Goal: Task Accomplishment & Management: Use online tool/utility

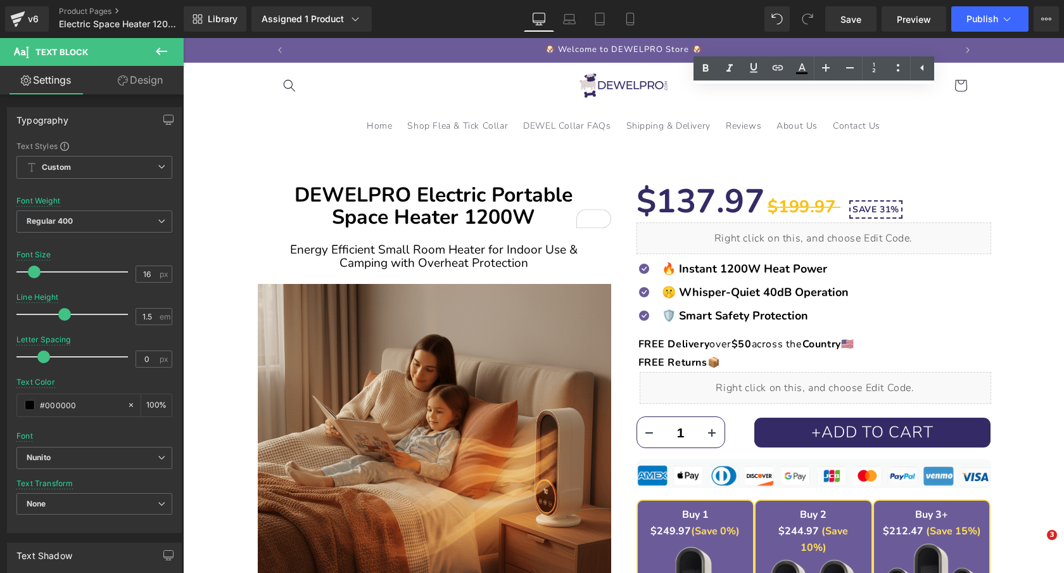
click at [898, 68] on icon at bounding box center [898, 67] width 15 height 15
click at [898, 69] on icon at bounding box center [898, 68] width 3 height 8
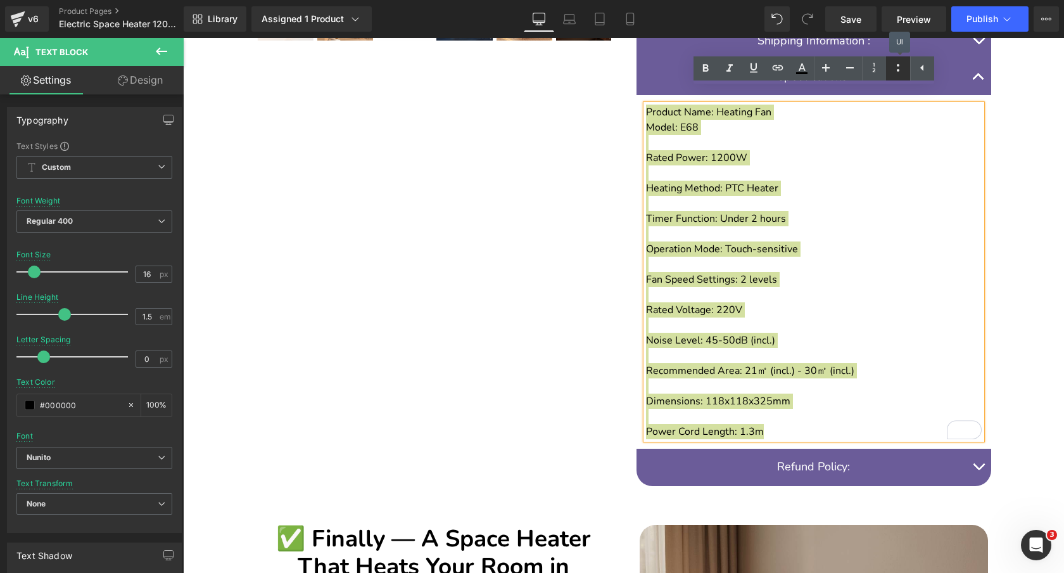
click at [894, 67] on icon at bounding box center [898, 67] width 15 height 15
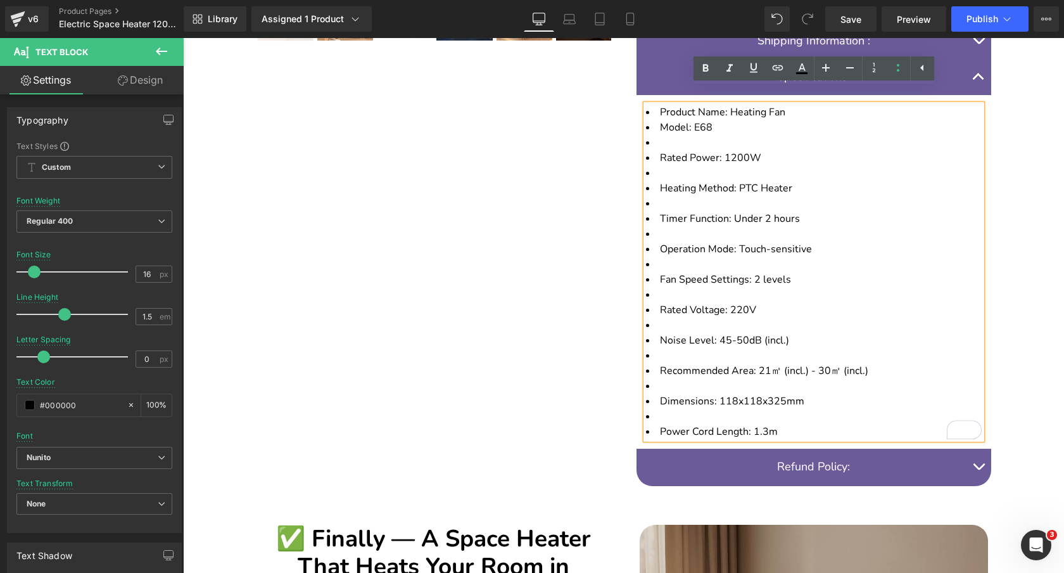
click at [746, 120] on li "Model: E68" at bounding box center [814, 127] width 336 height 15
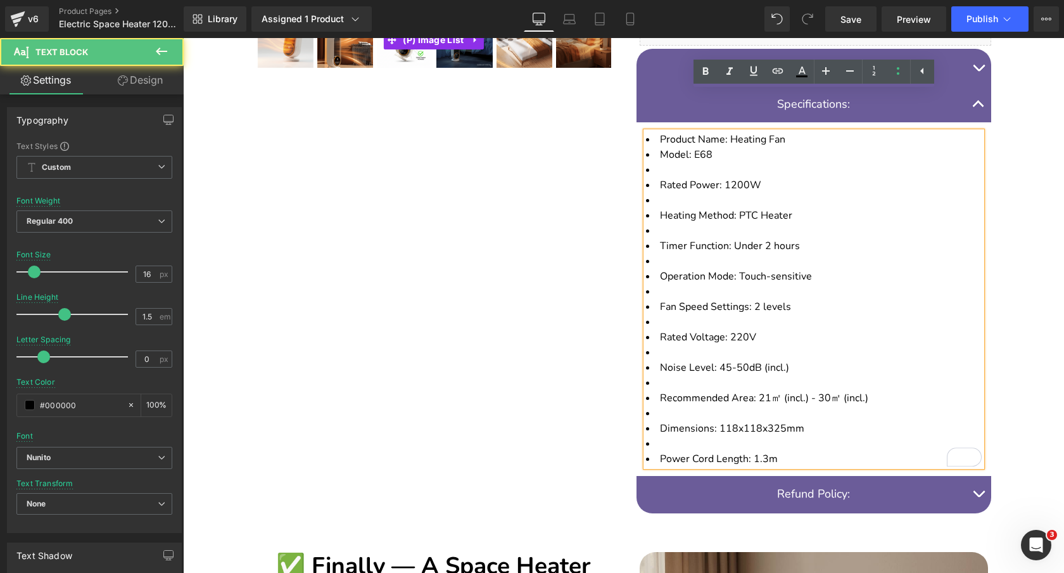
scroll to position [640, 0]
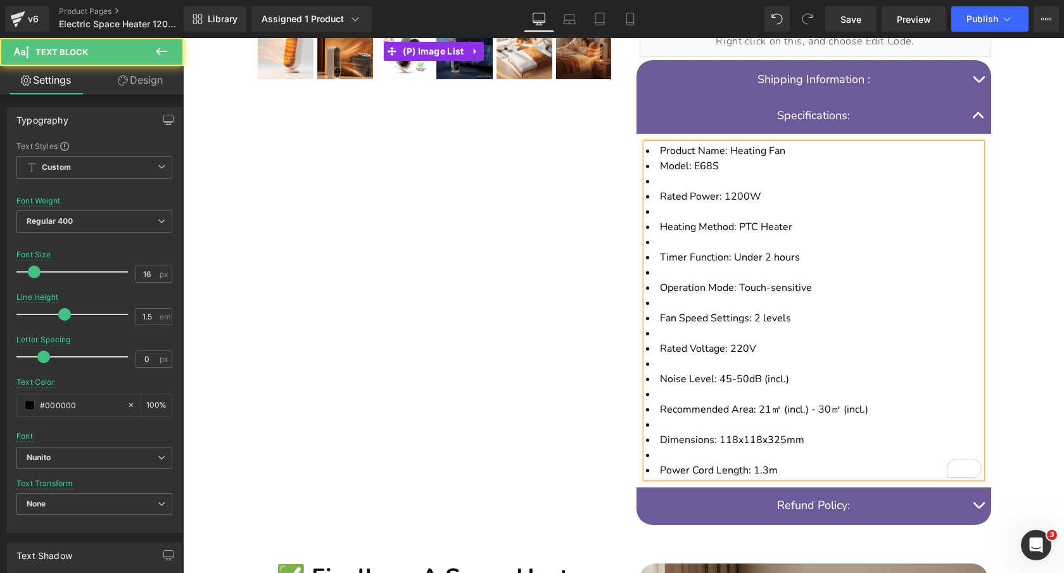
click at [660, 189] on span "Rated Power: 1200W" at bounding box center [710, 196] width 101 height 14
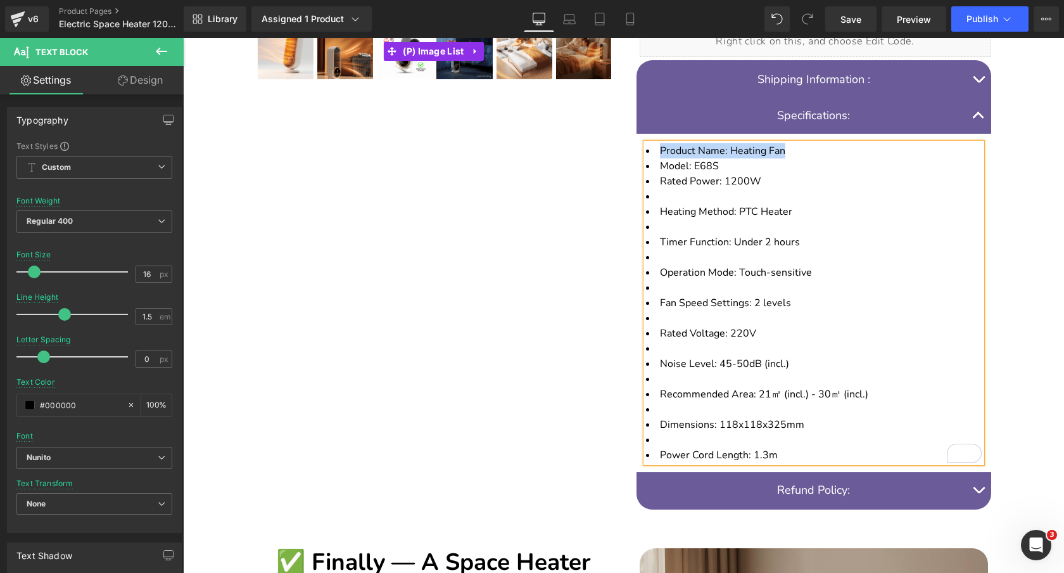
drag, startPoint x: 796, startPoint y: 136, endPoint x: 654, endPoint y: 136, distance: 142.6
click at [654, 143] on li "Product Name: Heating Fan" at bounding box center [814, 150] width 336 height 15
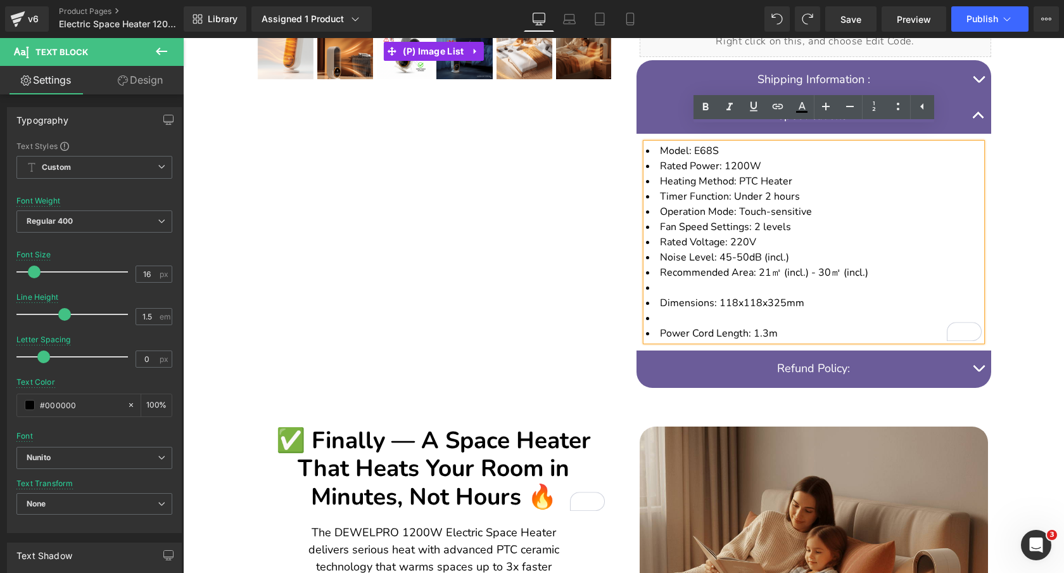
click at [660, 296] on span "Dimensions: 118x118x325mm" at bounding box center [732, 303] width 144 height 14
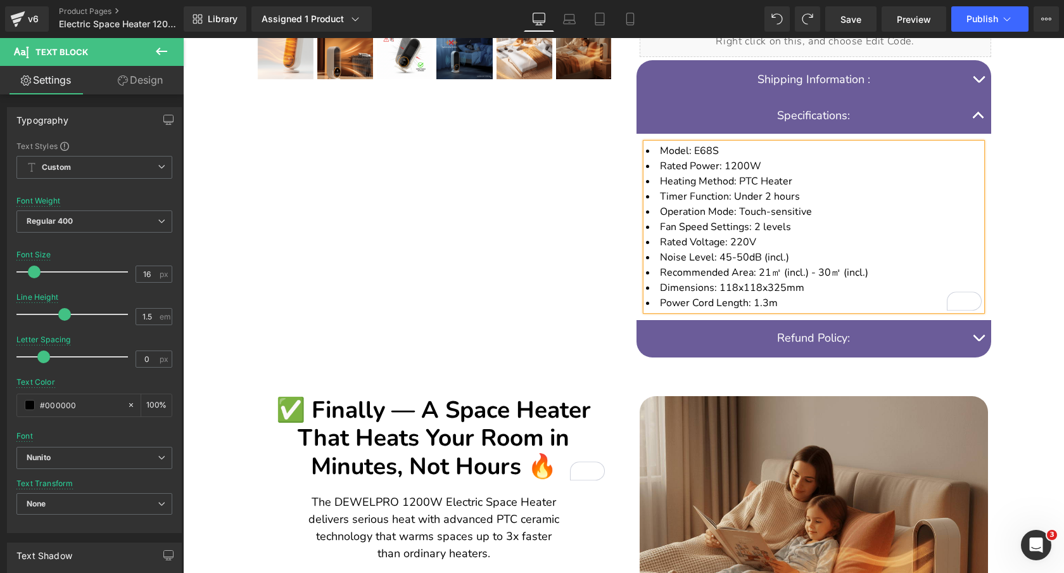
click at [799, 219] on li "Fan Speed Settings: 2 levels" at bounding box center [814, 226] width 336 height 15
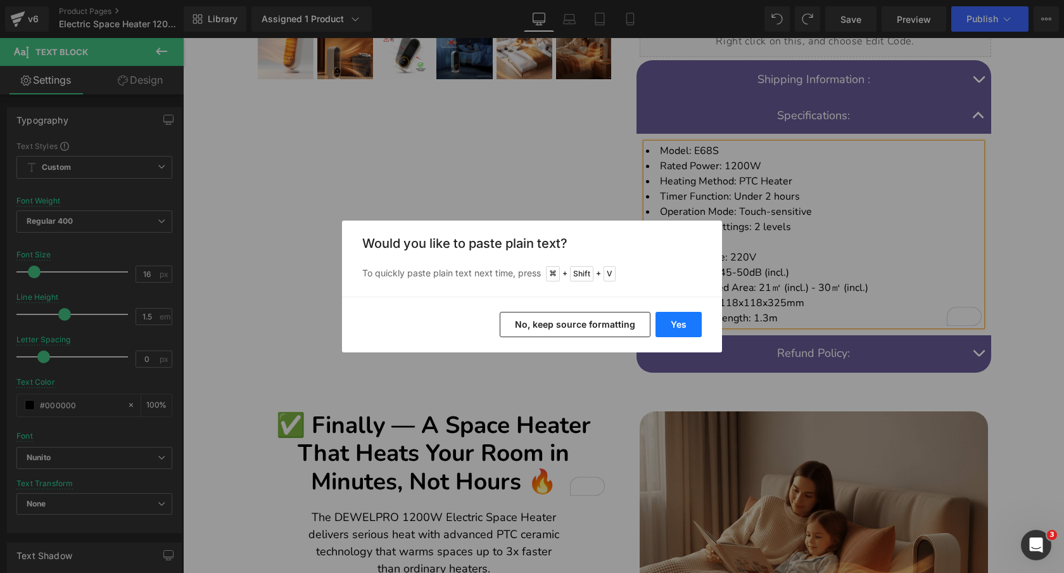
click at [682, 322] on button "Yes" at bounding box center [679, 324] width 46 height 25
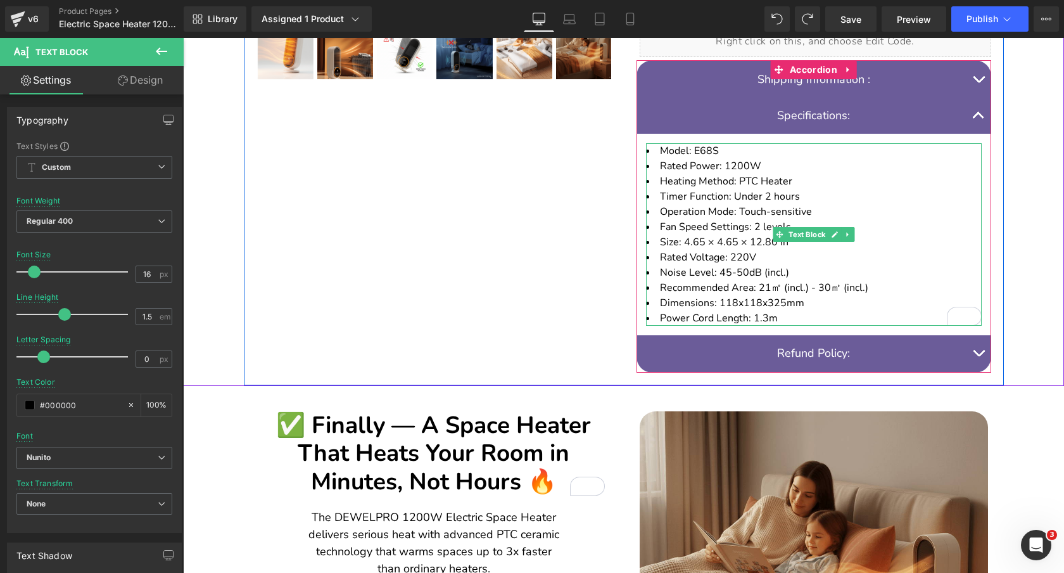
click at [779, 158] on li "Rated Power: 1200W" at bounding box center [814, 165] width 336 height 15
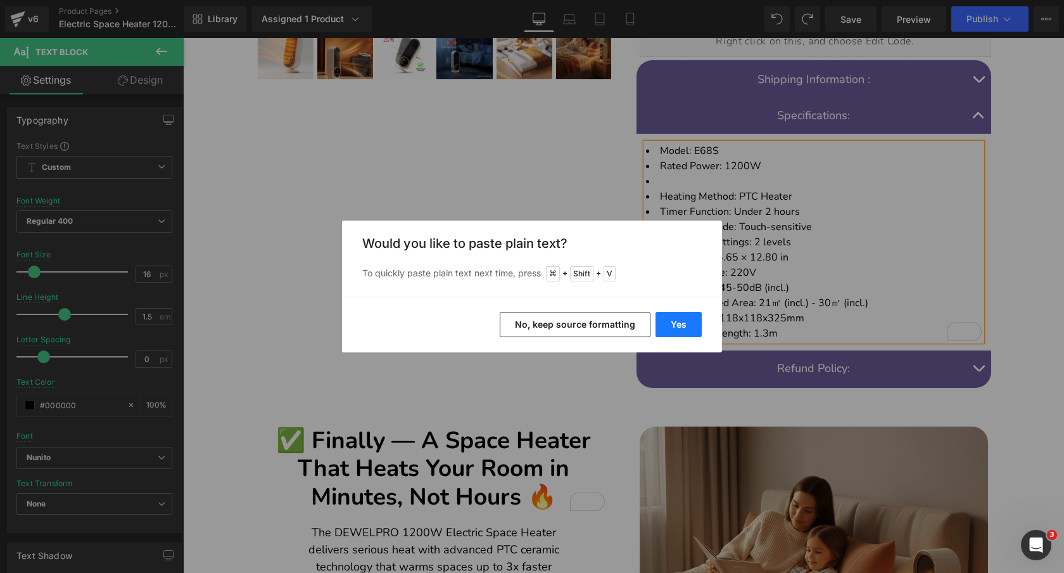
click at [684, 328] on button "Yes" at bounding box center [679, 324] width 46 height 25
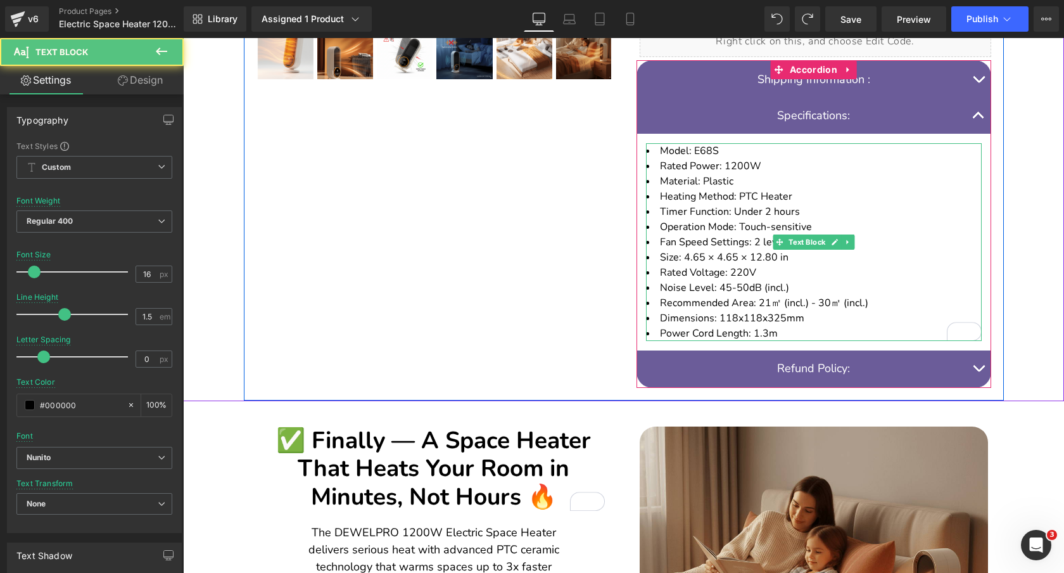
click at [846, 189] on li "Heating Method: PTC Heater" at bounding box center [814, 196] width 336 height 15
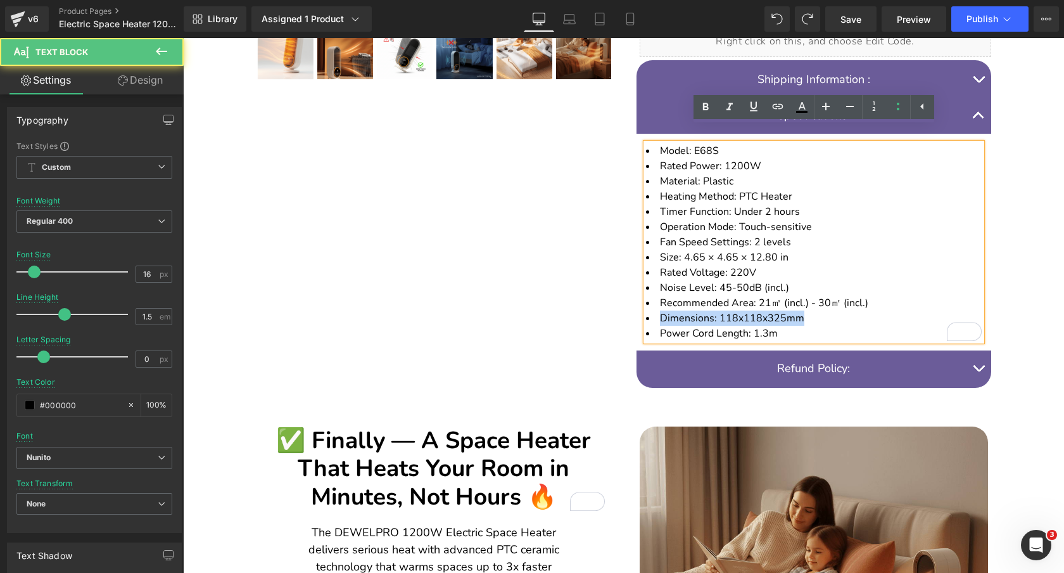
drag, startPoint x: 662, startPoint y: 302, endPoint x: 841, endPoint y: 302, distance: 179.3
click at [841, 310] on li "Dimensions: 118x118x325mm" at bounding box center [814, 317] width 336 height 15
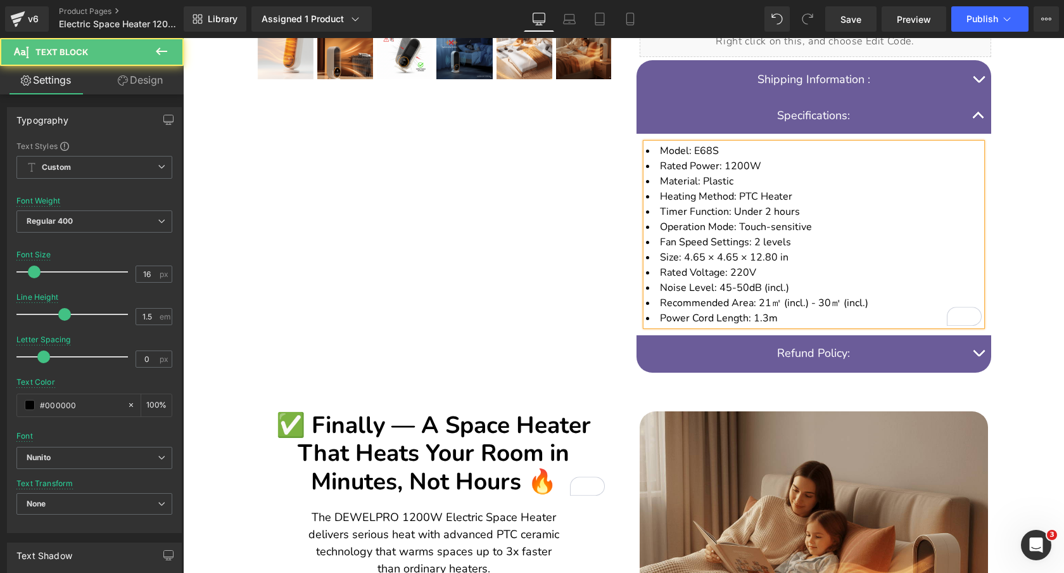
click at [795, 310] on li "Power Cord Length: 1.3m" at bounding box center [814, 317] width 336 height 15
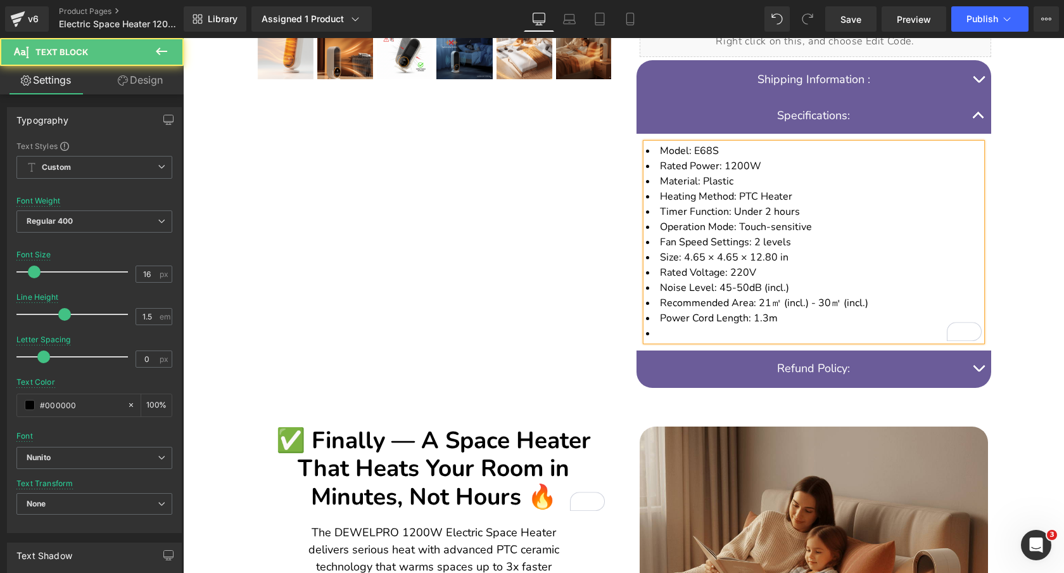
click at [751, 174] on li "Material: Plastic" at bounding box center [814, 181] width 336 height 15
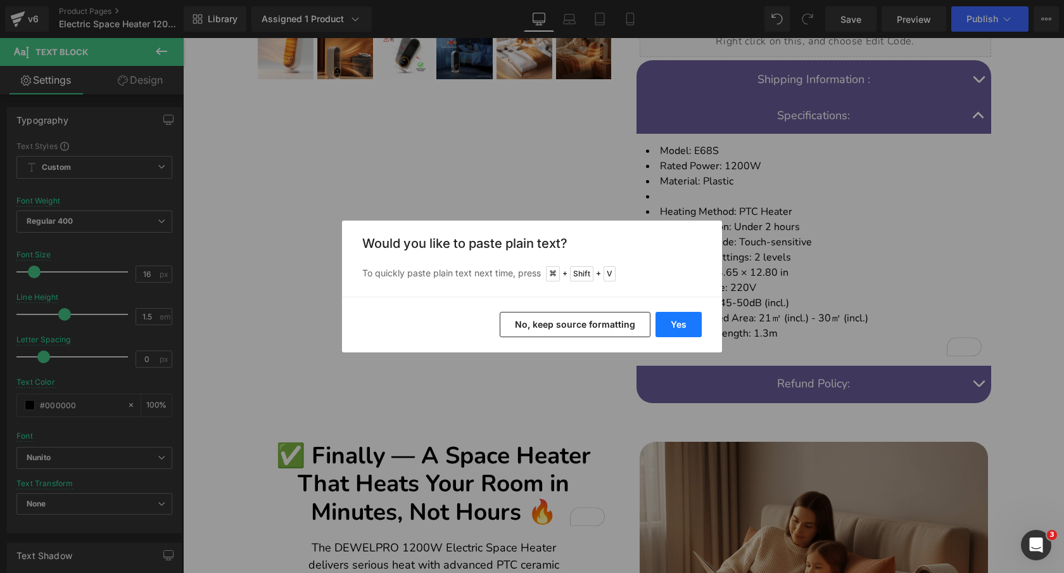
click at [671, 325] on button "Yes" at bounding box center [679, 324] width 46 height 25
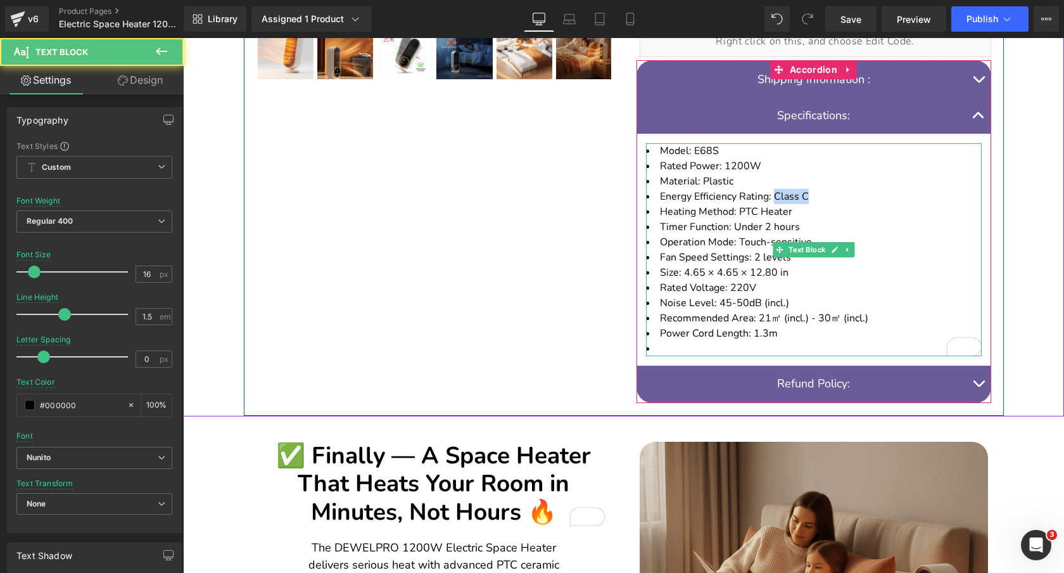
drag, startPoint x: 775, startPoint y: 182, endPoint x: 858, endPoint y: 182, distance: 82.4
click at [858, 189] on li "Energy Efficiency Rating: Class C" at bounding box center [814, 196] width 336 height 15
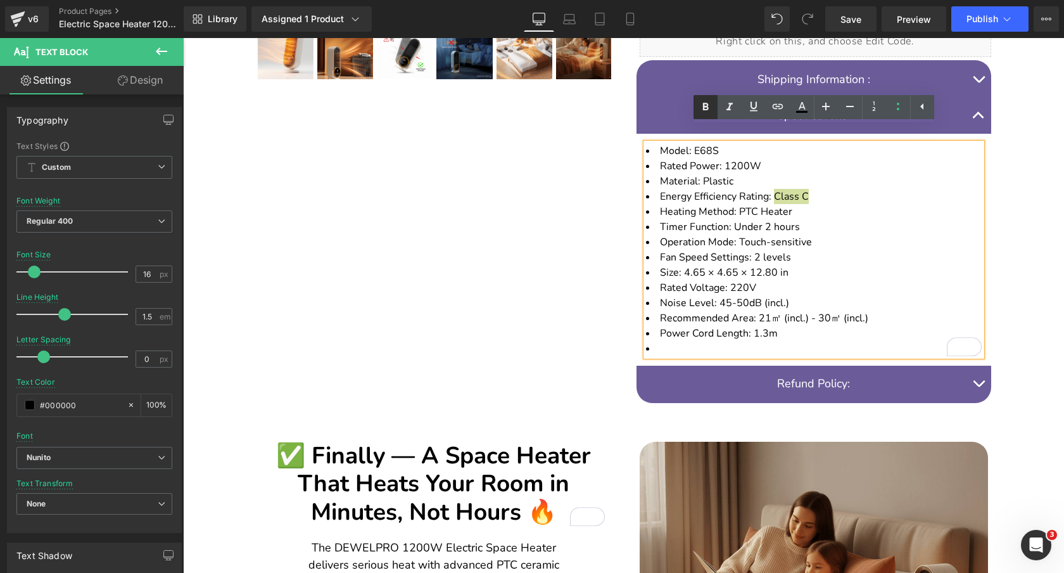
click at [704, 106] on icon at bounding box center [706, 107] width 6 height 8
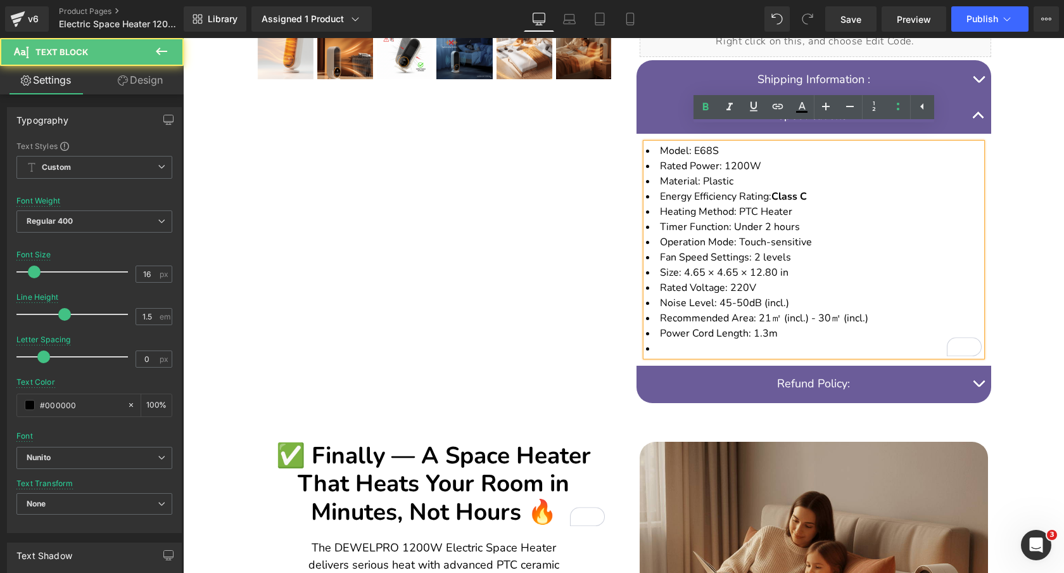
click at [830, 189] on li "Energy Efficiency Rating: Class C" at bounding box center [814, 196] width 336 height 15
click at [773, 174] on li "Material: Plastic" at bounding box center [814, 181] width 336 height 15
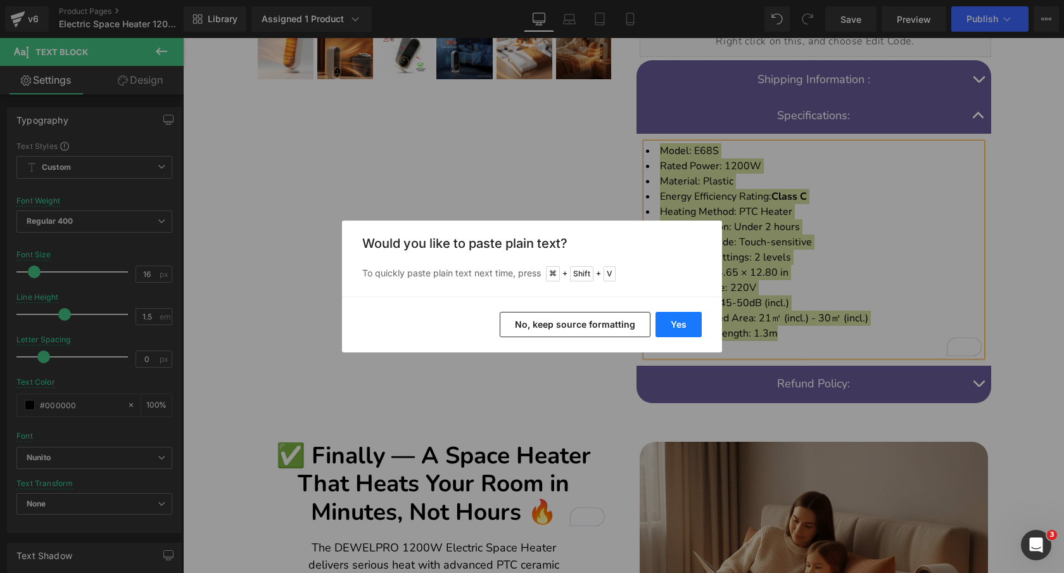
click at [686, 322] on button "Yes" at bounding box center [679, 324] width 46 height 25
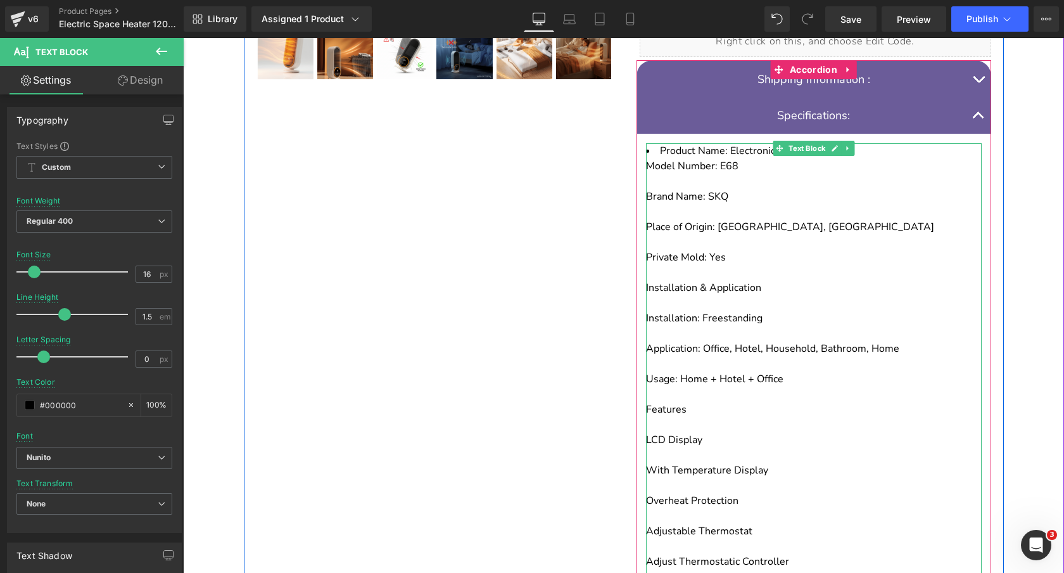
scroll to position [659, 0]
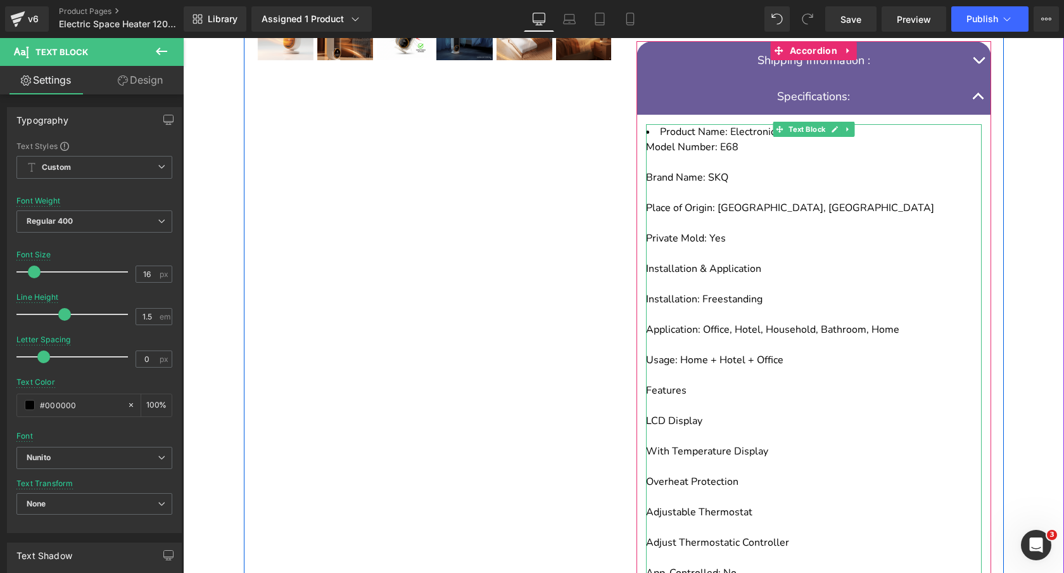
click at [752, 261] on div "Installation & Application" at bounding box center [814, 268] width 336 height 15
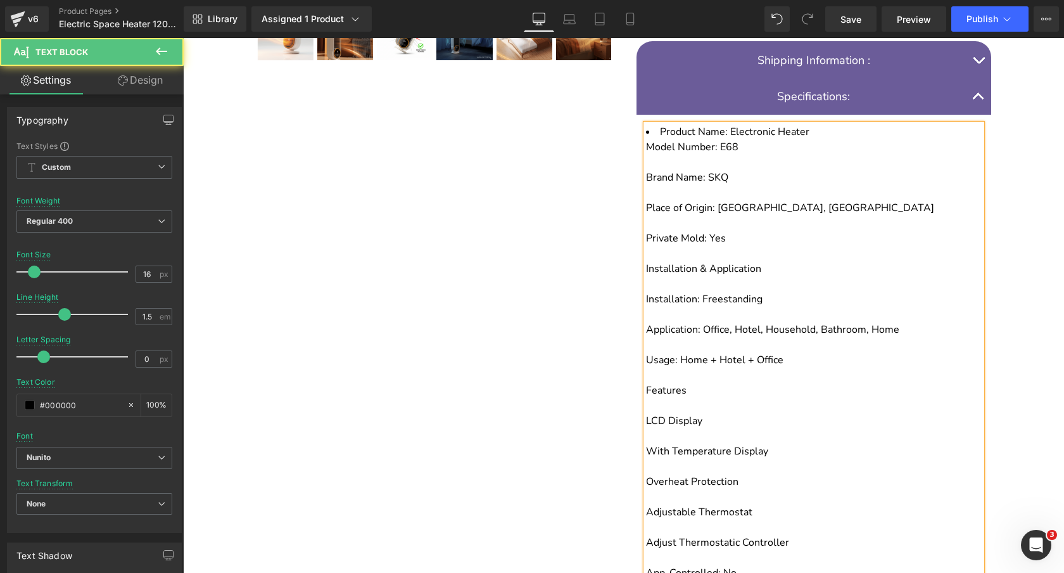
click at [833, 155] on div "To enrich screen reader interactions, please activate Accessibility in Grammarl…" at bounding box center [814, 162] width 336 height 15
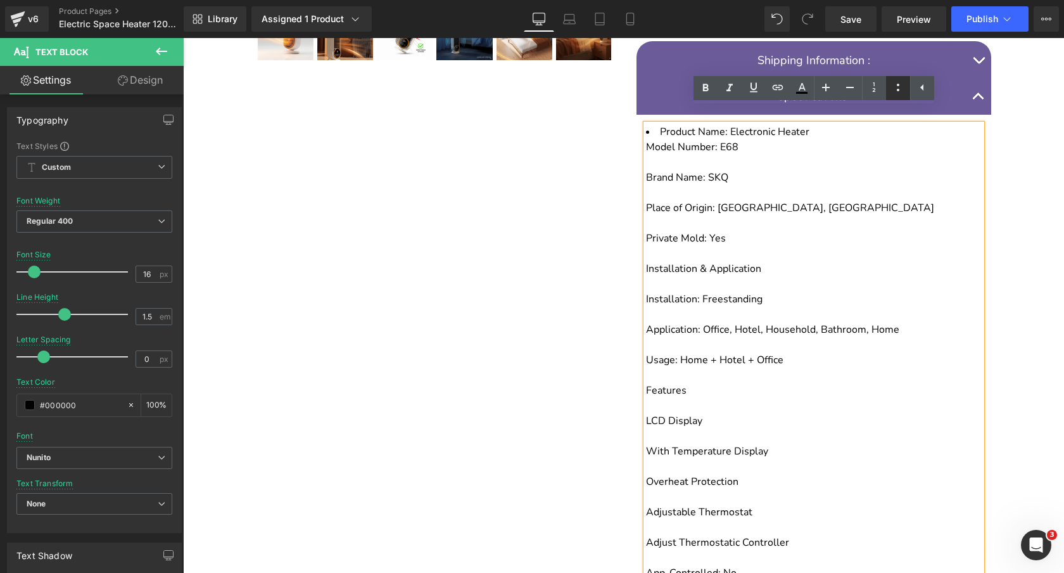
click at [891, 87] on icon at bounding box center [898, 87] width 15 height 15
click at [896, 87] on icon at bounding box center [898, 87] width 15 height 15
click at [902, 87] on icon at bounding box center [898, 87] width 15 height 15
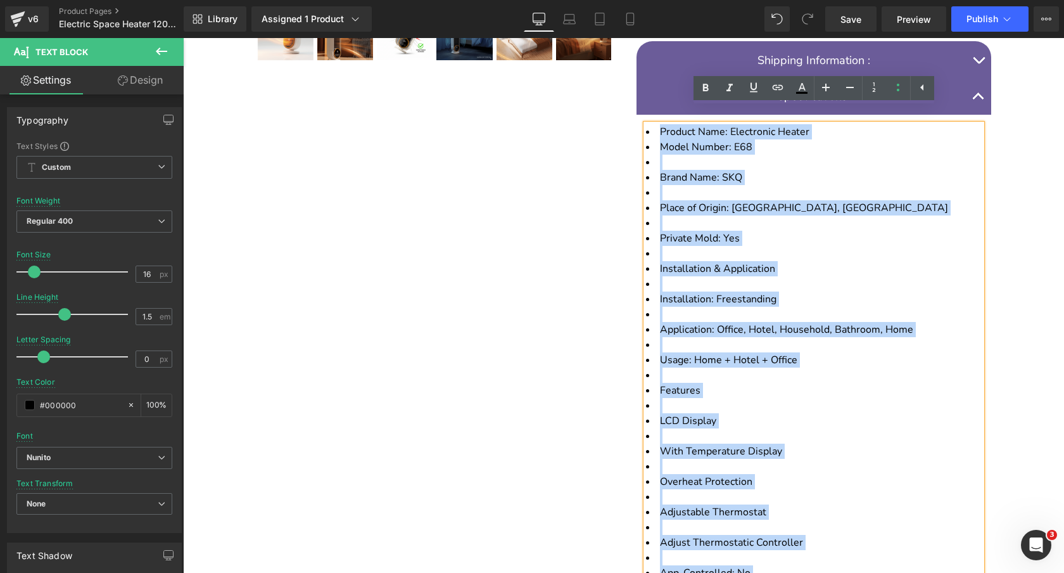
click at [785, 170] on li "Brand Name: SKQ" at bounding box center [814, 177] width 336 height 15
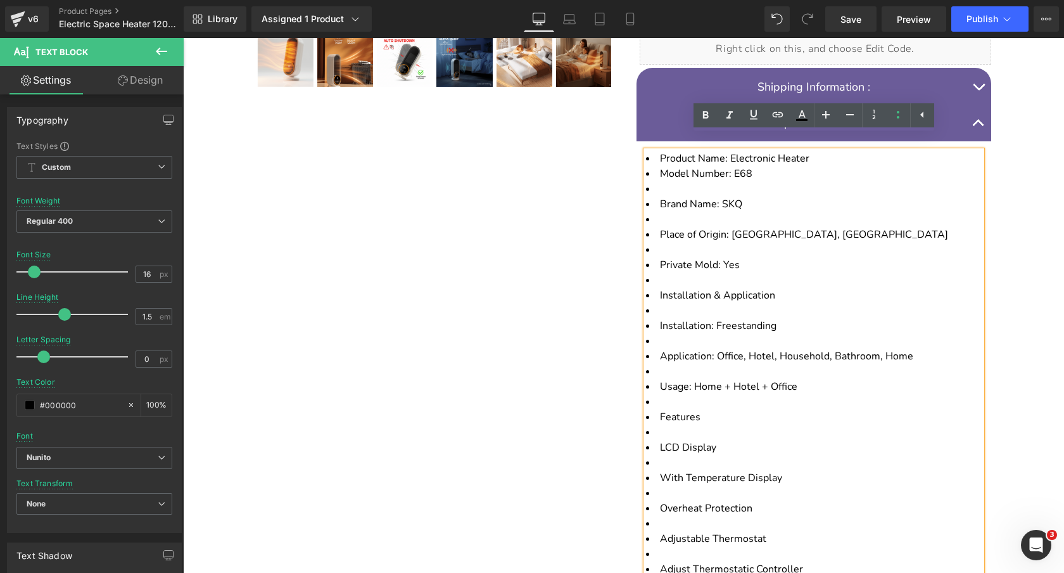
scroll to position [629, 0]
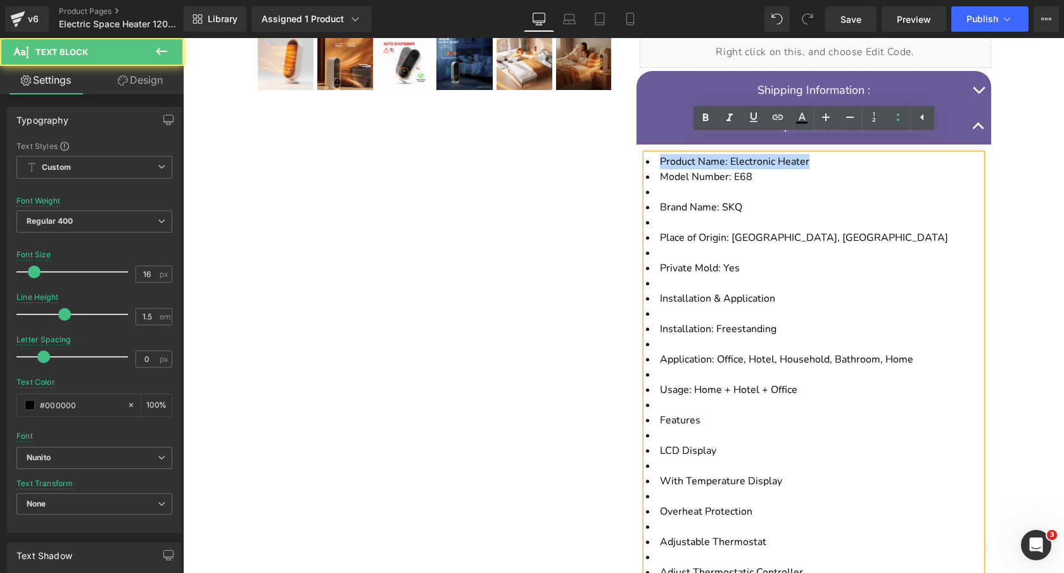
drag, startPoint x: 820, startPoint y: 147, endPoint x: 641, endPoint y: 148, distance: 179.3
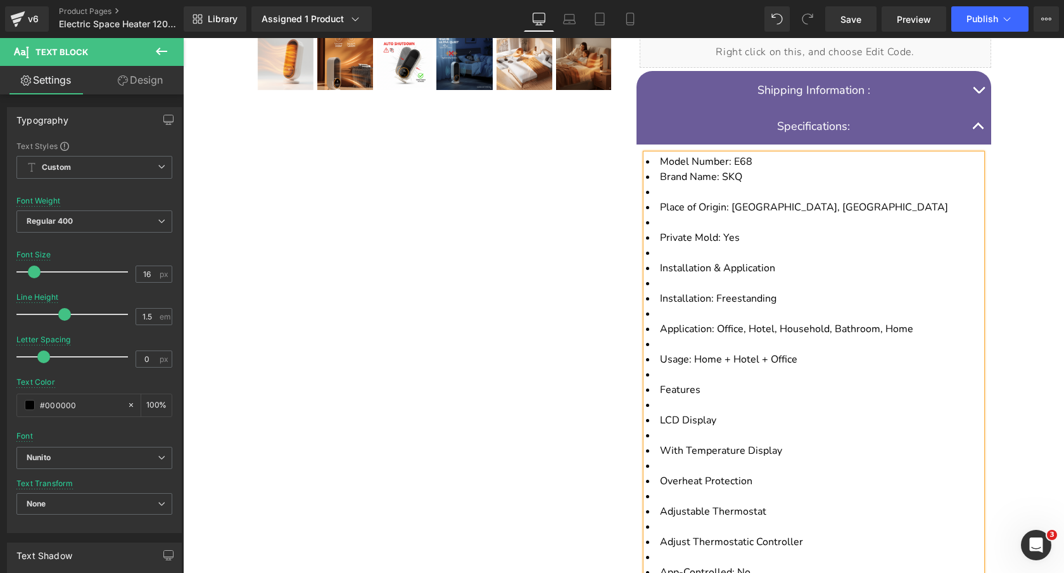
click at [773, 154] on li "Model Number: E68" at bounding box center [814, 161] width 336 height 15
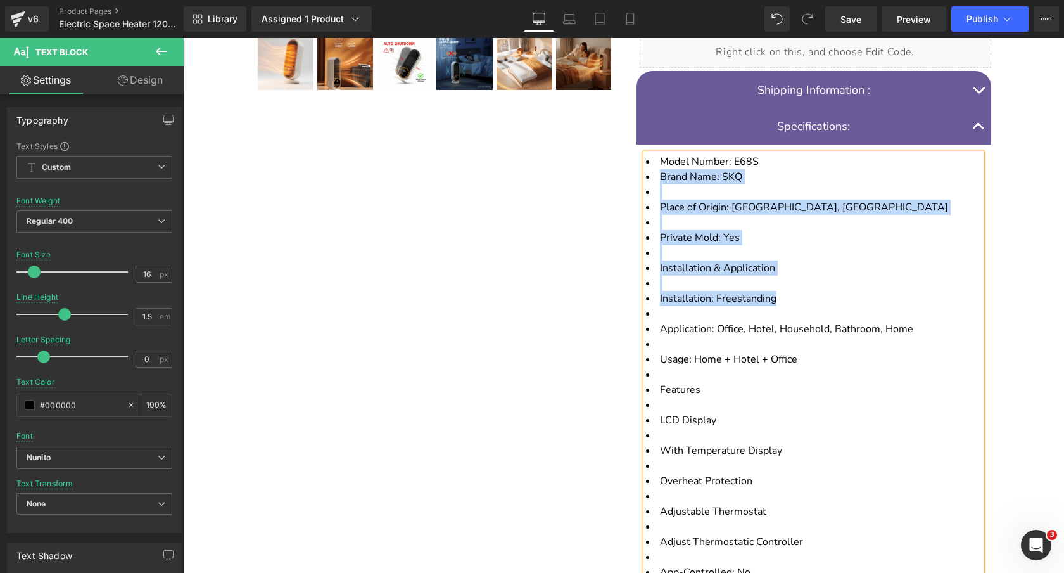
drag, startPoint x: 786, startPoint y: 284, endPoint x: 654, endPoint y: 163, distance: 179.3
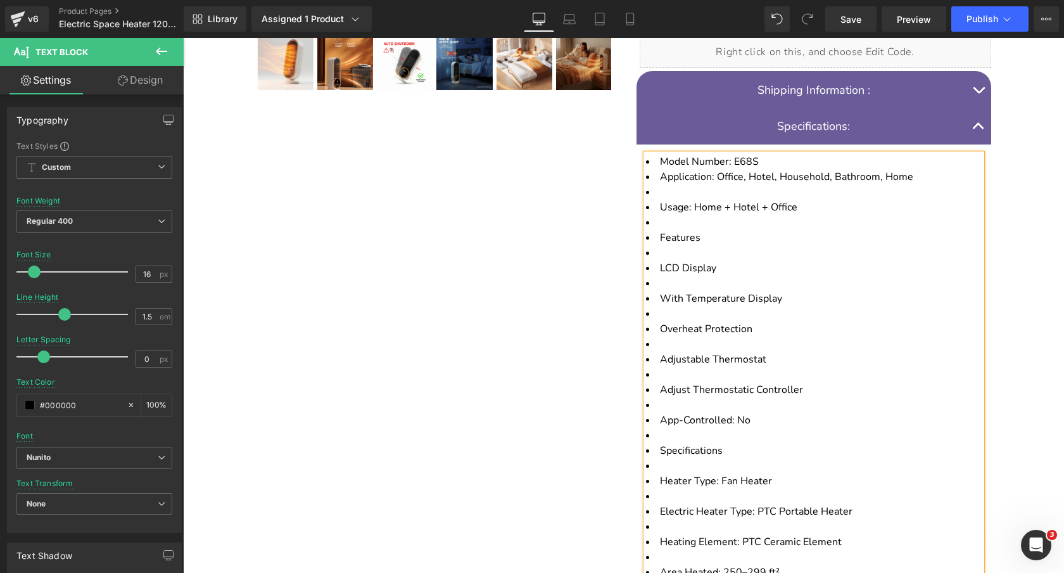
click at [917, 169] on li "Application: Office, Hotel, Household, Bathroom, Home" at bounding box center [814, 176] width 336 height 15
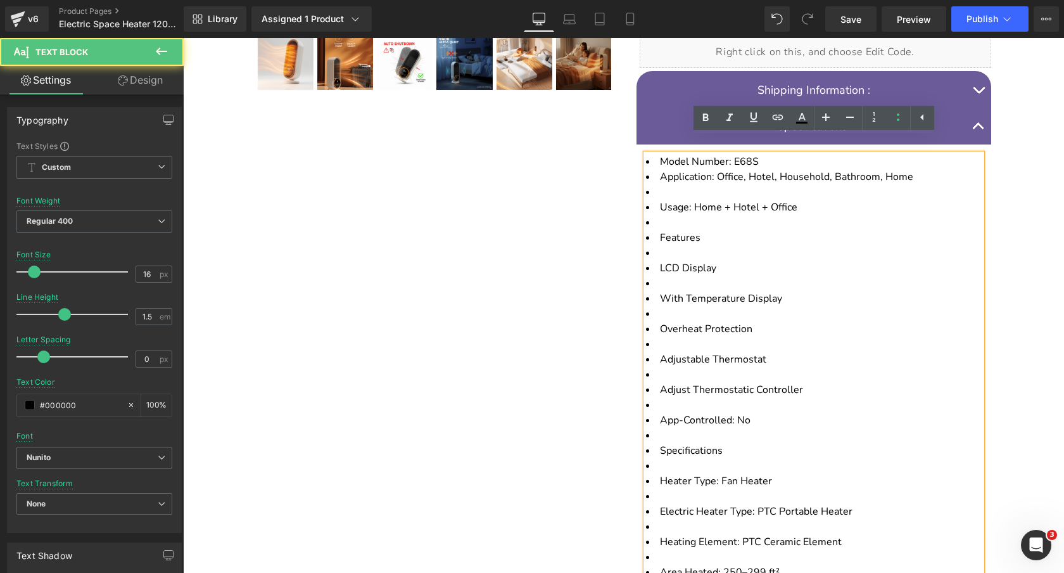
click at [660, 200] on span "Usage: Home + Hotel + Office" at bounding box center [728, 207] width 137 height 14
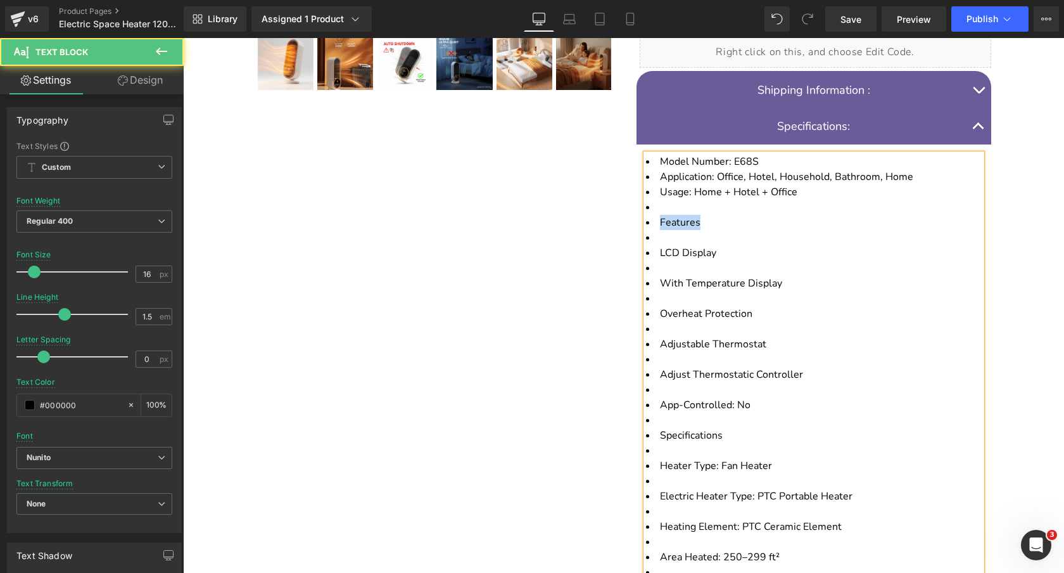
drag, startPoint x: 717, startPoint y: 211, endPoint x: 652, endPoint y: 207, distance: 64.8
click at [652, 215] on li "Features" at bounding box center [814, 222] width 336 height 15
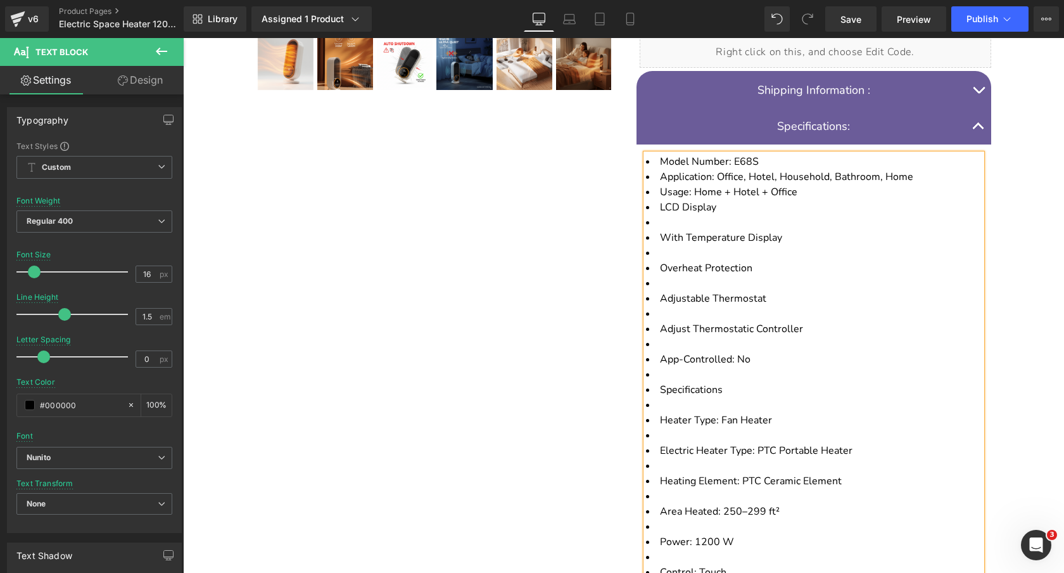
click at [659, 230] on li "With Temperature Display" at bounding box center [814, 237] width 336 height 15
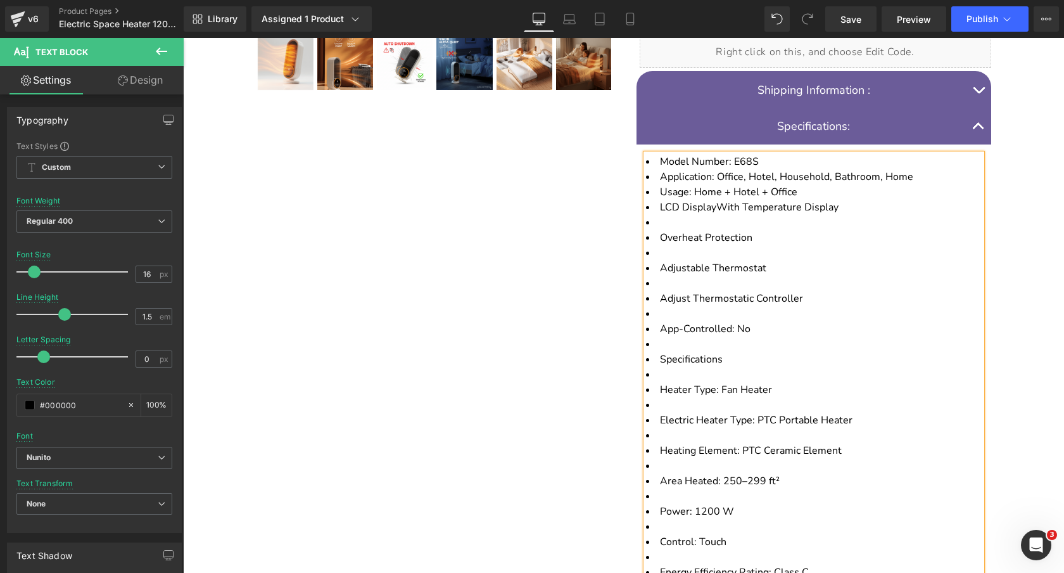
click at [660, 231] on span "Overheat Protection" at bounding box center [706, 238] width 93 height 14
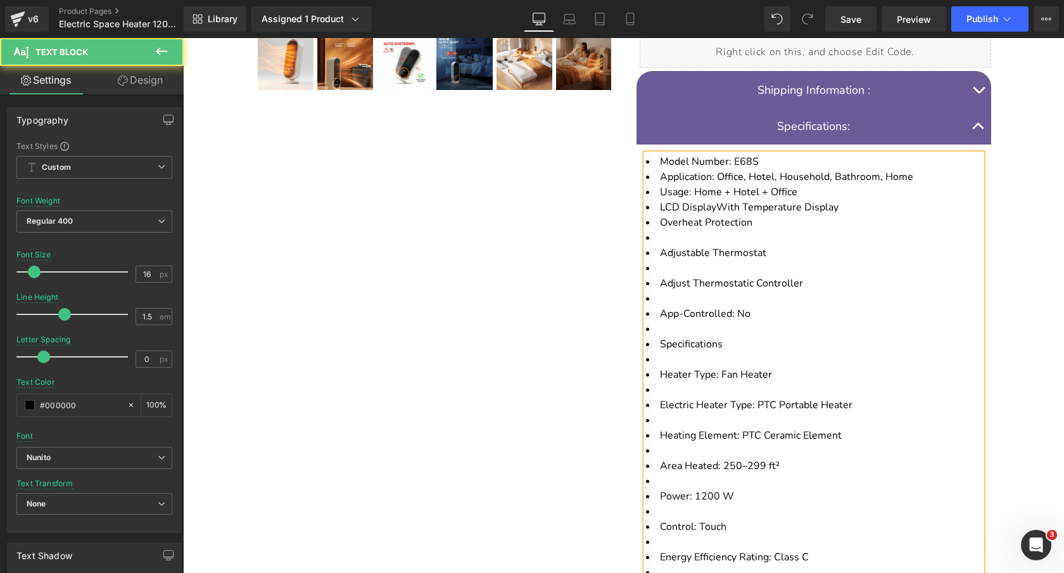
click at [660, 246] on span "Adjustable Thermostat" at bounding box center [713, 253] width 106 height 14
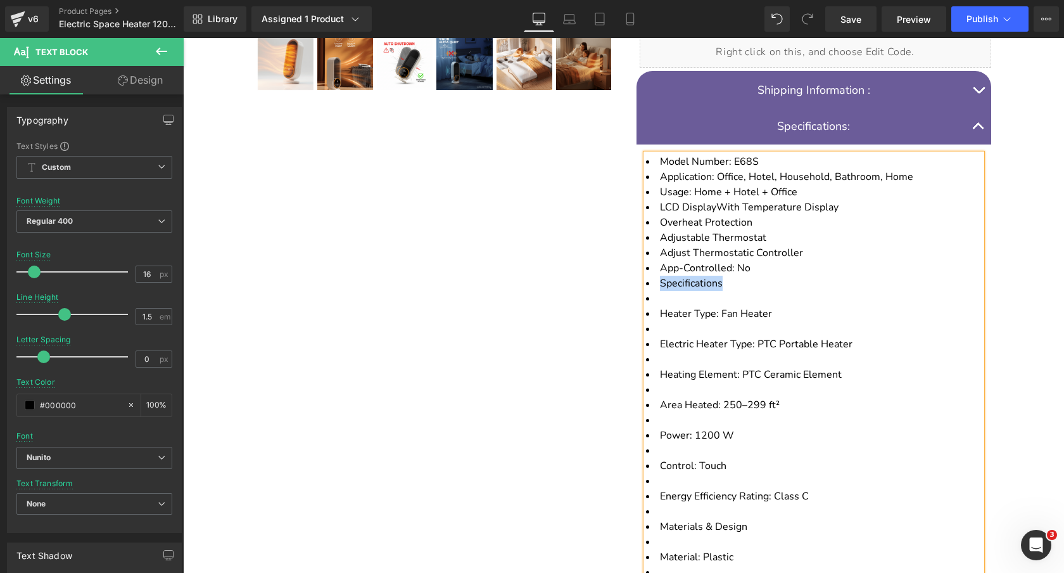
drag, startPoint x: 748, startPoint y: 273, endPoint x: 646, endPoint y: 265, distance: 102.9
click at [646, 276] on li "Specifications" at bounding box center [814, 283] width 336 height 15
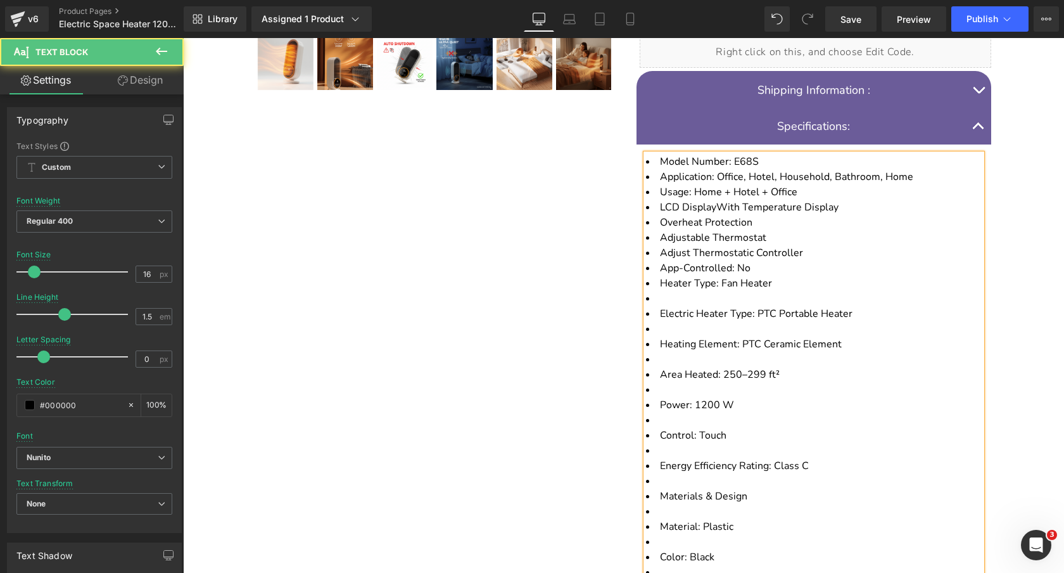
click at [658, 306] on li "Electric Heater Type: PTC Portable Heater" at bounding box center [814, 313] width 336 height 15
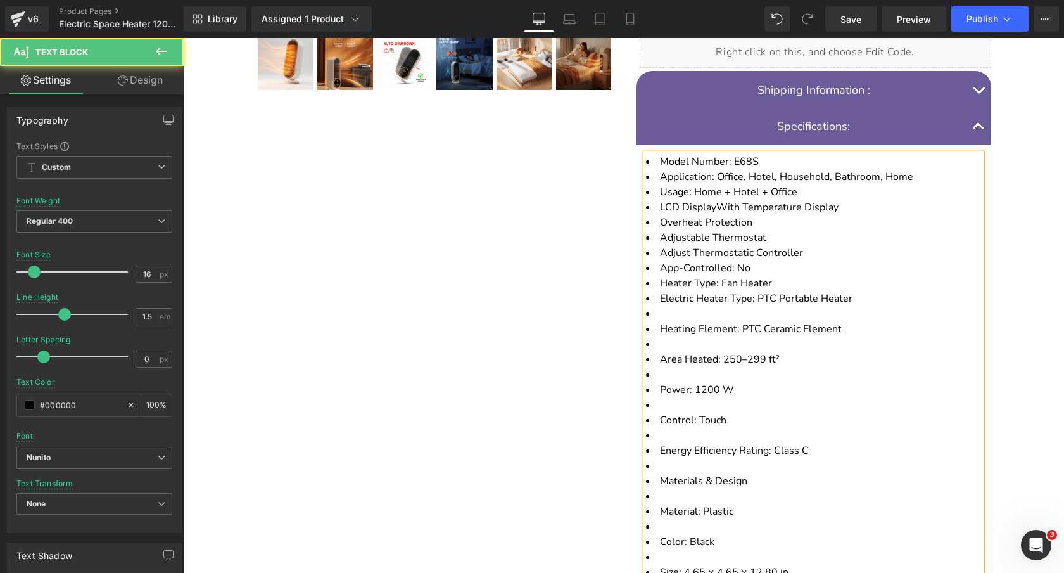
click at [661, 322] on span "Heating Element: PTC Ceramic Element" at bounding box center [751, 329] width 182 height 14
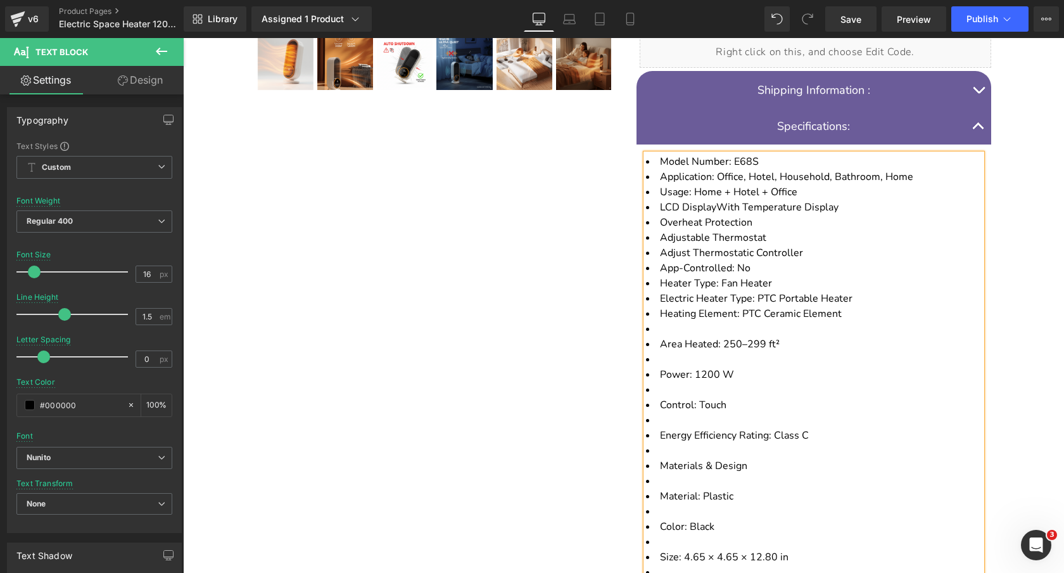
click at [658, 336] on li "Area Heated: 250–299 ft²" at bounding box center [814, 343] width 336 height 15
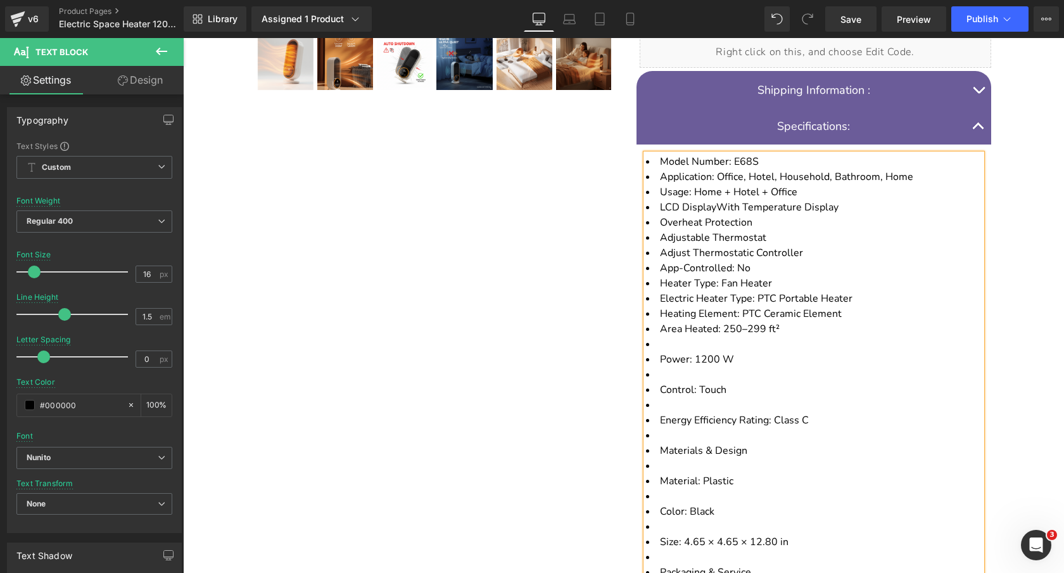
click at [661, 352] on span "Power: 1200 W" at bounding box center [697, 359] width 74 height 14
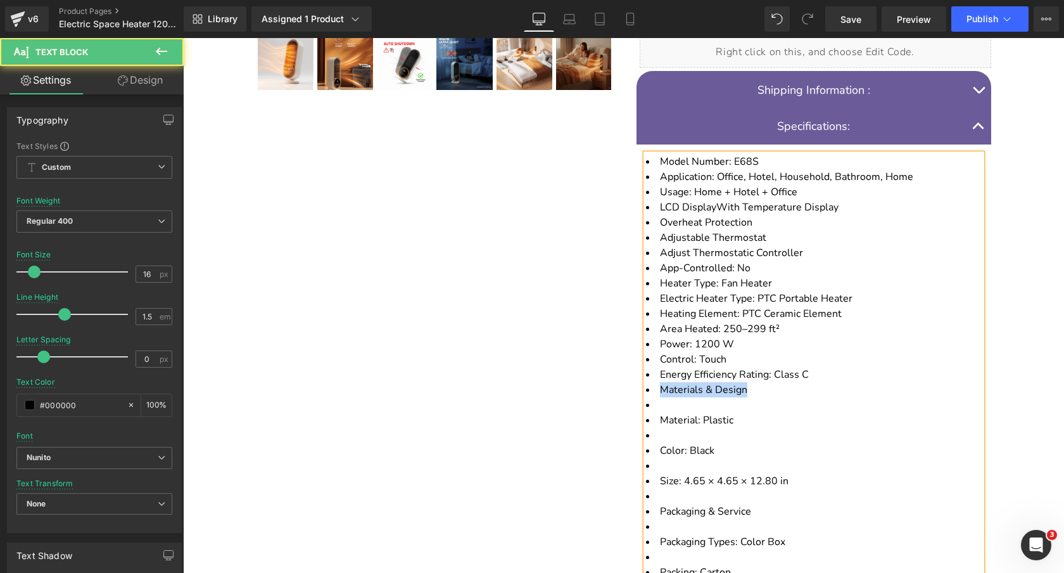
drag, startPoint x: 765, startPoint y: 380, endPoint x: 601, endPoint y: 380, distance: 163.5
click at [601, 380] on div "DEWELPRO Electric Portable Space Heater 1200W Heading Energy Efficient Small Ro…" at bounding box center [624, 127] width 760 height 1205
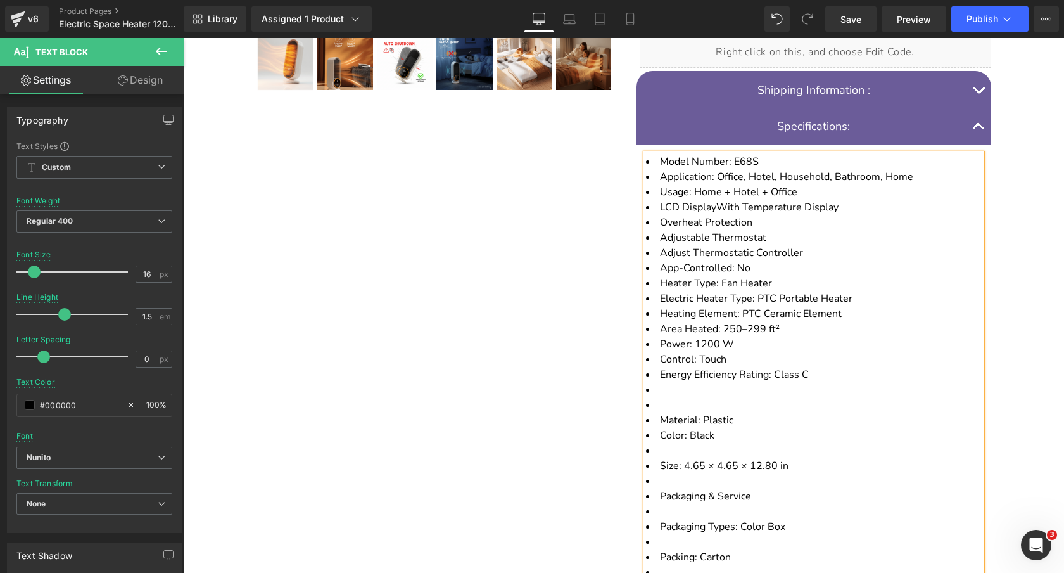
click at [664, 413] on span "Material: Plastic" at bounding box center [696, 420] width 73 height 14
click at [661, 428] on span "Size: 4.65 × 4.65 × 12.80 in" at bounding box center [724, 435] width 129 height 14
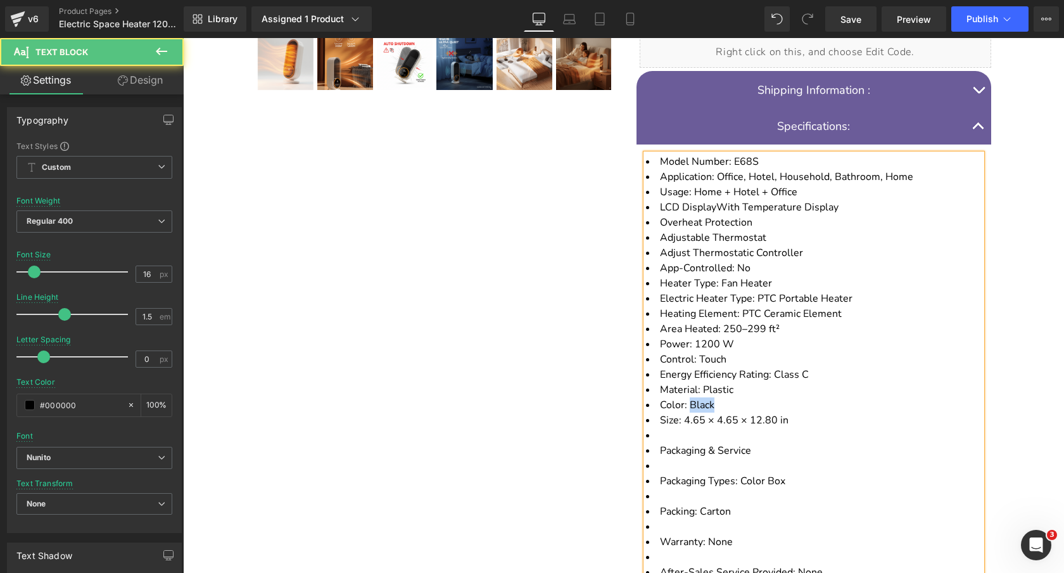
drag, startPoint x: 691, startPoint y: 389, endPoint x: 759, endPoint y: 389, distance: 68.4
click at [759, 397] on li "Color: Black" at bounding box center [814, 404] width 336 height 15
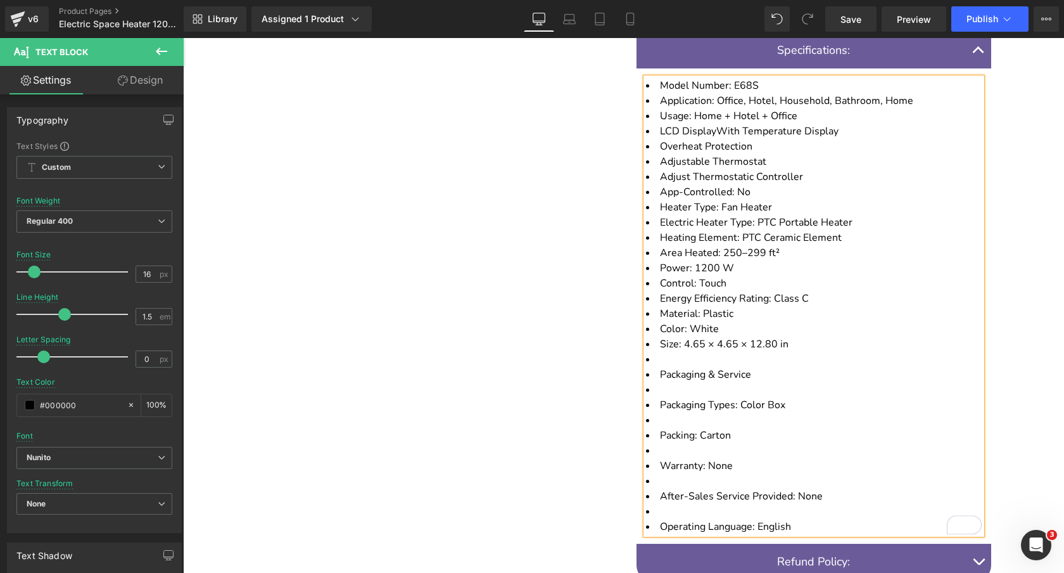
scroll to position [706, 0]
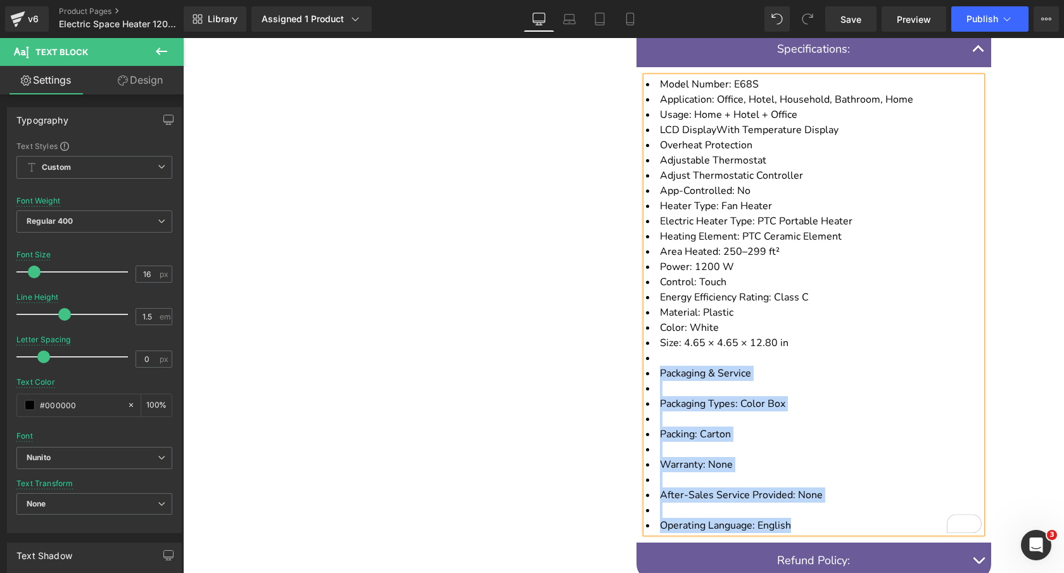
drag, startPoint x: 807, startPoint y: 505, endPoint x: 658, endPoint y: 361, distance: 206.6
click at [658, 361] on ul "Model Number: E68S Application: Office, Hotel, Household, Bathroom, Home Usage:…" at bounding box center [814, 305] width 336 height 456
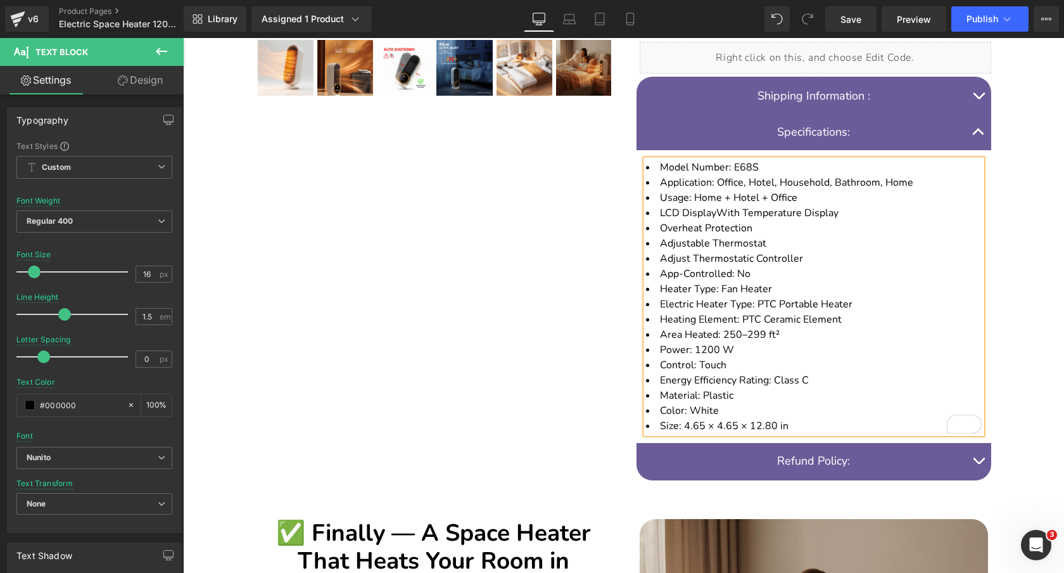
scroll to position [622, 0]
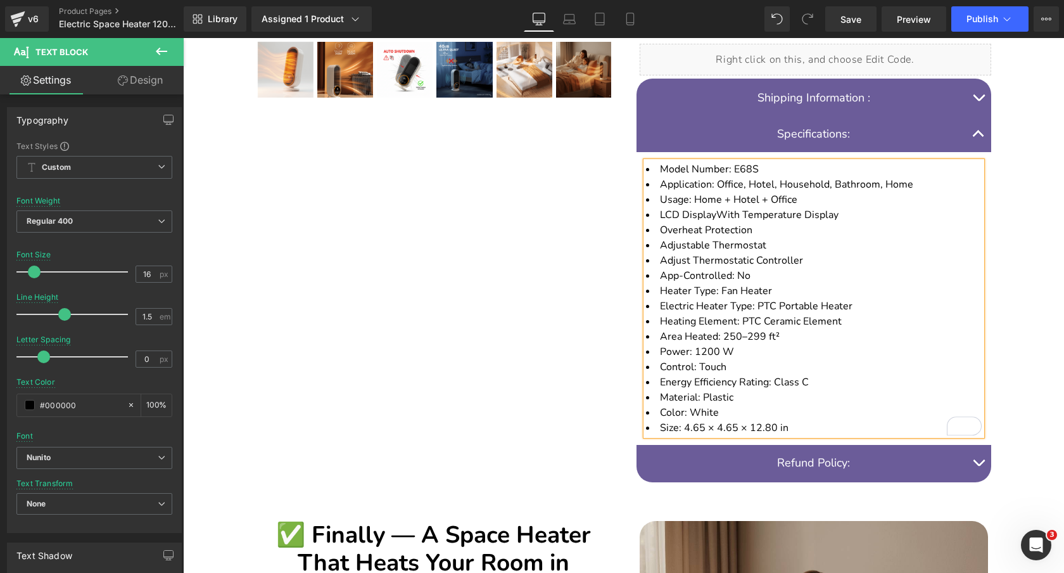
scroll to position [605, 0]
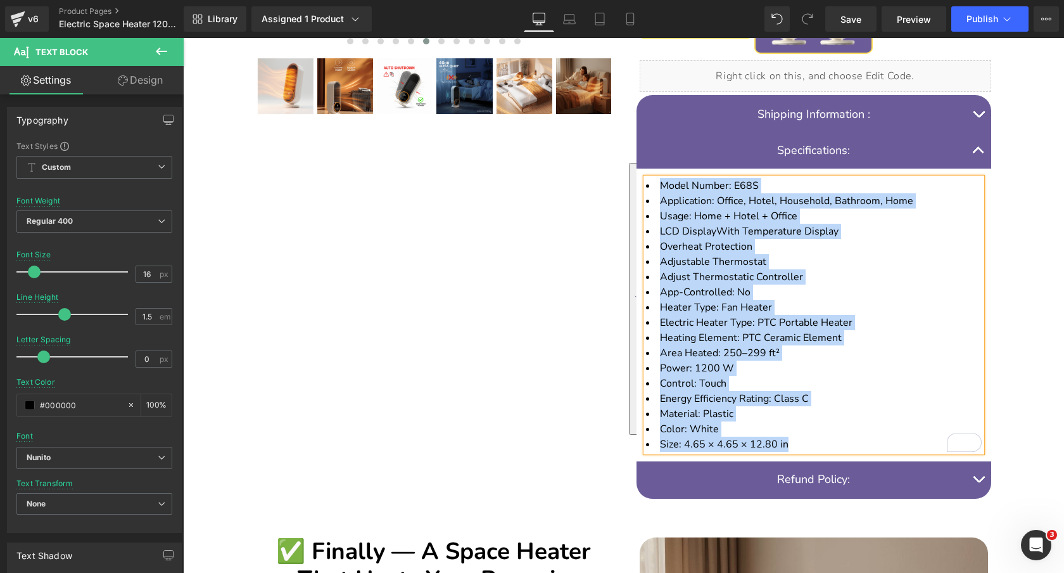
drag, startPoint x: 798, startPoint y: 423, endPoint x: 642, endPoint y: 167, distance: 299.7
click at [642, 169] on article "Model Number: E68S Application: Office, Hotel, Household, Bathroom, Home Usage:…" at bounding box center [814, 315] width 355 height 293
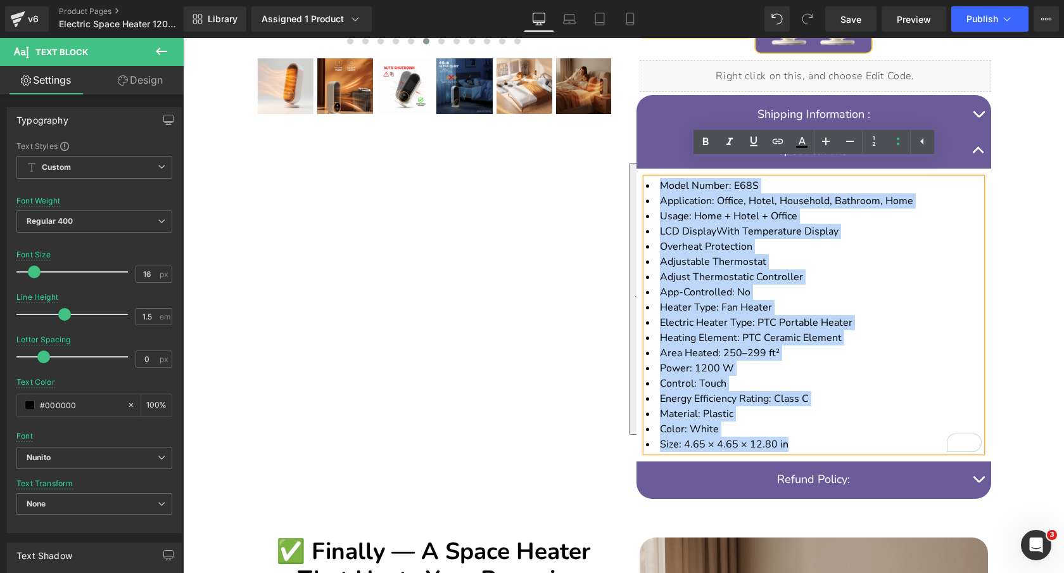
copy ul "Model Number: E68S Application: Office, Hotel, Household, Bathroom, Home Usage:…"
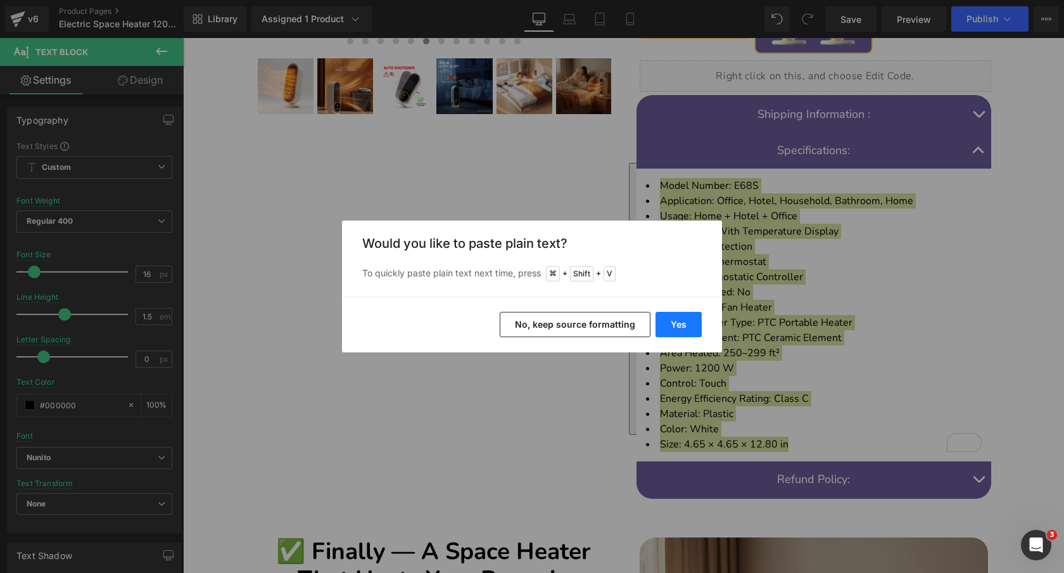
click at [670, 323] on button "Yes" at bounding box center [679, 324] width 46 height 25
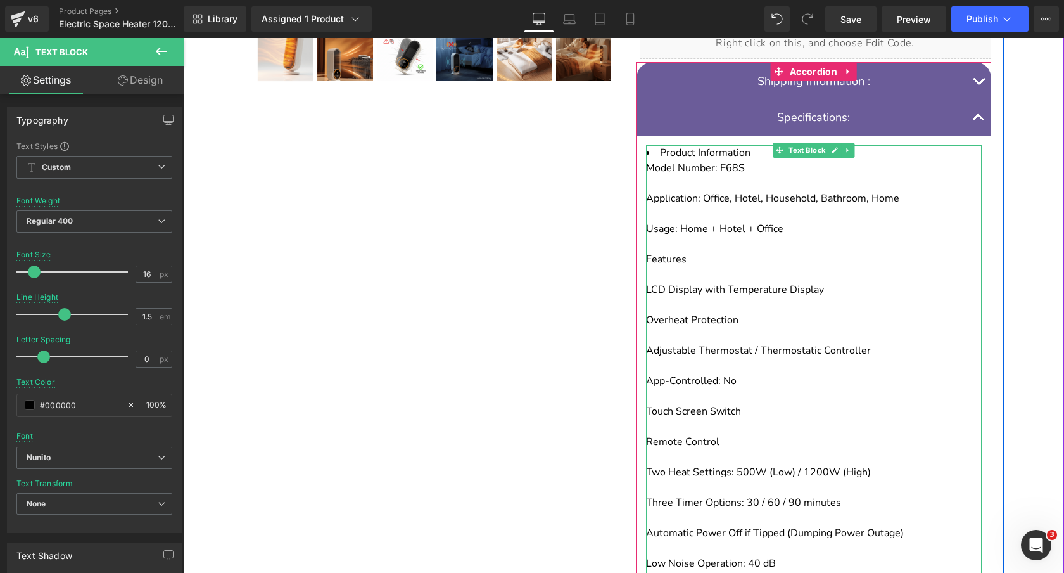
scroll to position [616, 0]
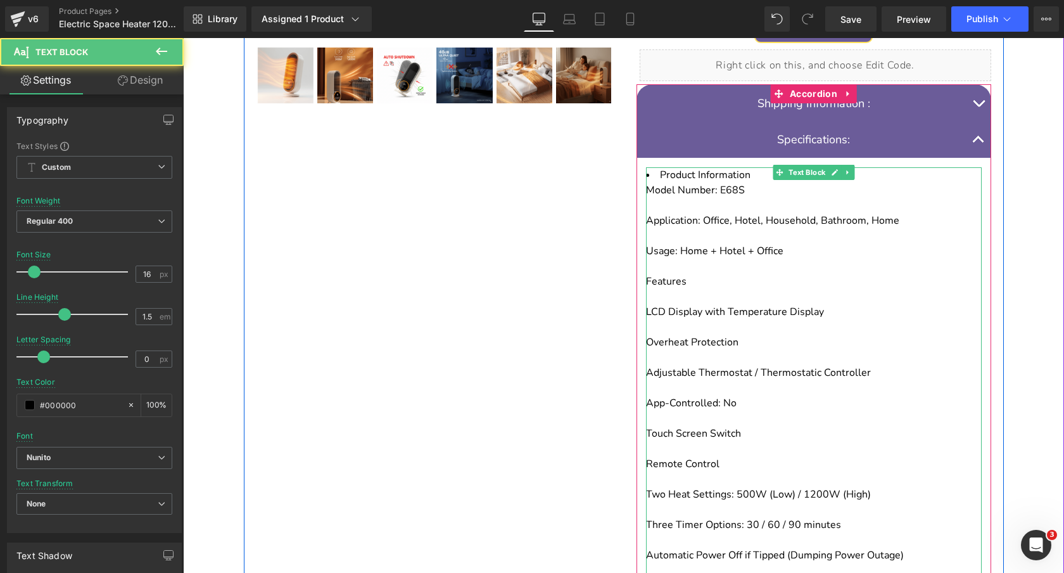
click at [722, 228] on div "To enrich screen reader interactions, please activate Accessibility in Grammarl…" at bounding box center [814, 235] width 336 height 15
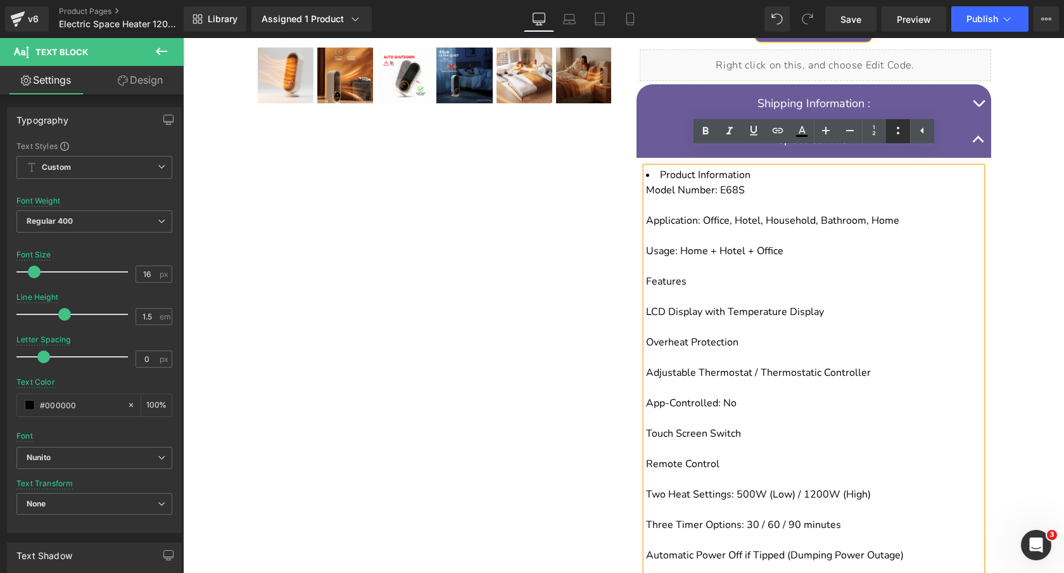
click at [896, 132] on icon at bounding box center [898, 130] width 15 height 15
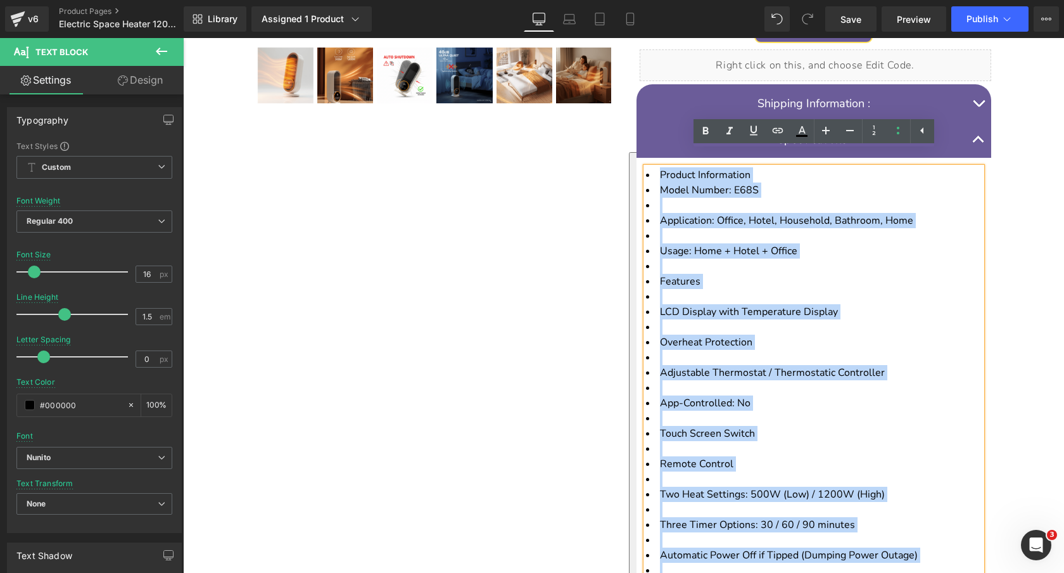
click at [788, 198] on li "To enrich screen reader interactions, please activate Accessibility in Grammarl…" at bounding box center [814, 205] width 336 height 15
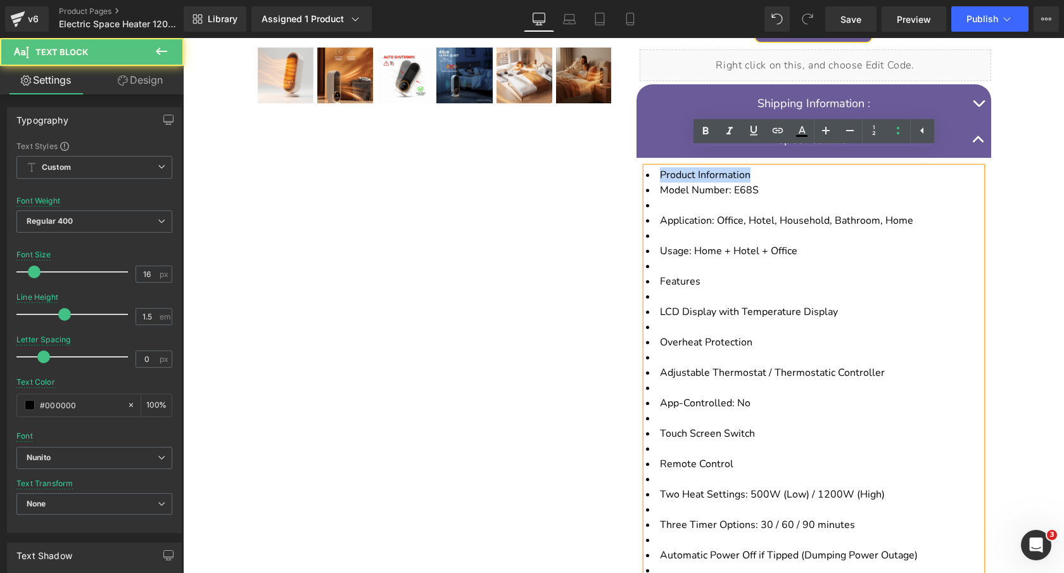
drag, startPoint x: 660, startPoint y: 160, endPoint x: 794, endPoint y: 160, distance: 134.9
click at [794, 167] on li "Product Information" at bounding box center [814, 174] width 336 height 15
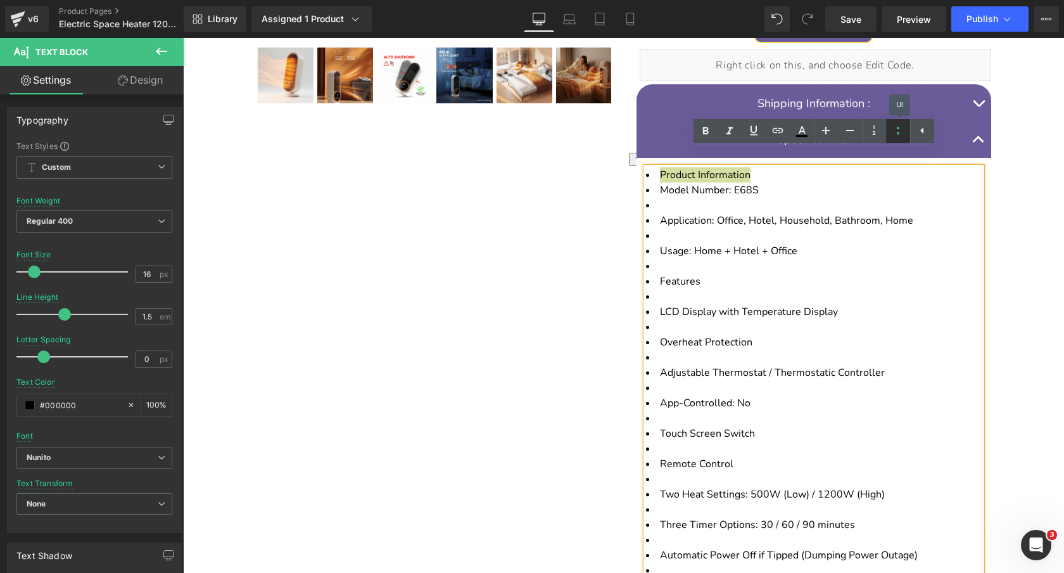
drag, startPoint x: 896, startPoint y: 129, endPoint x: 723, endPoint y: 108, distance: 174.9
click at [896, 129] on icon at bounding box center [898, 130] width 15 height 15
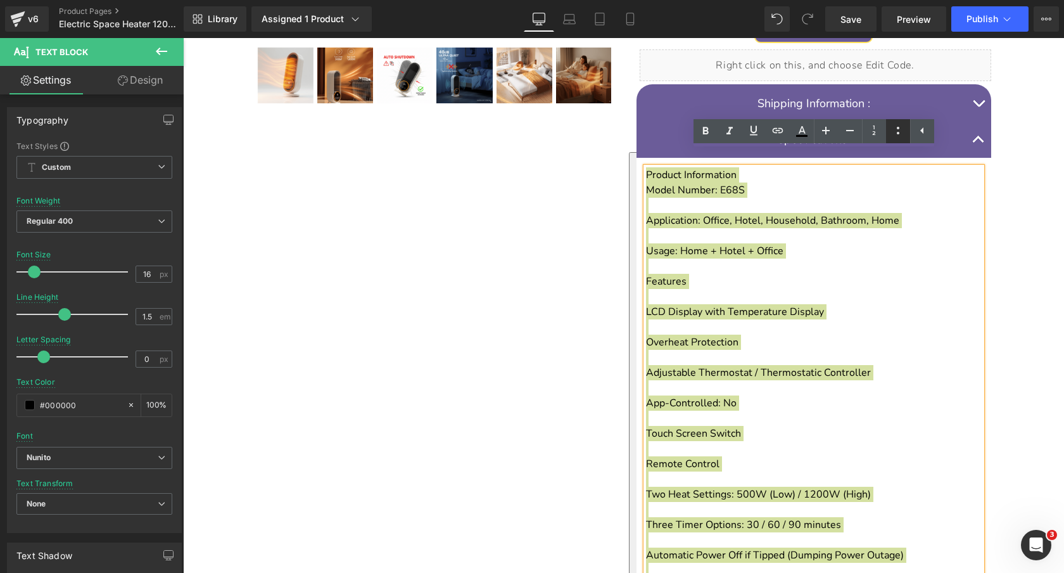
click at [895, 131] on icon at bounding box center [898, 130] width 15 height 15
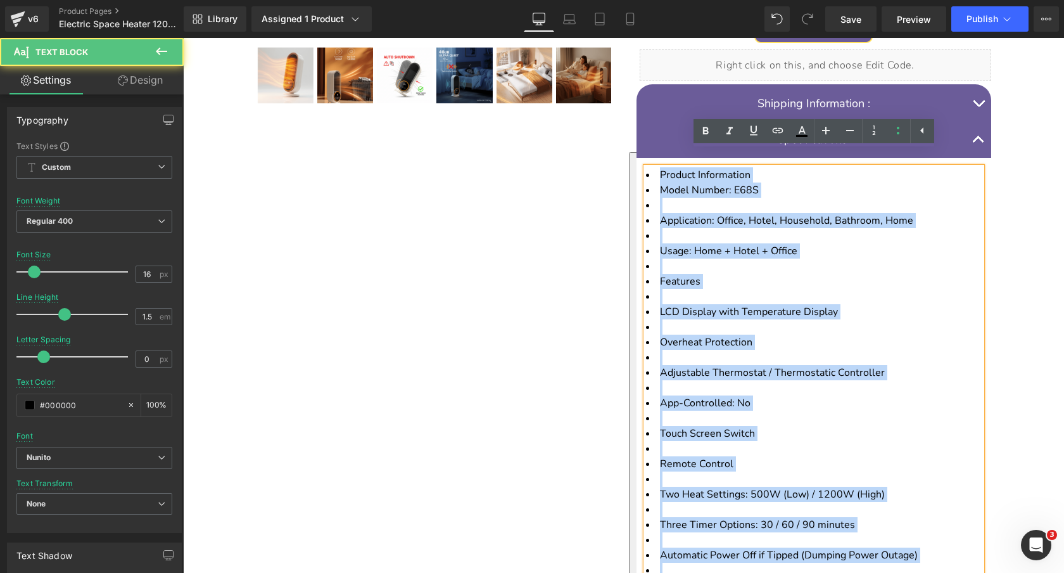
click at [688, 198] on li "To enrich screen reader interactions, please activate Accessibility in Grammarl…" at bounding box center [814, 205] width 336 height 15
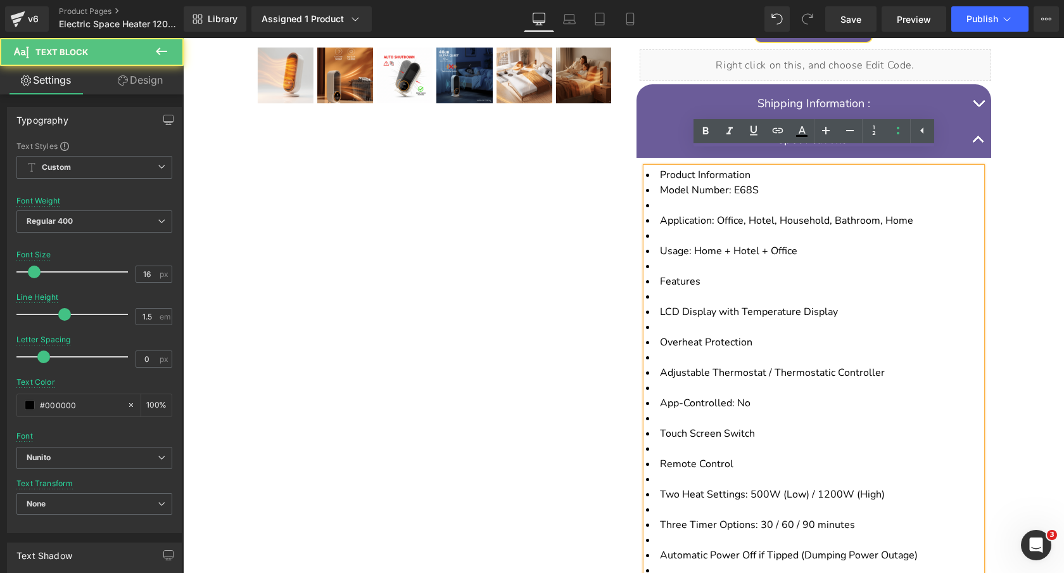
click at [658, 182] on li "Model Number: E68S" at bounding box center [814, 189] width 336 height 15
drag, startPoint x: 661, startPoint y: 161, endPoint x: 785, endPoint y: 160, distance: 124.2
click at [785, 167] on li "Product Information" at bounding box center [814, 174] width 336 height 15
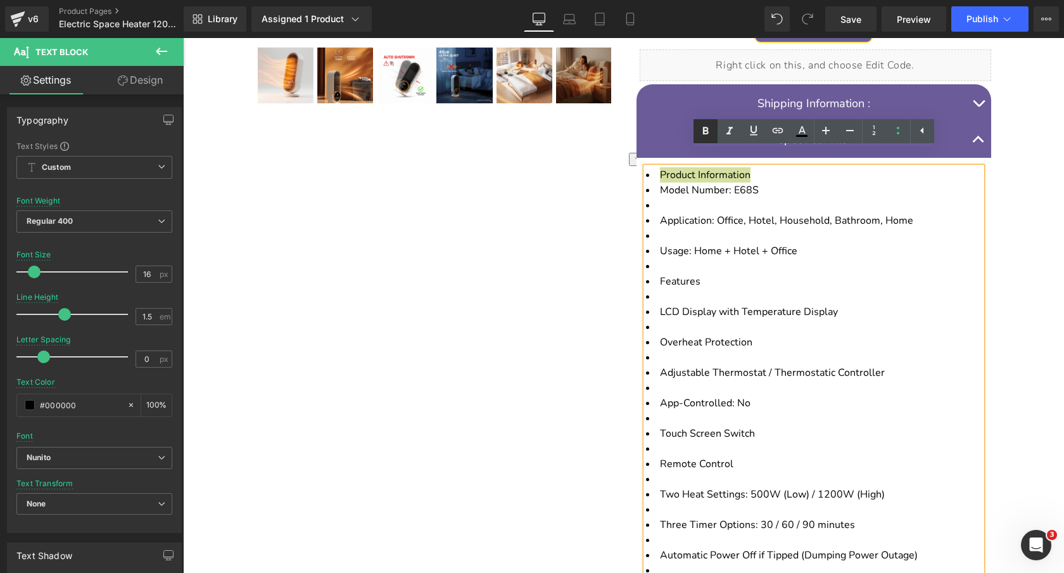
click at [702, 131] on icon at bounding box center [705, 131] width 15 height 15
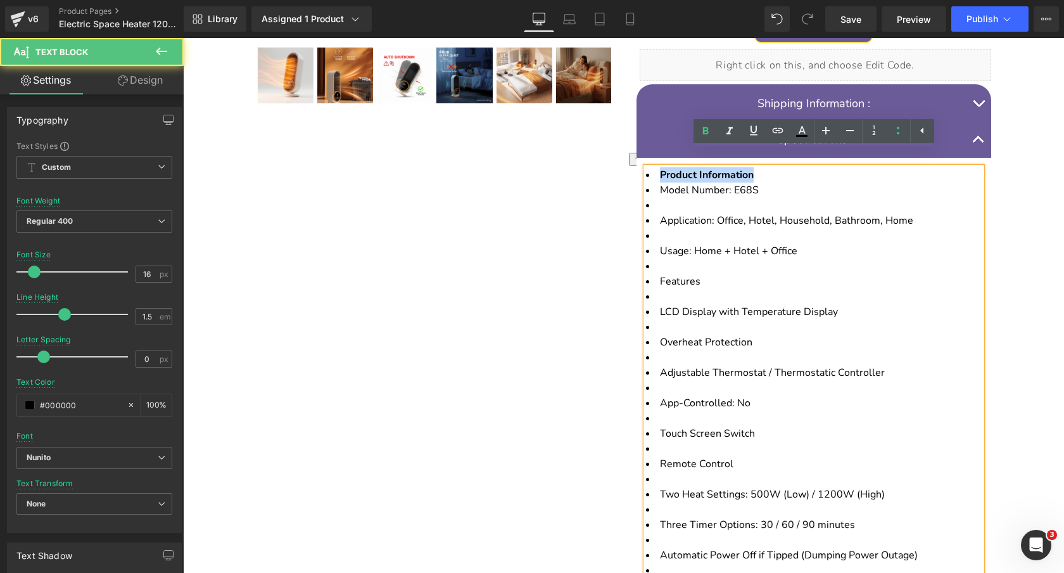
drag, startPoint x: 761, startPoint y: 161, endPoint x: 661, endPoint y: 161, distance: 99.5
click at [661, 167] on li "Product Information" at bounding box center [814, 174] width 336 height 15
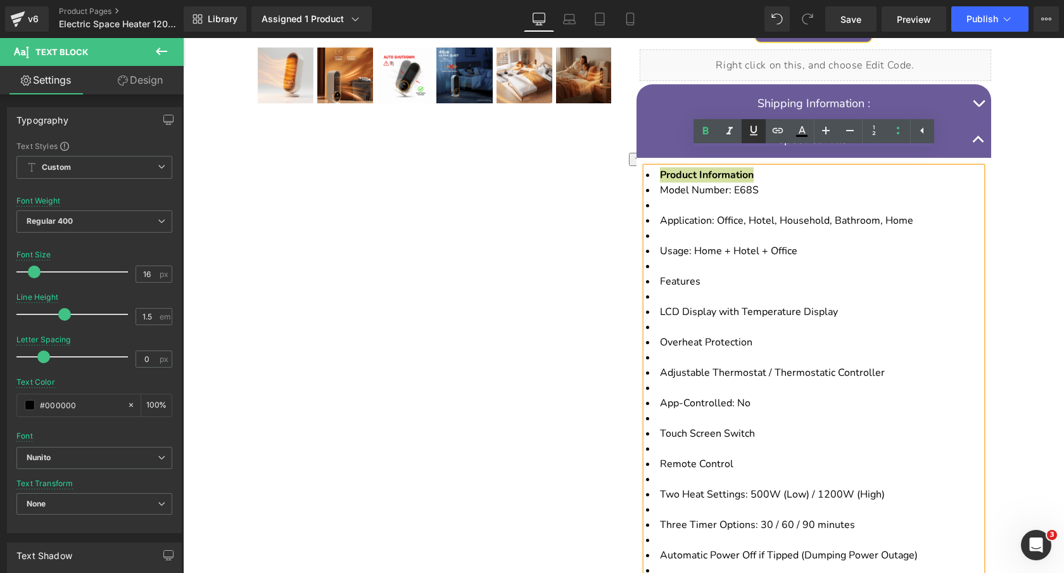
click at [756, 130] on icon at bounding box center [753, 130] width 15 height 15
click at [708, 198] on li "To enrich screen reader interactions, please activate Accessibility in Grammarl…" at bounding box center [814, 205] width 336 height 15
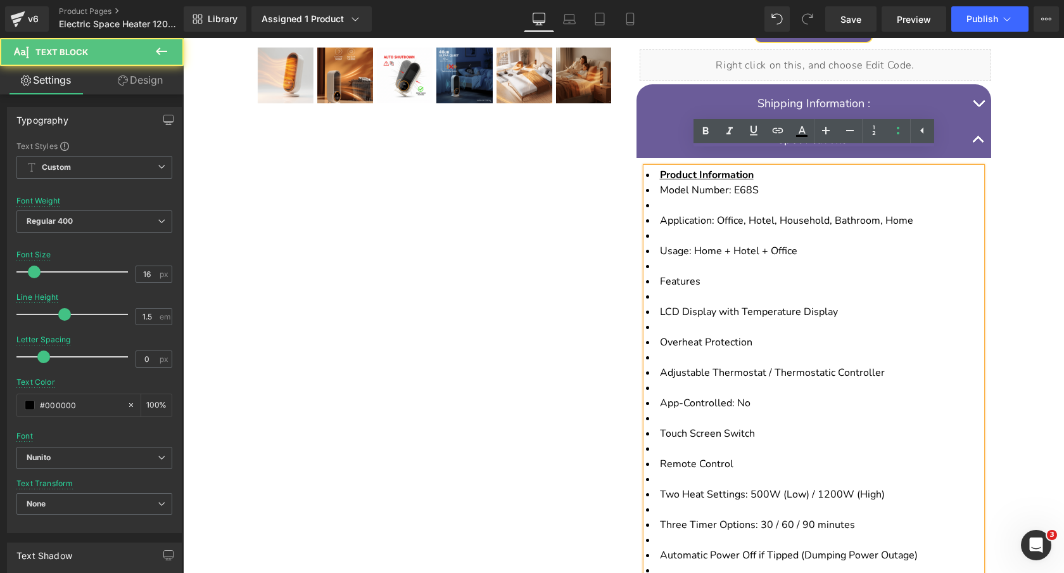
click at [658, 213] on li "Application: Office, Hotel, Household, Bathroom, Home" at bounding box center [814, 220] width 336 height 15
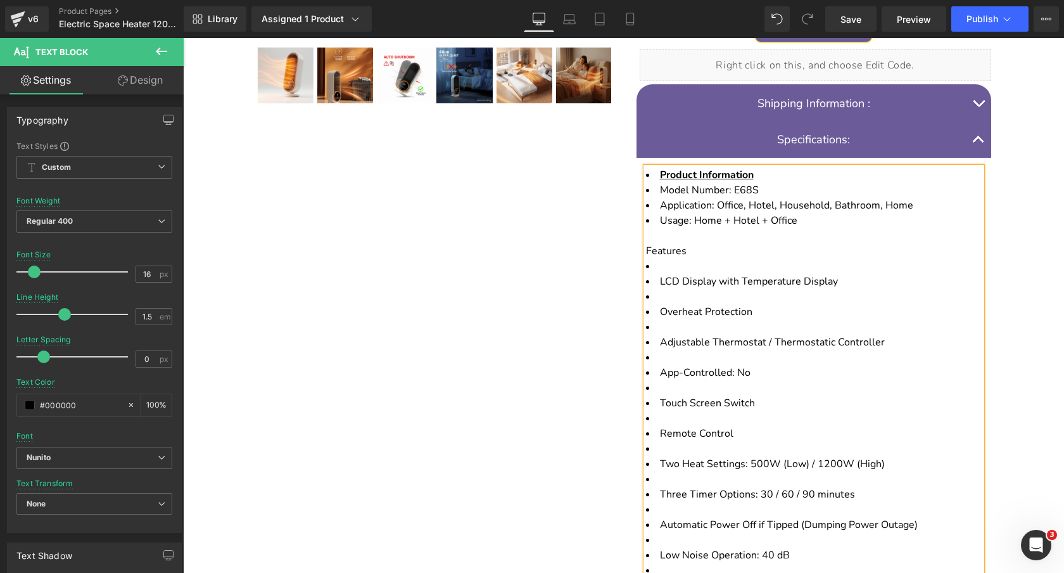
click at [654, 167] on li "Product Information" at bounding box center [814, 174] width 336 height 15
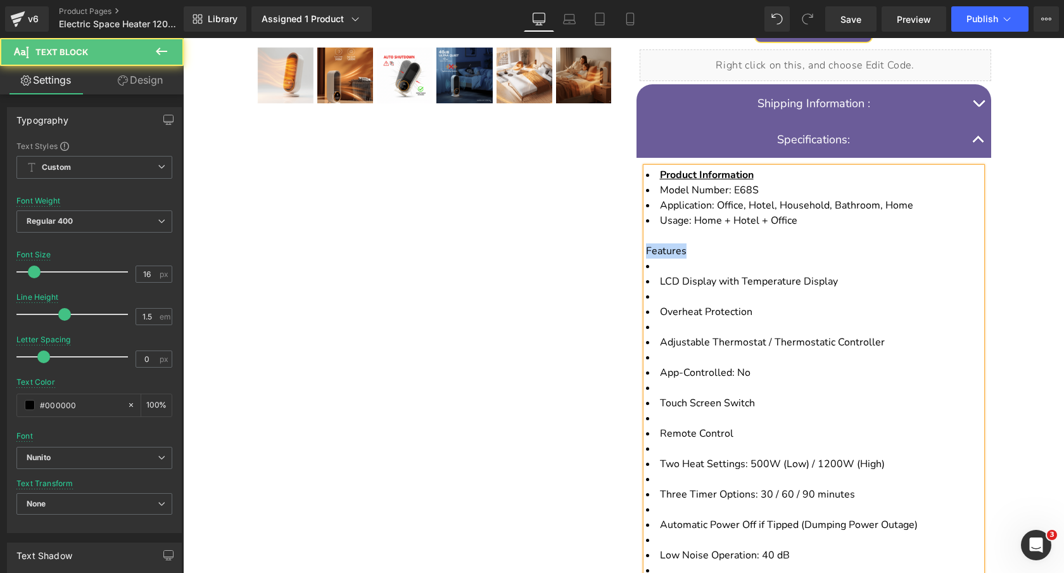
drag, startPoint x: 691, startPoint y: 236, endPoint x: 585, endPoint y: 236, distance: 105.8
click at [585, 236] on div "DEWELPRO Electric Portable Space Heater 1200W Heading Energy Efficient Small Ro…" at bounding box center [624, 293] width 760 height 1509
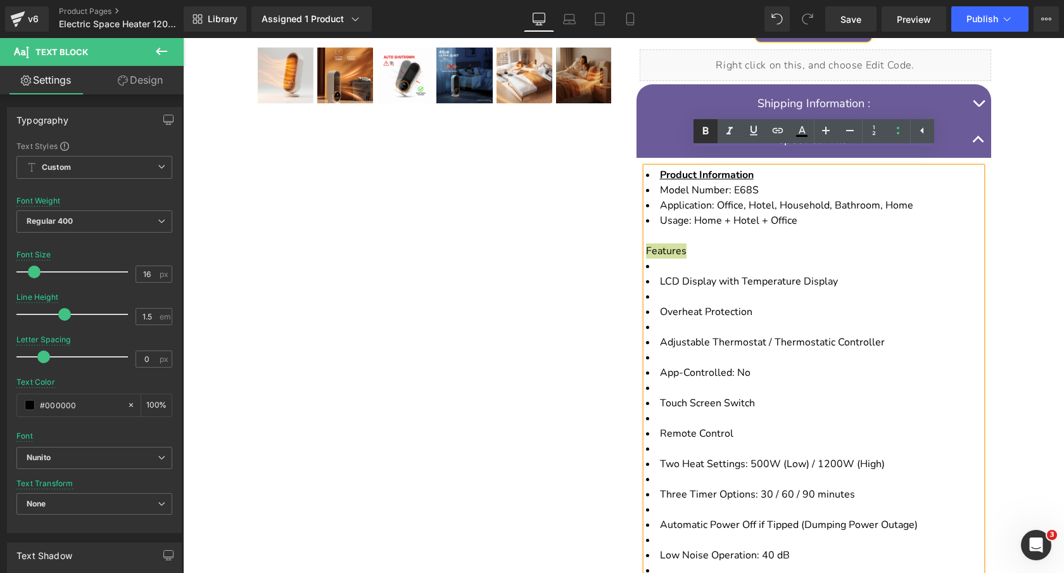
click at [694, 136] on link at bounding box center [706, 131] width 24 height 24
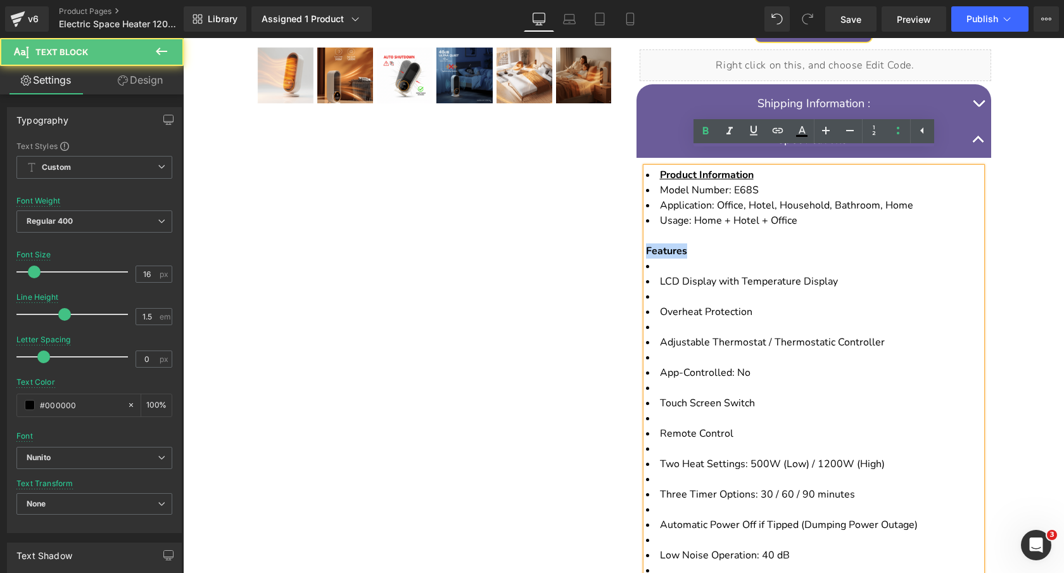
drag, startPoint x: 693, startPoint y: 238, endPoint x: 627, endPoint y: 238, distance: 66.5
click at [627, 238] on div "$137.97 $199.97 SAVE 31% (P) Price Liquid Icon 🔥 Instant 1200W Heat Power Text …" at bounding box center [814, 302] width 380 height 1492
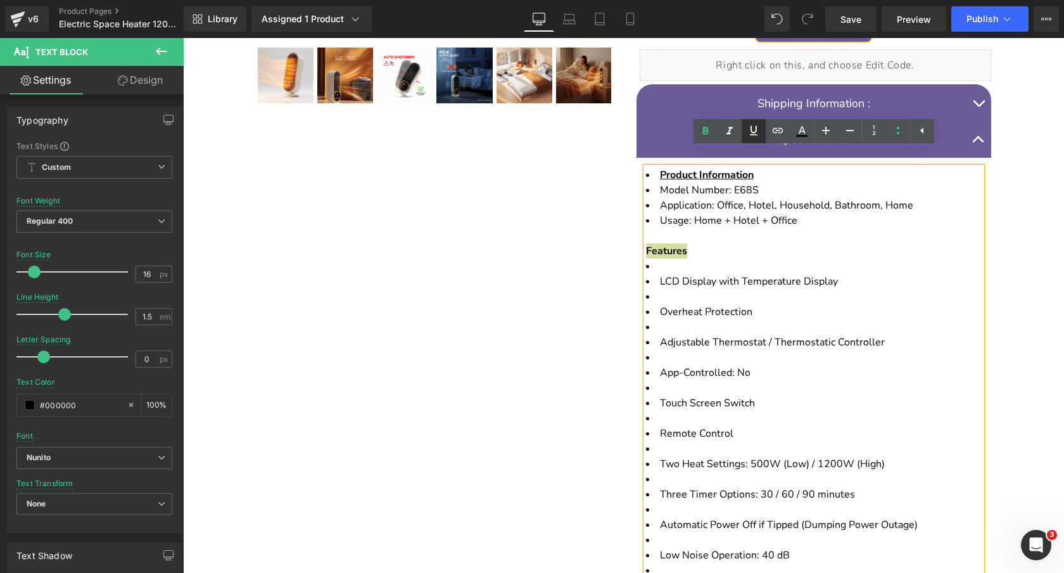
click at [752, 135] on icon at bounding box center [754, 131] width 8 height 10
click at [660, 274] on span "LCD Display with Temperature Display" at bounding box center [749, 281] width 178 height 14
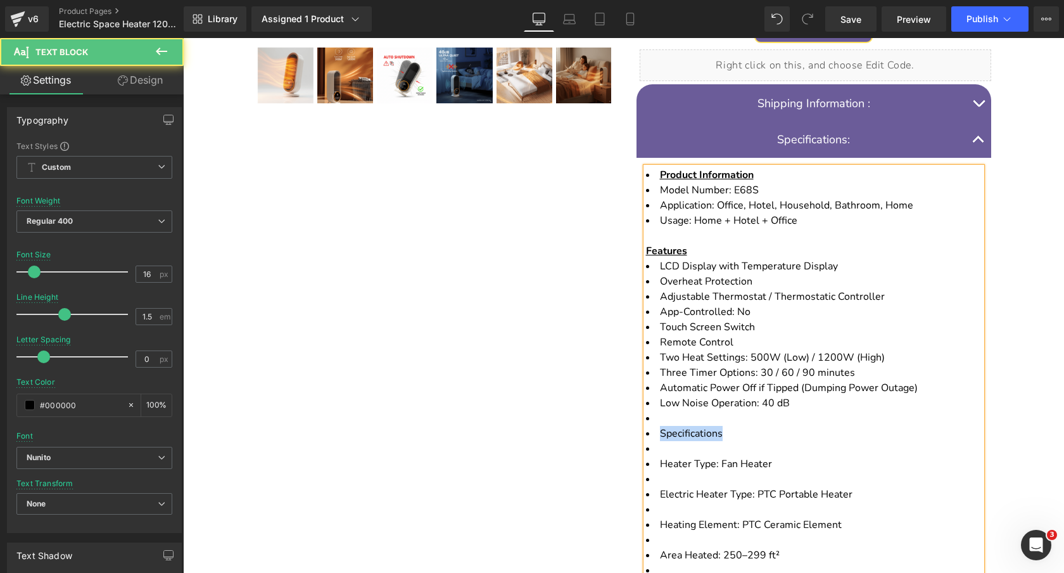
drag, startPoint x: 731, startPoint y: 422, endPoint x: 653, endPoint y: 422, distance: 77.9
click at [653, 426] on li "Specifications" at bounding box center [814, 433] width 336 height 15
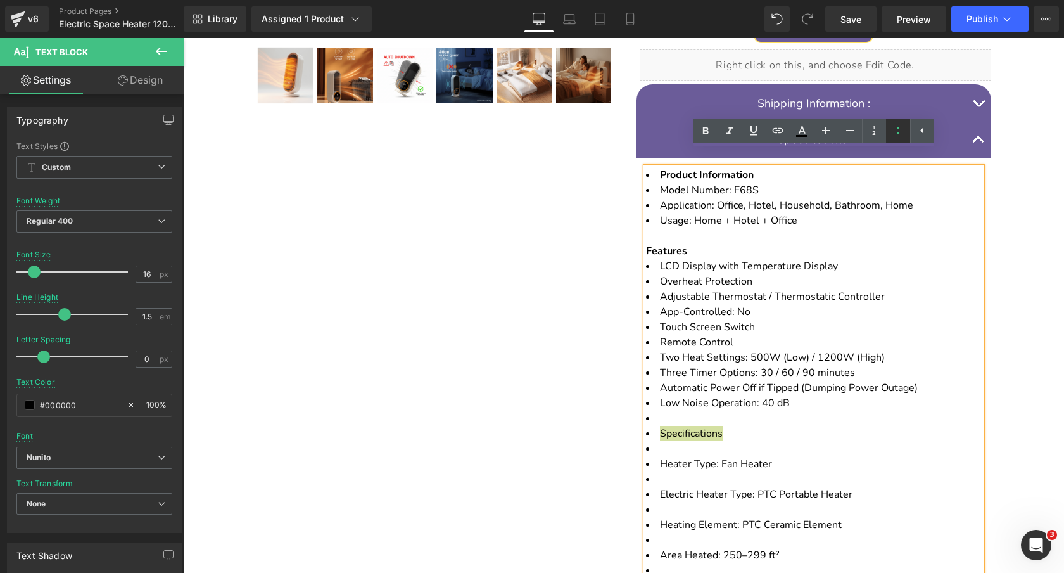
click at [897, 132] on icon at bounding box center [898, 131] width 3 height 8
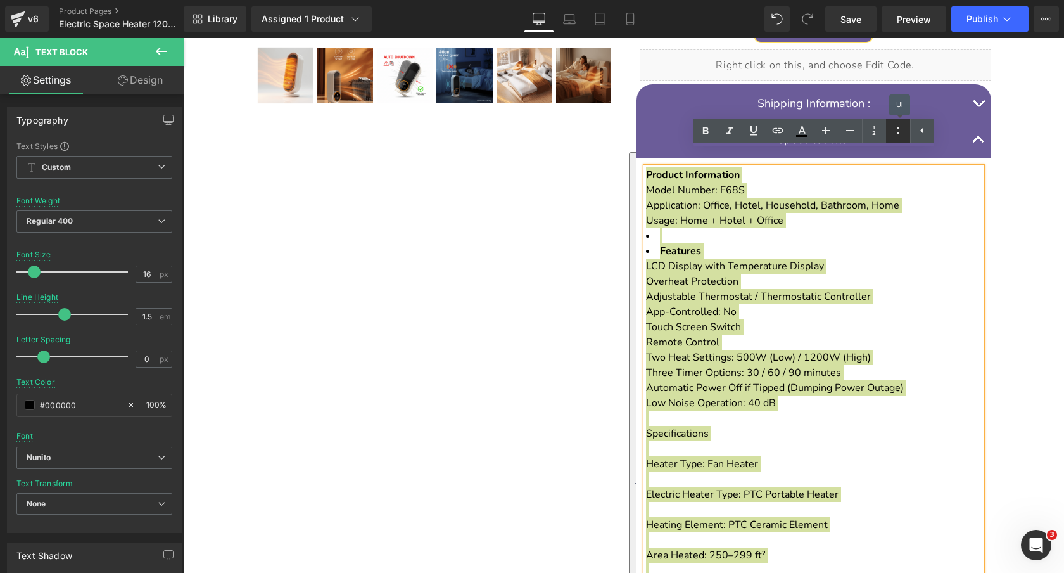
click at [897, 132] on icon at bounding box center [898, 131] width 3 height 8
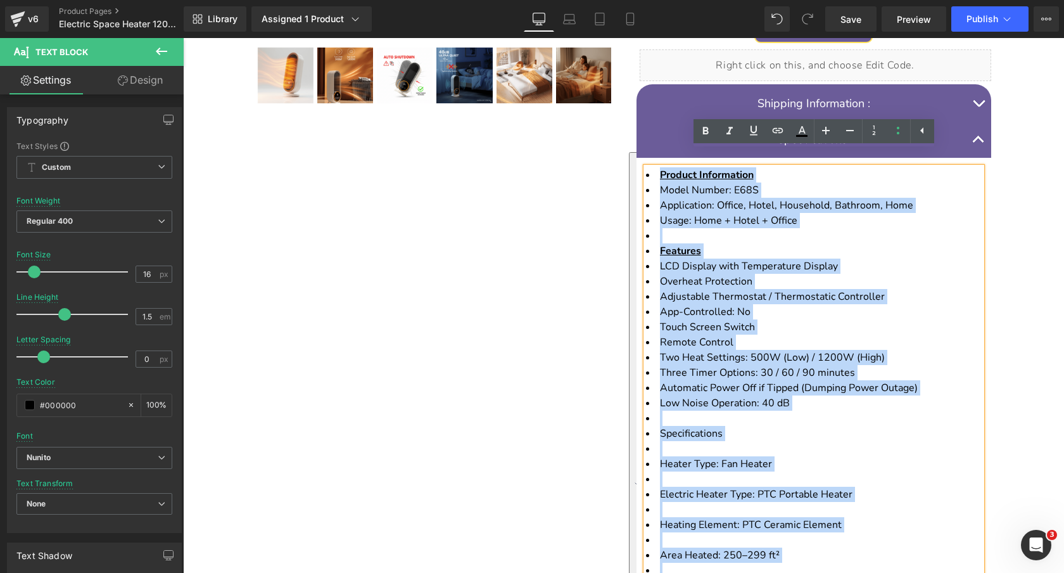
click at [745, 411] on li "To enrich screen reader interactions, please activate Accessibility in Grammarl…" at bounding box center [814, 418] width 336 height 15
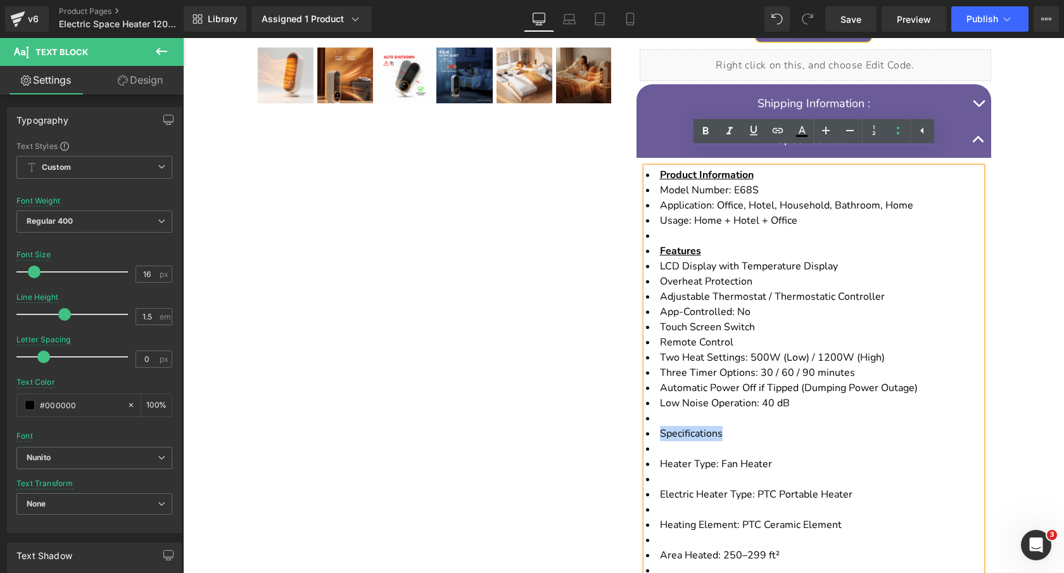
drag, startPoint x: 733, startPoint y: 414, endPoint x: 658, endPoint y: 418, distance: 74.9
click at [658, 426] on li "Specifications" at bounding box center [814, 433] width 336 height 15
click at [708, 131] on icon at bounding box center [705, 131] width 15 height 15
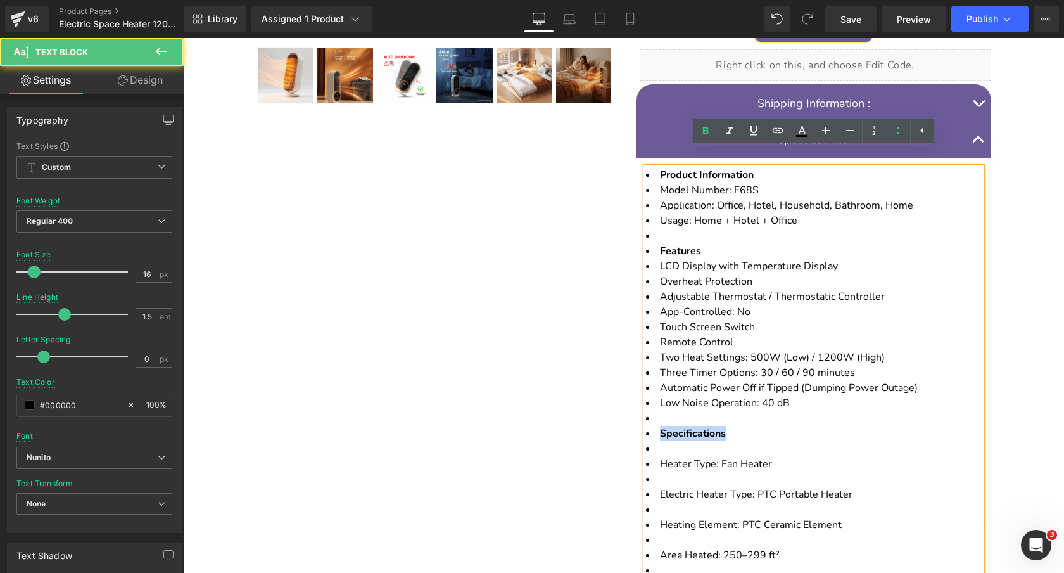
drag, startPoint x: 729, startPoint y: 419, endPoint x: 658, endPoint y: 419, distance: 70.3
click at [658, 426] on li "Specifications" at bounding box center [814, 433] width 336 height 15
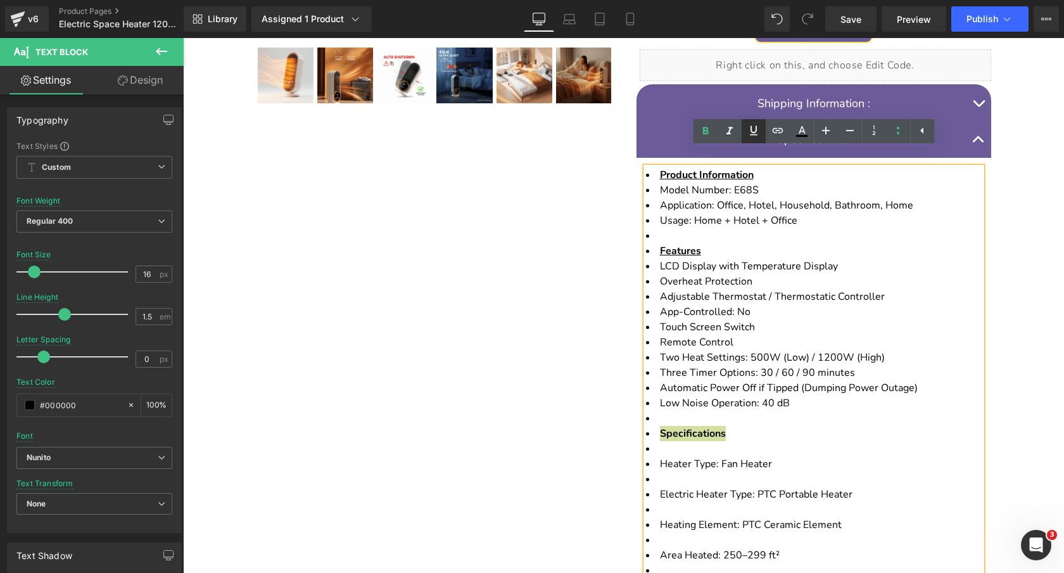
click at [756, 127] on icon at bounding box center [754, 131] width 8 height 10
click at [668, 228] on li "To enrich screen reader interactions, please activate Accessibility in Grammarl…" at bounding box center [814, 235] width 336 height 15
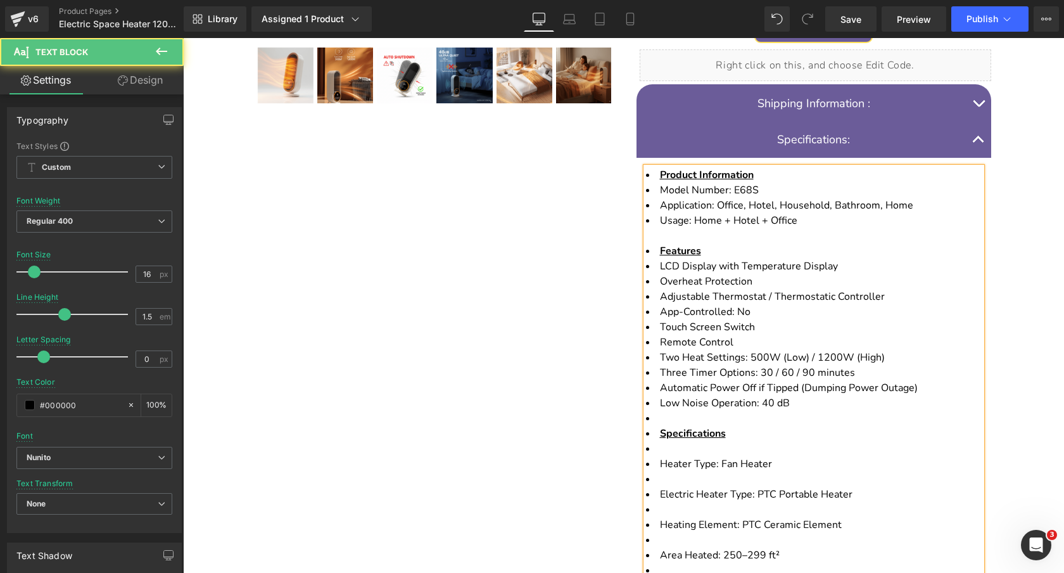
click at [664, 411] on li "To enrich screen reader interactions, please activate Accessibility in Grammarl…" at bounding box center [814, 418] width 336 height 15
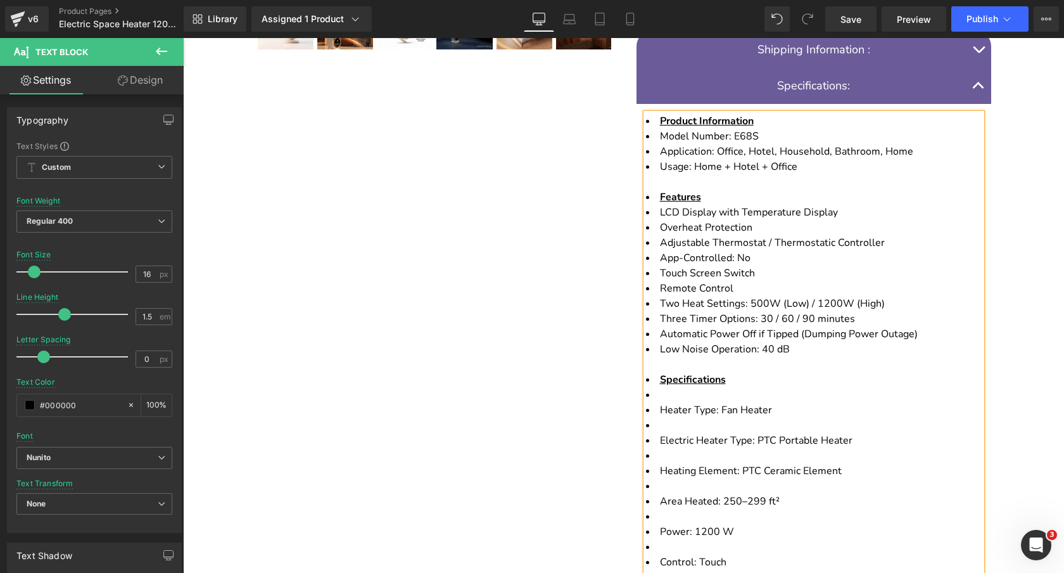
click at [661, 403] on span "Heater Type: Fan Heater" at bounding box center [716, 410] width 112 height 14
click at [665, 433] on span "Heating Element: PTC Ceramic Element" at bounding box center [751, 440] width 182 height 14
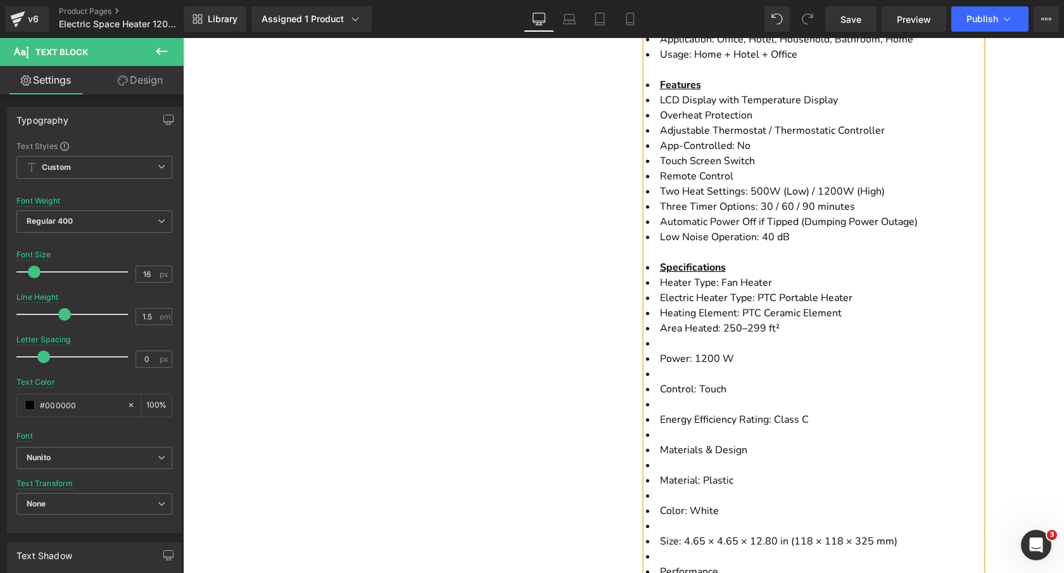
scroll to position [868, 0]
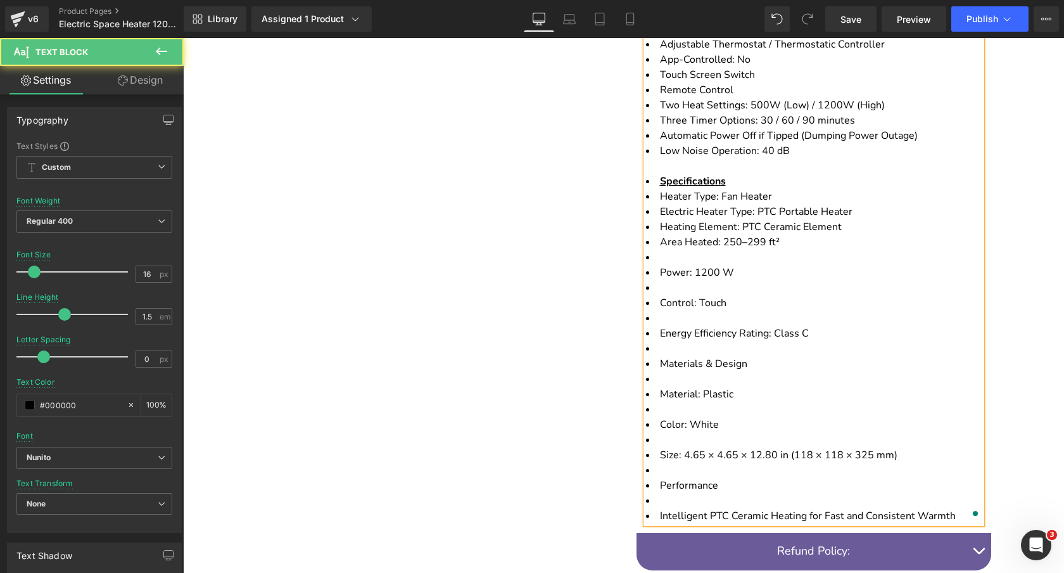
click at [662, 265] on span "Power: 1200 W" at bounding box center [697, 272] width 74 height 14
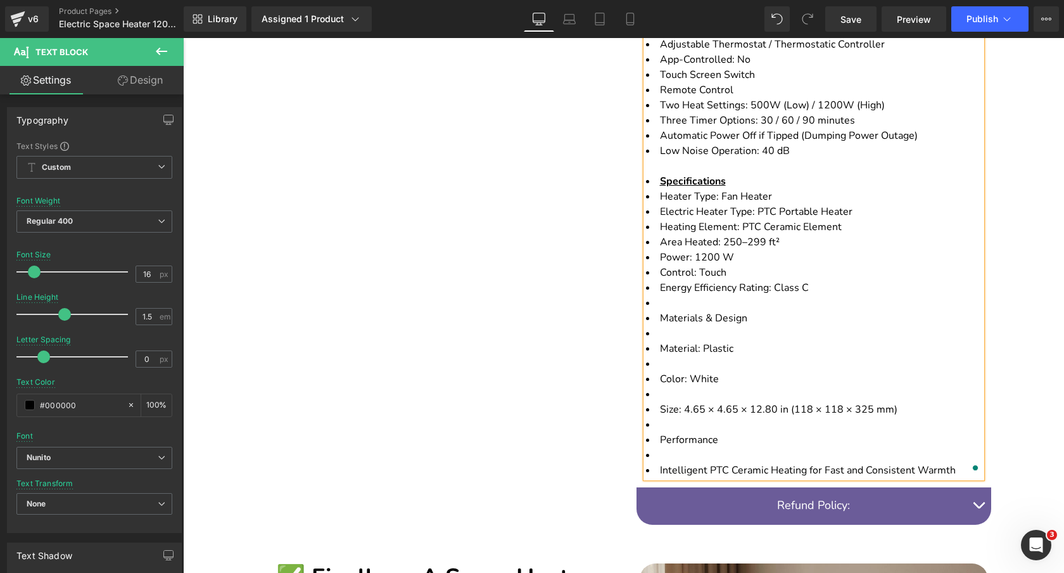
click at [660, 311] on span "Materials & Design" at bounding box center [703, 318] width 87 height 14
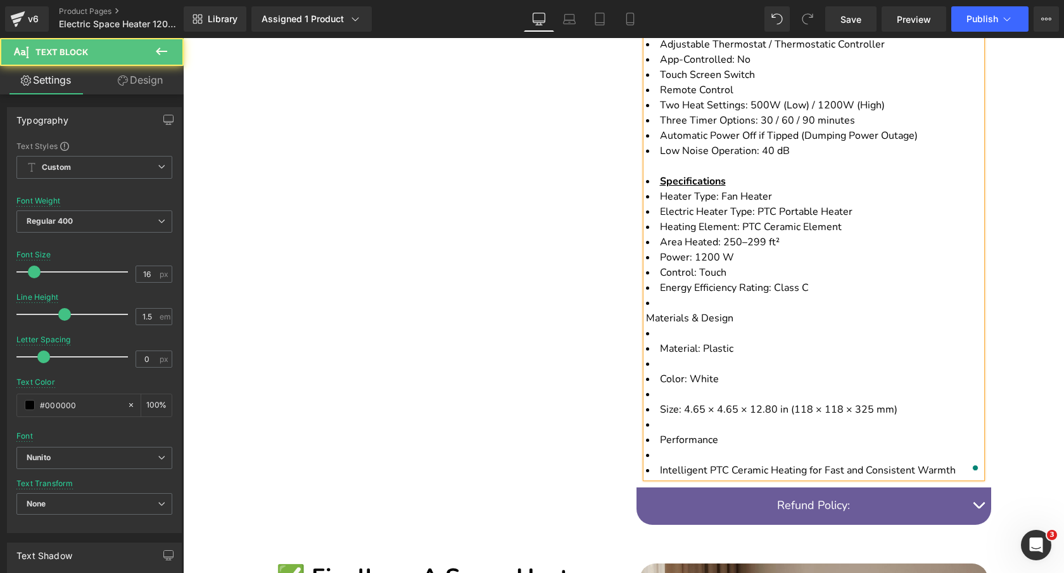
click at [667, 295] on li "Materials & Design" at bounding box center [814, 310] width 336 height 30
drag, startPoint x: 745, startPoint y: 302, endPoint x: 595, endPoint y: 302, distance: 150.2
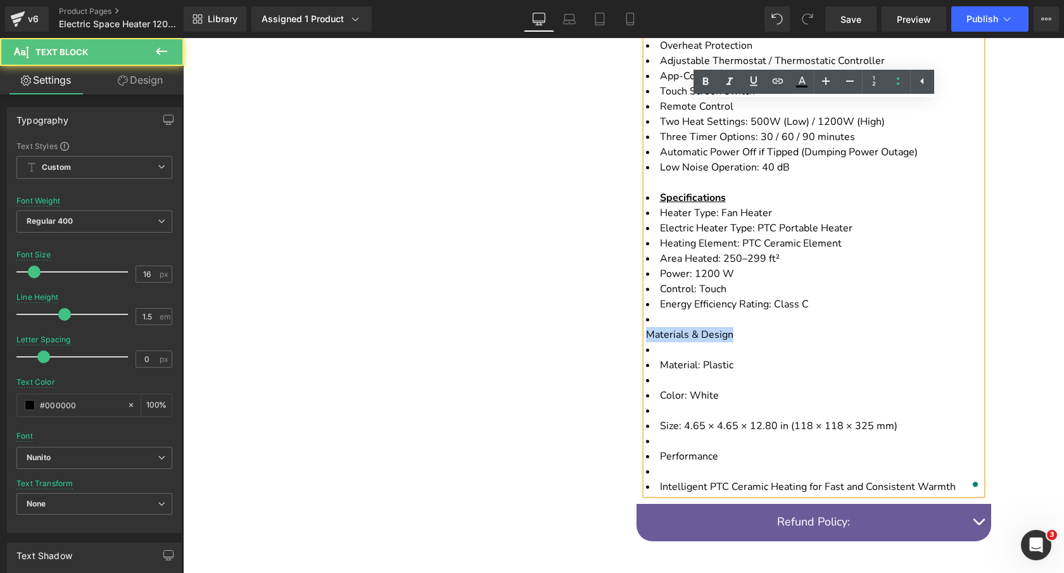
scroll to position [850, 0]
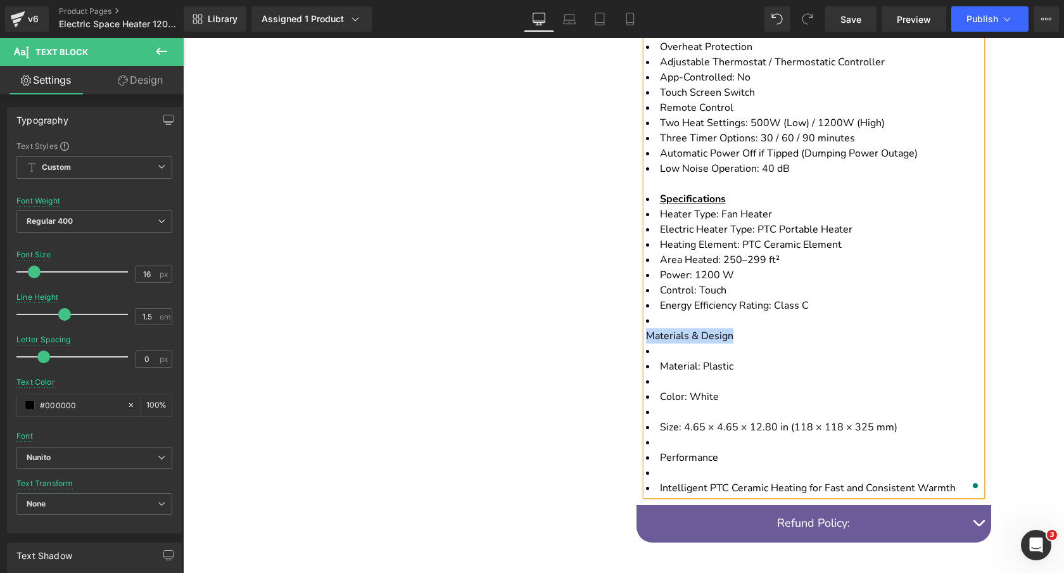
click at [739, 322] on li "Materials & Design" at bounding box center [814, 328] width 336 height 30
drag, startPoint x: 735, startPoint y: 321, endPoint x: 649, endPoint y: 320, distance: 85.5
click at [649, 320] on li "Materials & Design" at bounding box center [814, 328] width 336 height 30
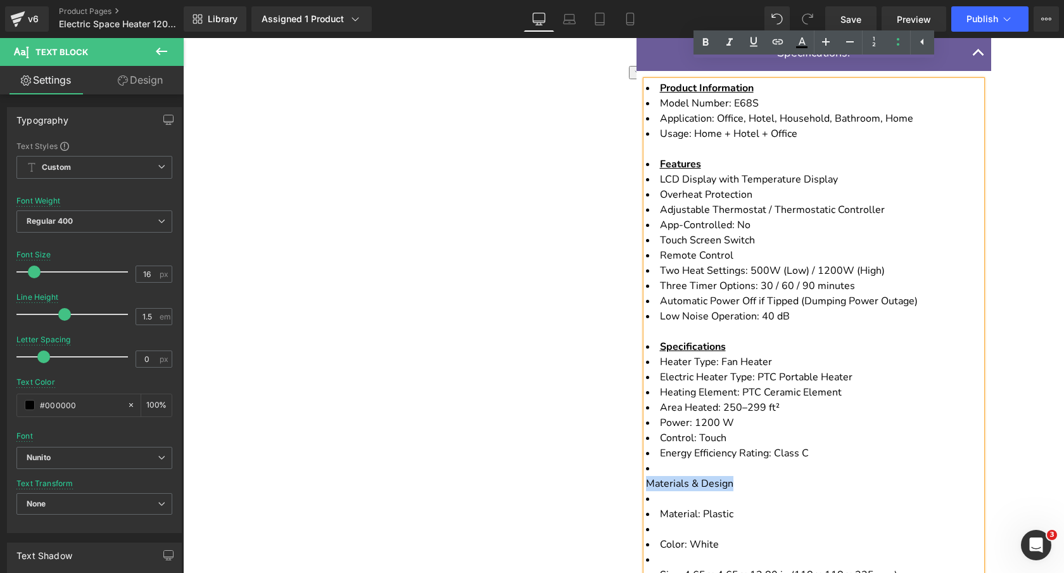
scroll to position [697, 0]
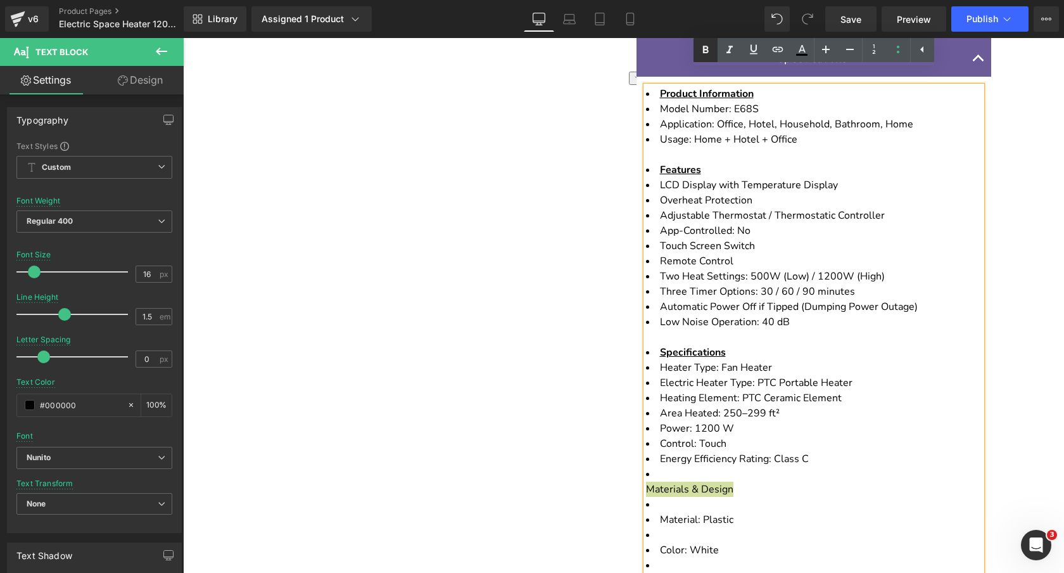
click at [703, 52] on icon at bounding box center [706, 50] width 6 height 8
drag, startPoint x: 735, startPoint y: 473, endPoint x: 650, endPoint y: 474, distance: 84.9
click at [650, 482] on strong "Materials & Design" at bounding box center [691, 489] width 90 height 14
click at [699, 482] on strong "Materials & Design" at bounding box center [691, 489] width 90 height 14
drag, startPoint x: 734, startPoint y: 475, endPoint x: 647, endPoint y: 473, distance: 87.5
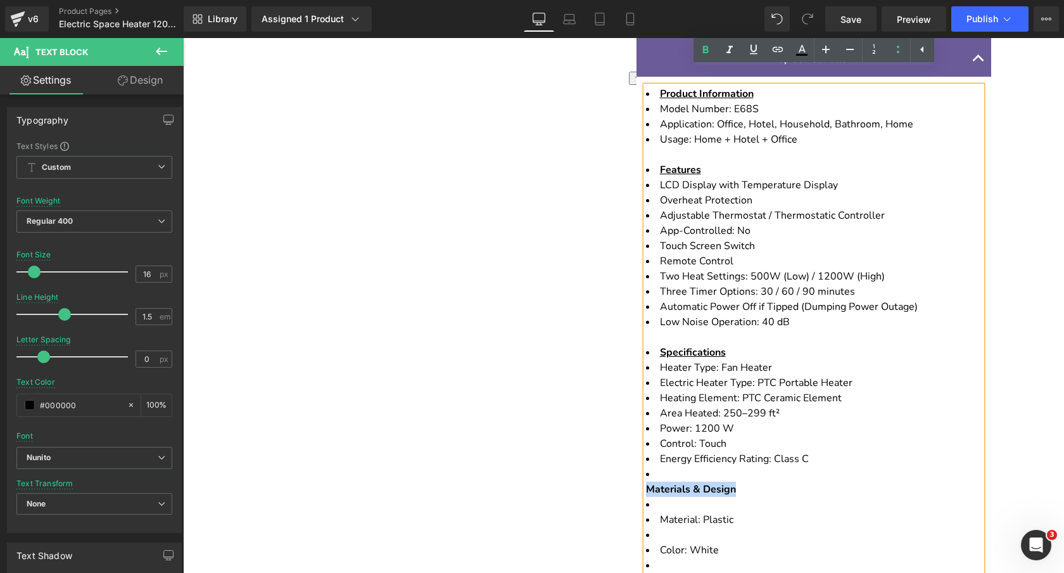
click at [647, 482] on strong "Materials & Design" at bounding box center [691, 489] width 90 height 14
click at [753, 48] on icon at bounding box center [753, 49] width 15 height 15
click at [671, 466] on li "Materials & Design" at bounding box center [814, 481] width 336 height 30
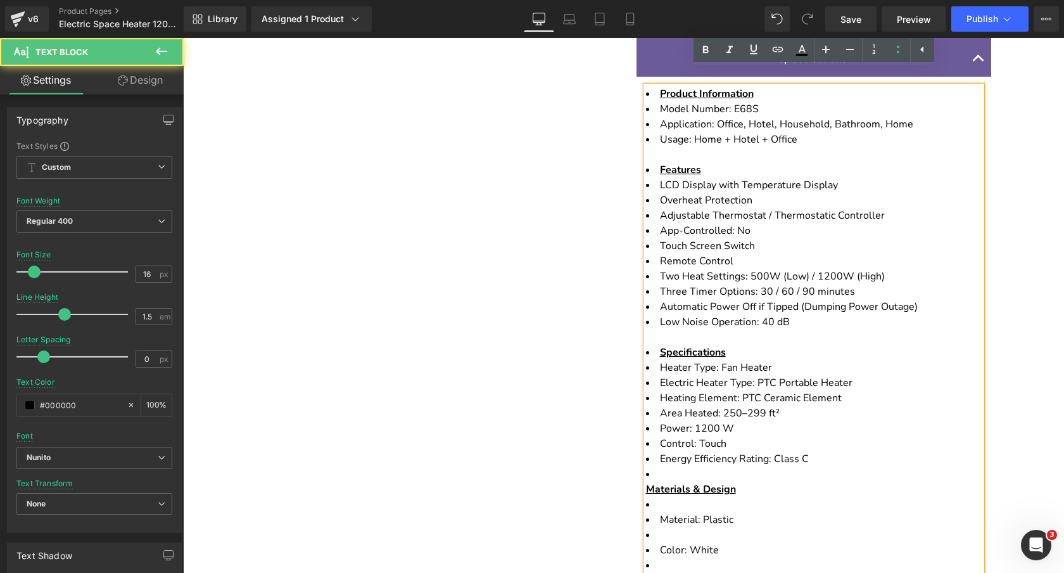
click at [707, 162] on li "Features" at bounding box center [814, 169] width 336 height 15
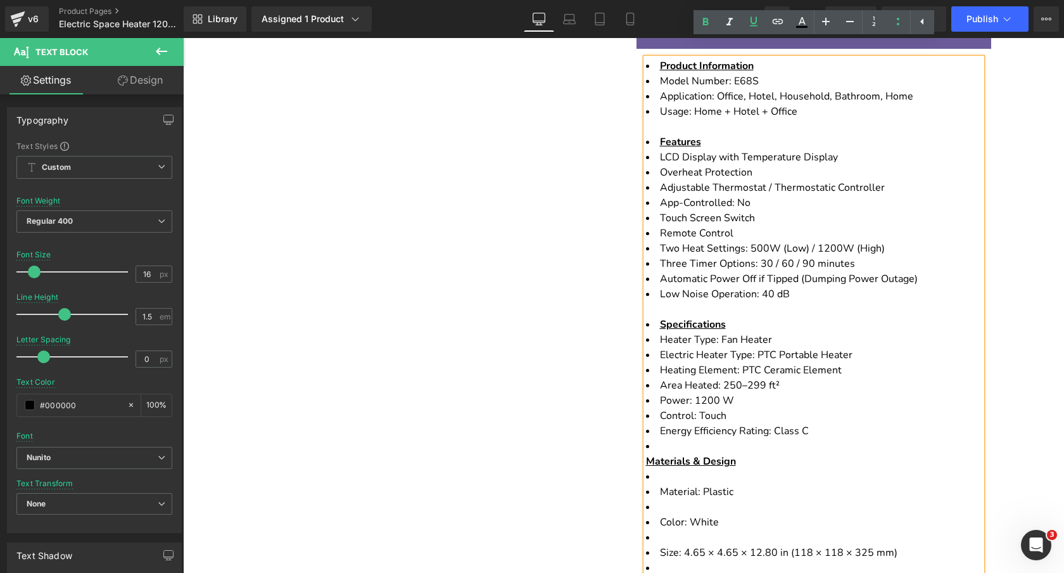
click at [660, 438] on li "Materials & Design" at bounding box center [814, 453] width 336 height 30
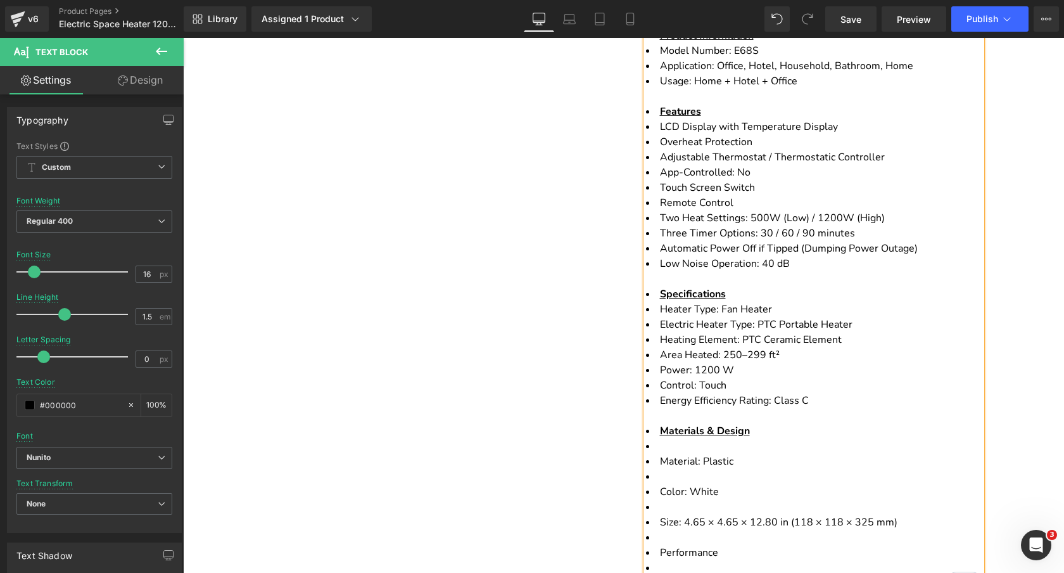
scroll to position [766, 0]
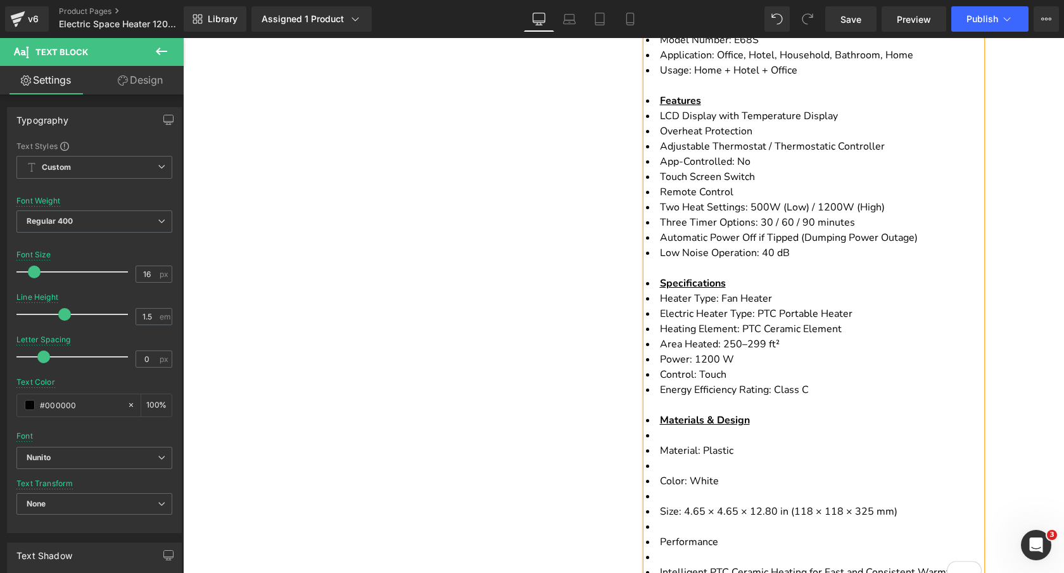
click at [661, 443] on span "Material: Plastic" at bounding box center [696, 450] width 73 height 14
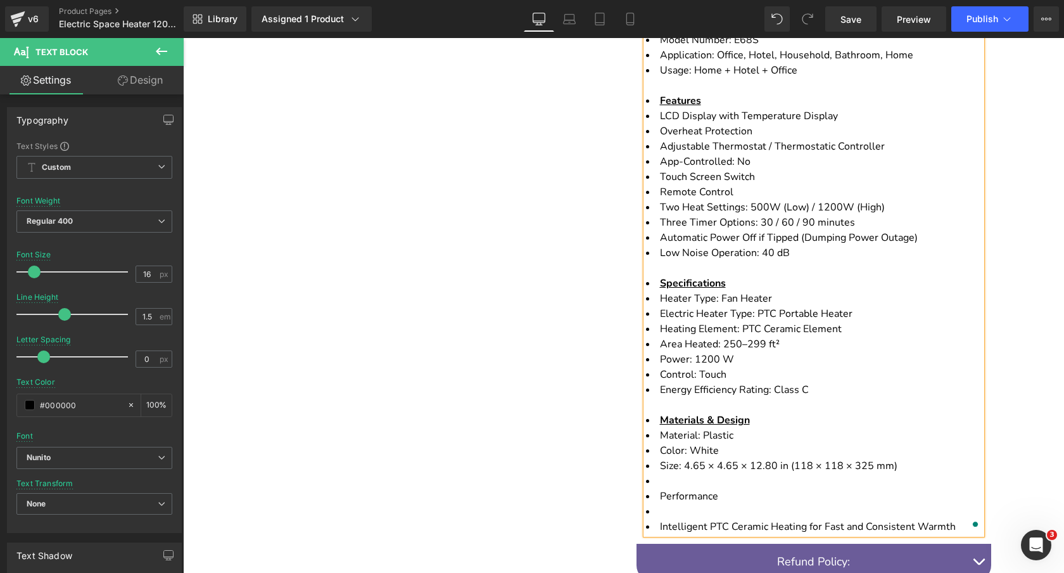
click at [660, 489] on span "Performance" at bounding box center [689, 496] width 58 height 14
click at [670, 504] on li "To enrich screen reader interactions, please activate Accessibility in Grammarl…" at bounding box center [814, 511] width 336 height 15
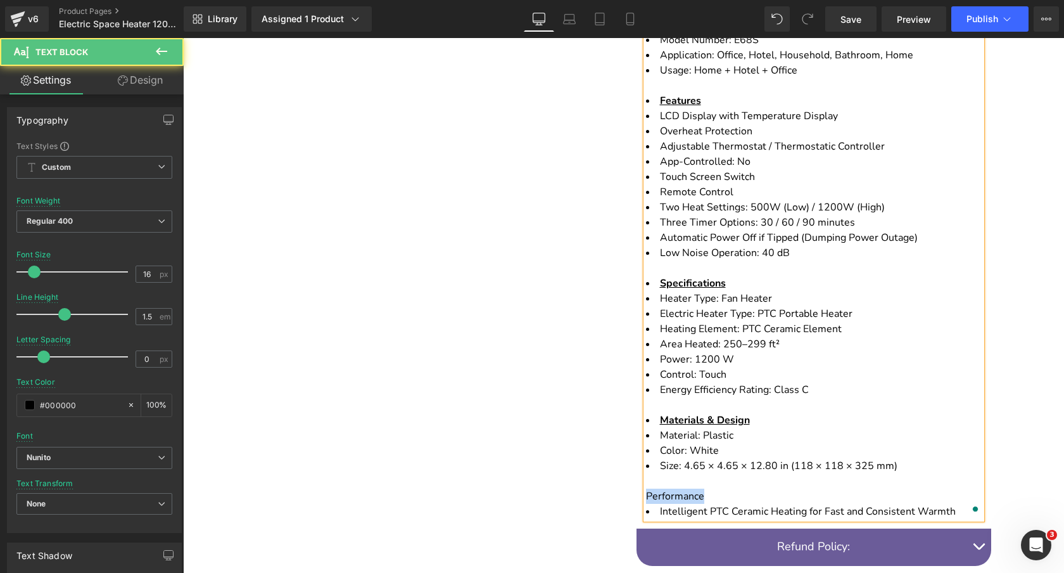
drag, startPoint x: 709, startPoint y: 481, endPoint x: 613, endPoint y: 481, distance: 95.7
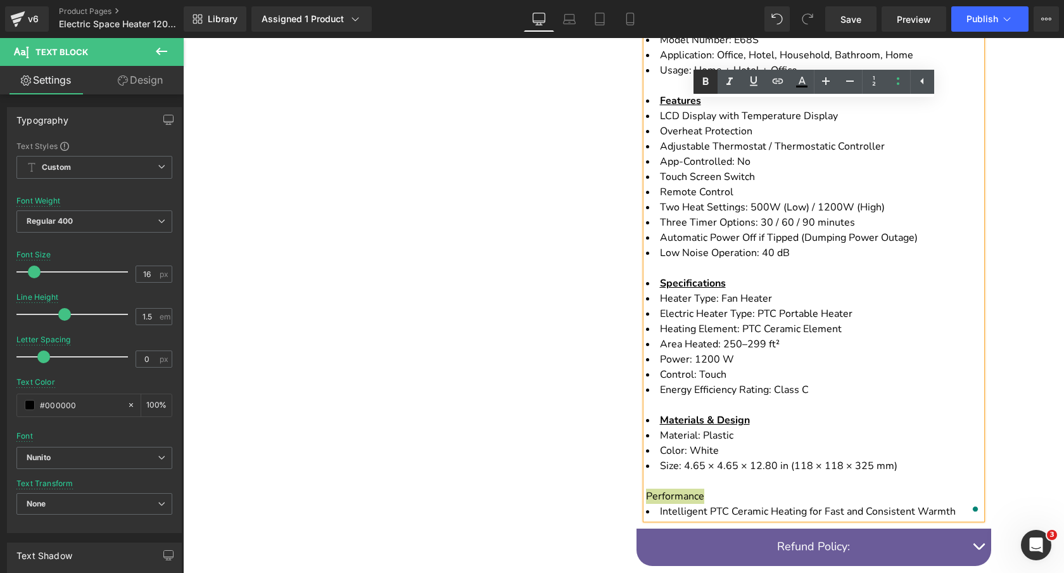
click at [708, 83] on icon at bounding box center [706, 81] width 6 height 8
click at [707, 473] on li "Size: 4.65 × 4.65 × 12.80 in (118 × 118 × 325 mm) Performance" at bounding box center [814, 481] width 336 height 46
drag, startPoint x: 710, startPoint y: 480, endPoint x: 648, endPoint y: 480, distance: 61.5
click at [648, 480] on li "Size: 4.65 × 4.65 × 12.80 in (118 × 118 × 325 mm) Performance" at bounding box center [814, 481] width 336 height 46
click at [753, 75] on icon at bounding box center [753, 80] width 15 height 15
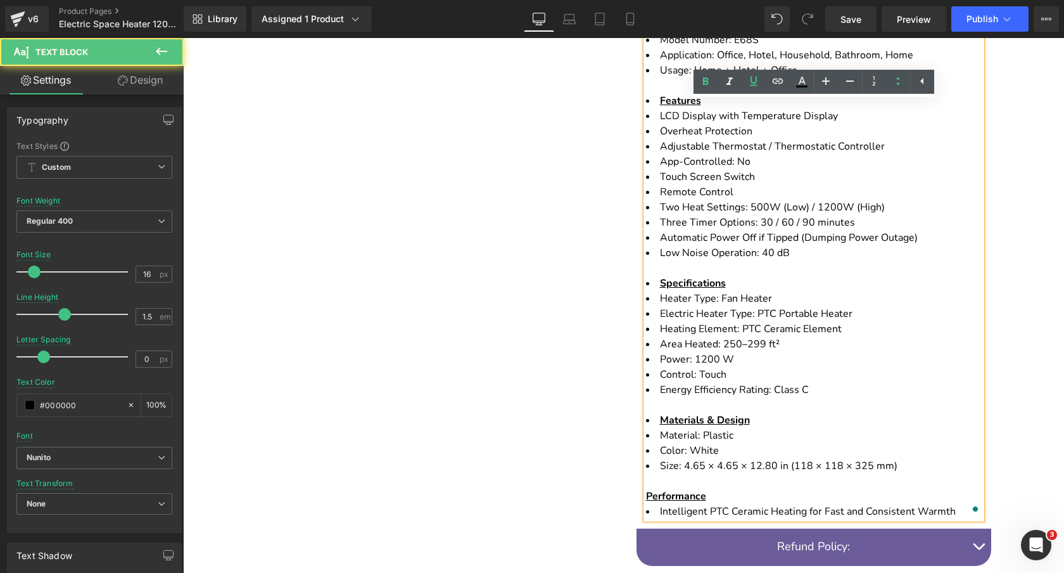
click at [661, 413] on u "Materials & Design" at bounding box center [705, 420] width 90 height 14
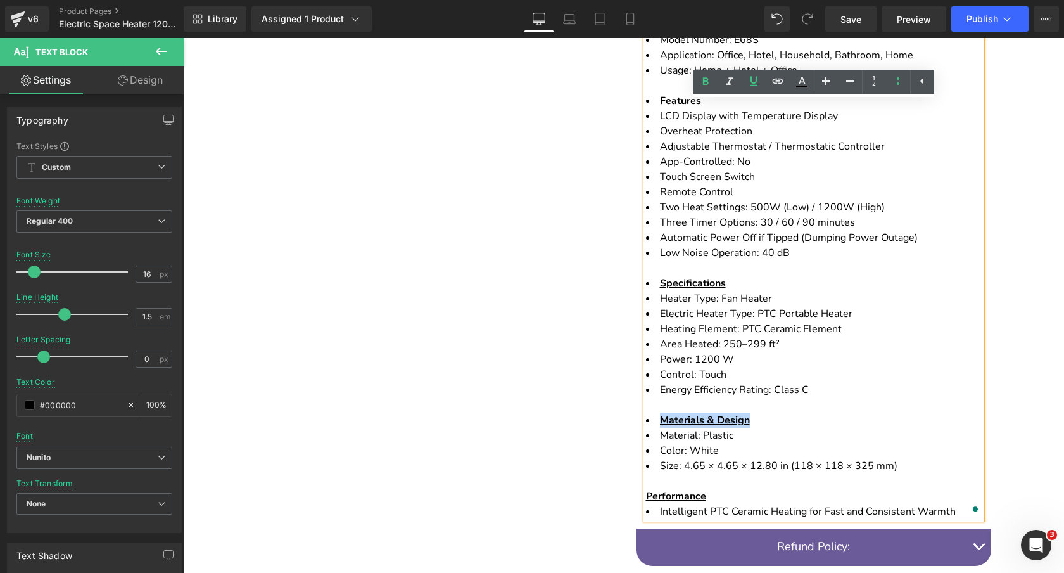
drag, startPoint x: 759, startPoint y: 405, endPoint x: 660, endPoint y: 406, distance: 98.8
click at [660, 412] on li "Materials & Design" at bounding box center [814, 419] width 336 height 15
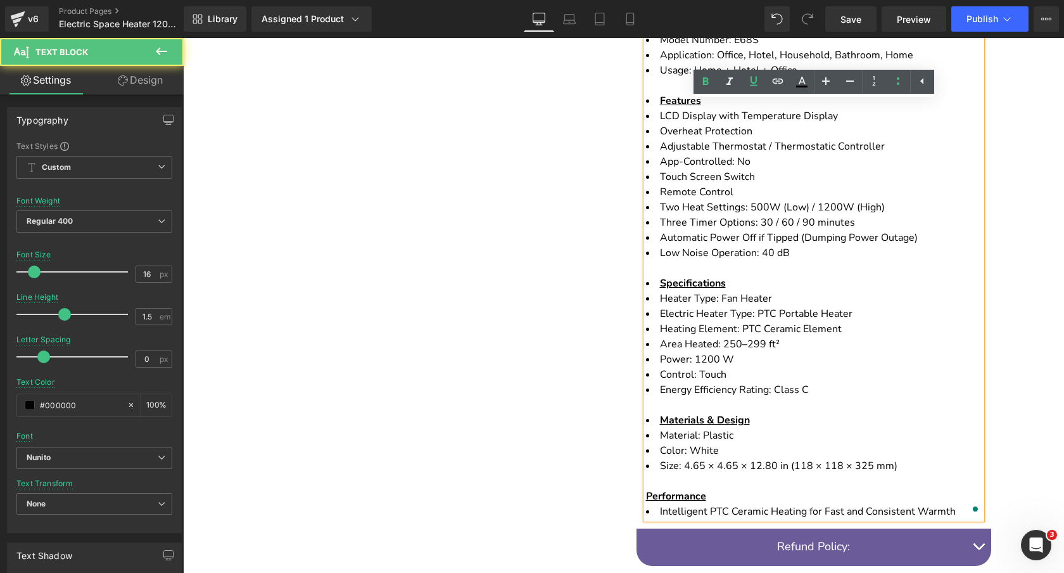
click at [659, 388] on li "Energy Efficiency Rating: Class C" at bounding box center [814, 397] width 336 height 30
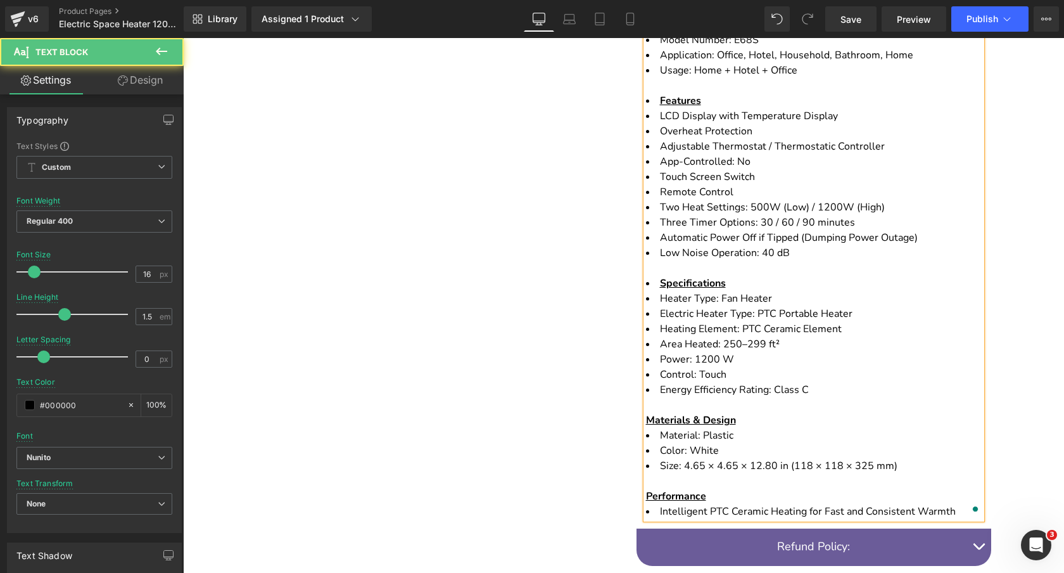
click at [661, 276] on u "Specifications" at bounding box center [693, 283] width 66 height 14
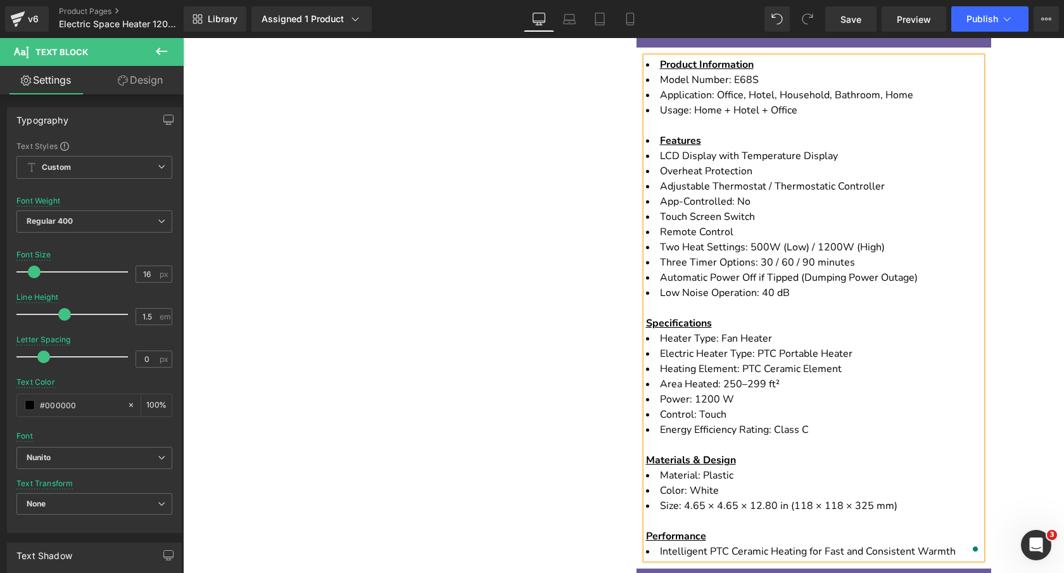
scroll to position [688, 0]
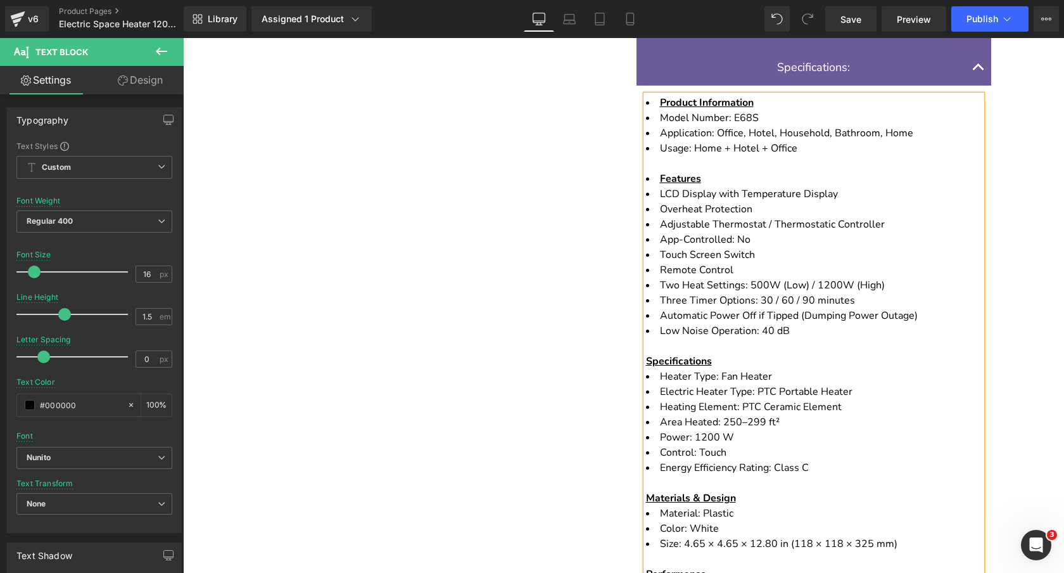
click at [661, 172] on u "Features" at bounding box center [680, 179] width 41 height 14
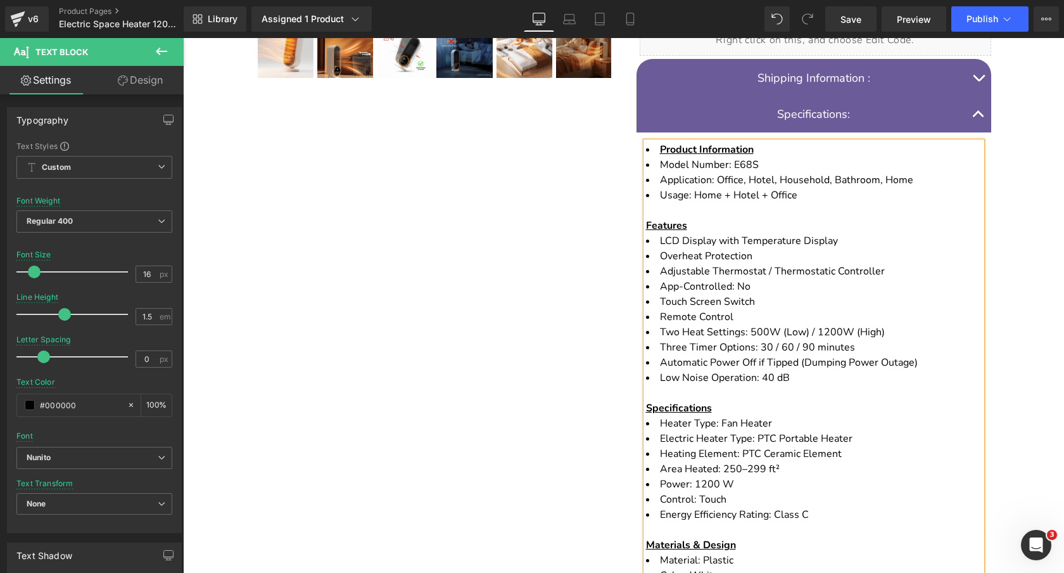
click at [660, 143] on u "Product Information" at bounding box center [707, 150] width 94 height 14
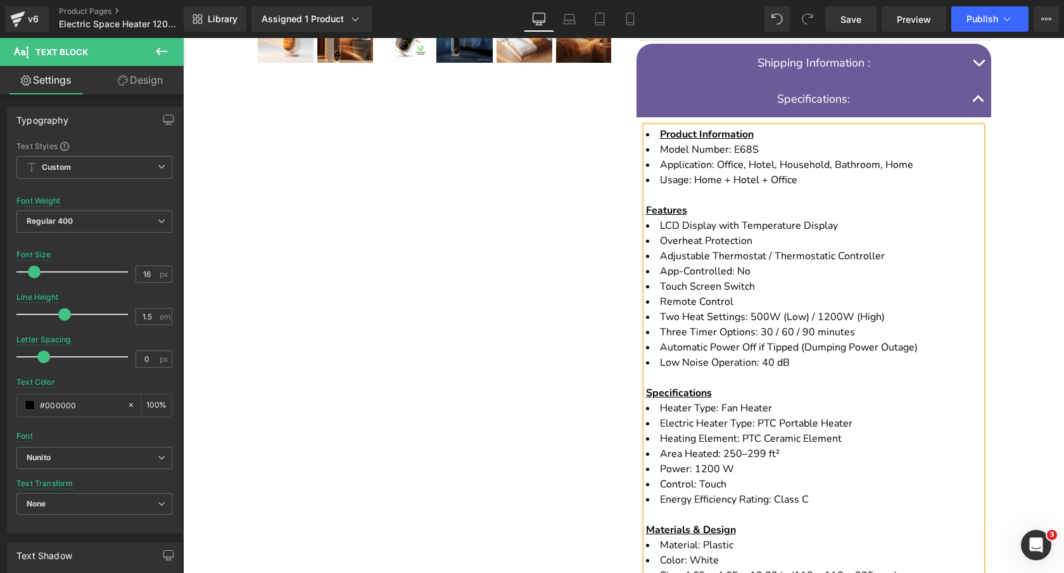
scroll to position [672, 0]
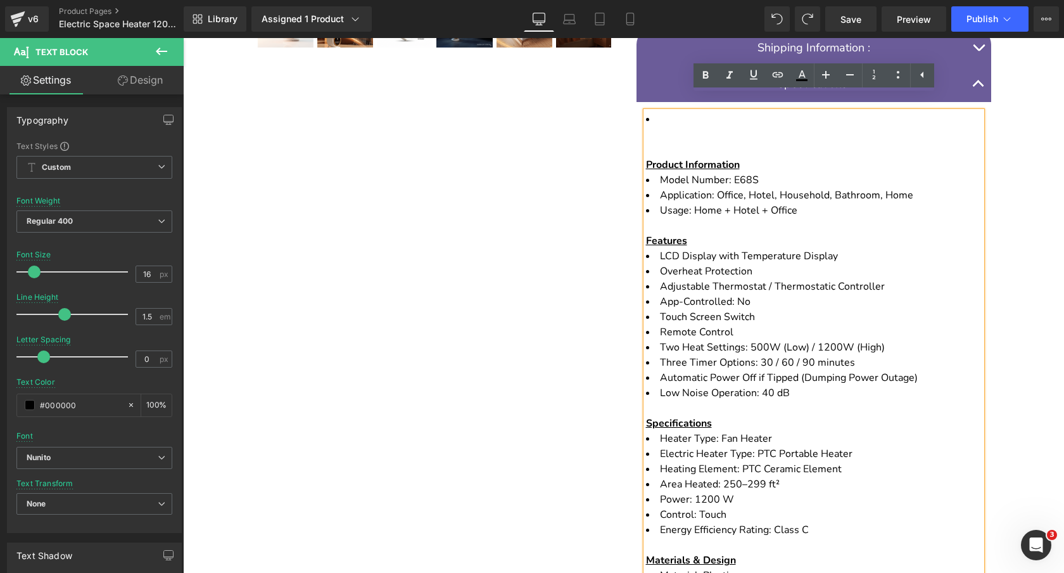
click at [668, 137] on li "Product Information" at bounding box center [814, 142] width 336 height 61
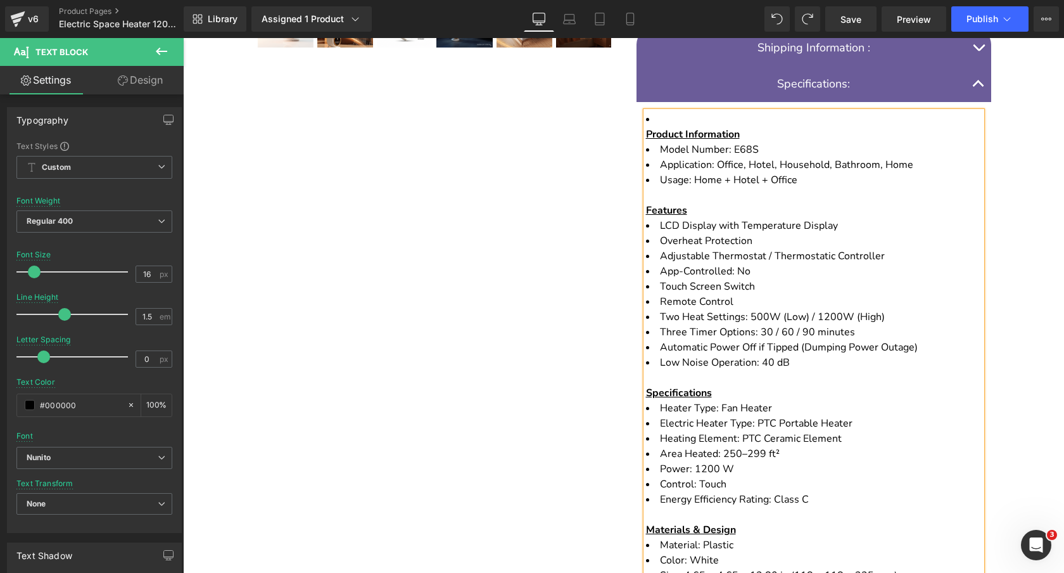
click at [649, 127] on u "Product Information" at bounding box center [693, 134] width 94 height 14
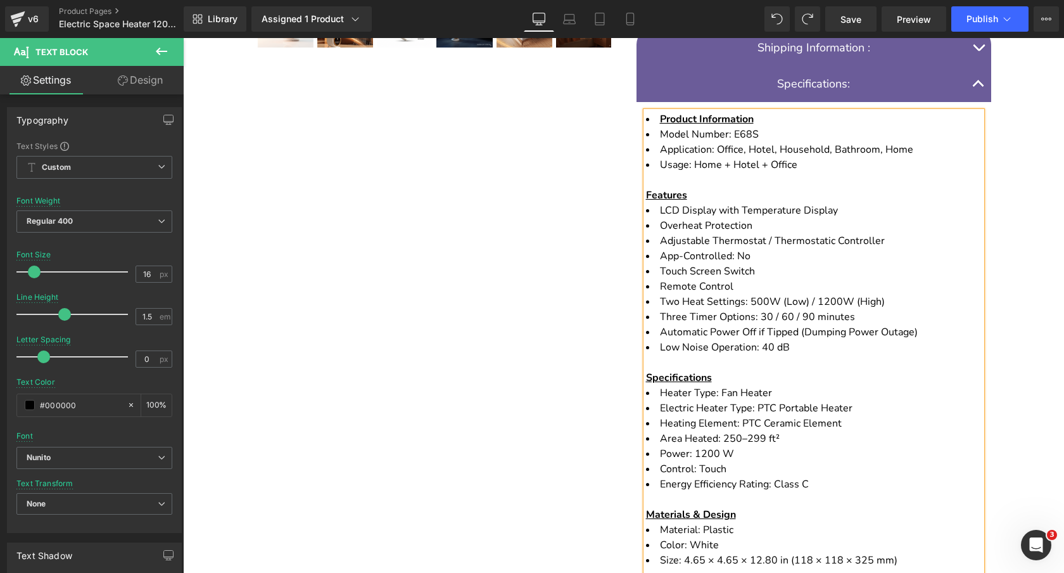
click at [596, 175] on div "DEWELPRO Electric Portable Space Heater 1200W Heading Energy Efficient Small Ro…" at bounding box center [624, 78] width 760 height 1190
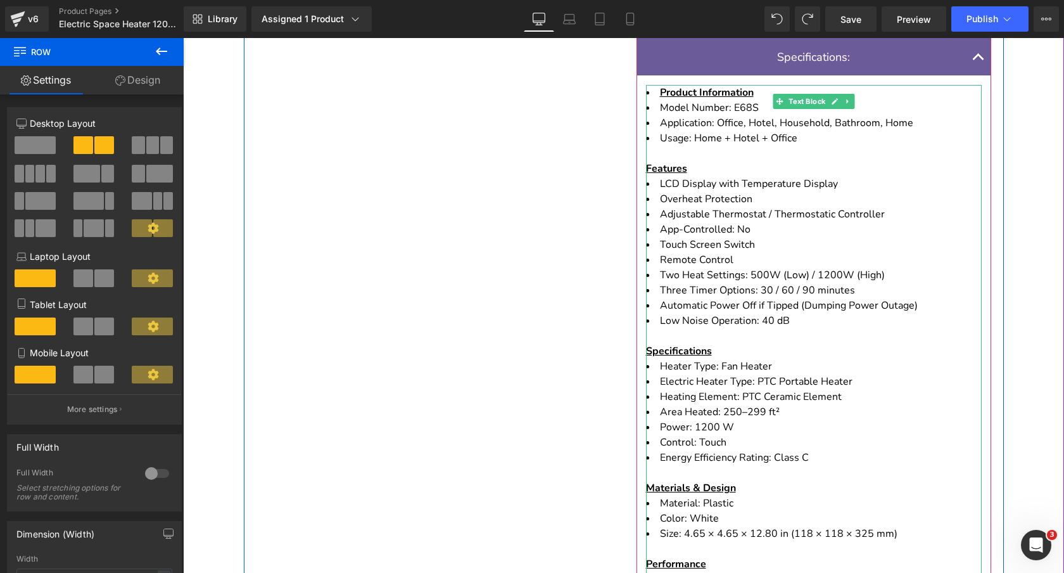
scroll to position [679, 0]
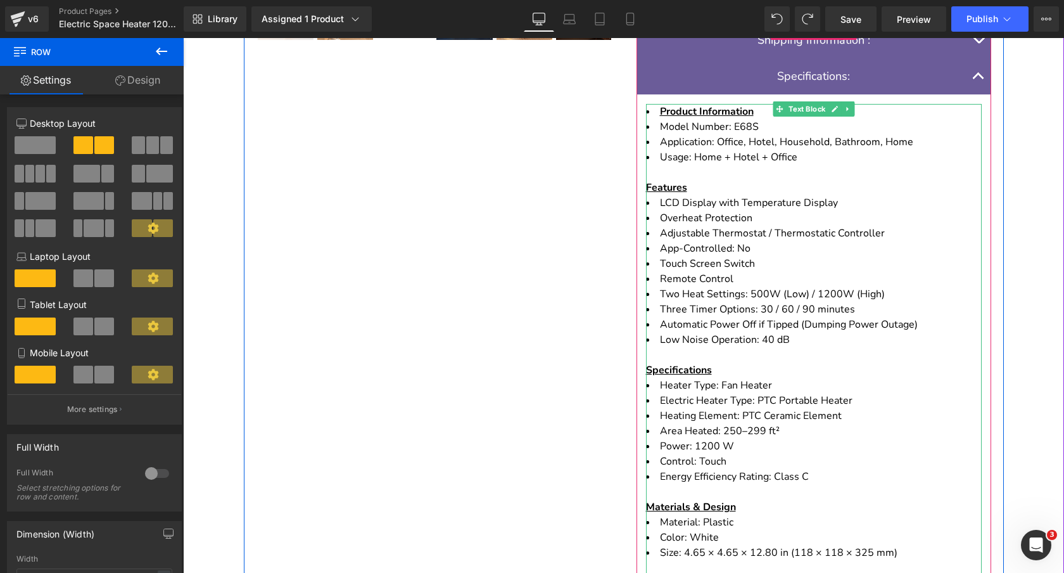
click at [770, 302] on span "Three Timer Options: 30 / 60 / 90 minutes" at bounding box center [757, 309] width 195 height 14
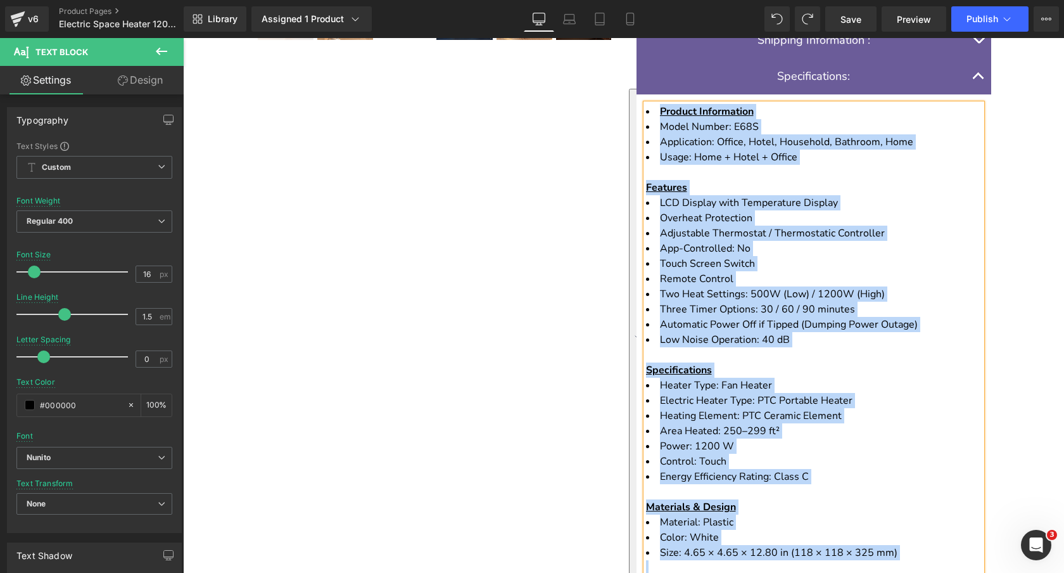
copy ul "Product Information Model Number: E68S Application: Office, Hotel, Household, B…"
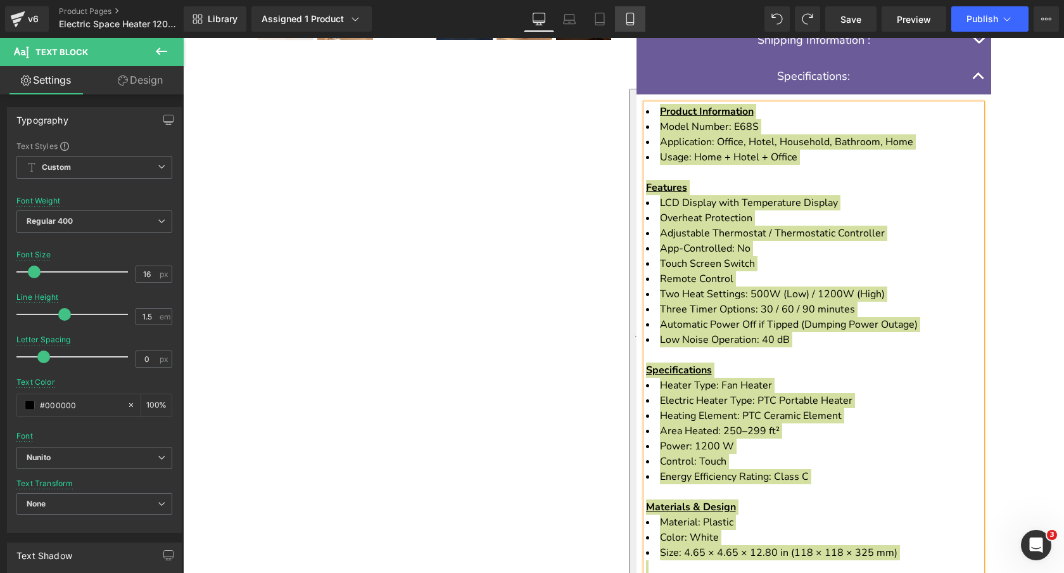
click at [634, 20] on icon at bounding box center [630, 19] width 7 height 12
type input "100"
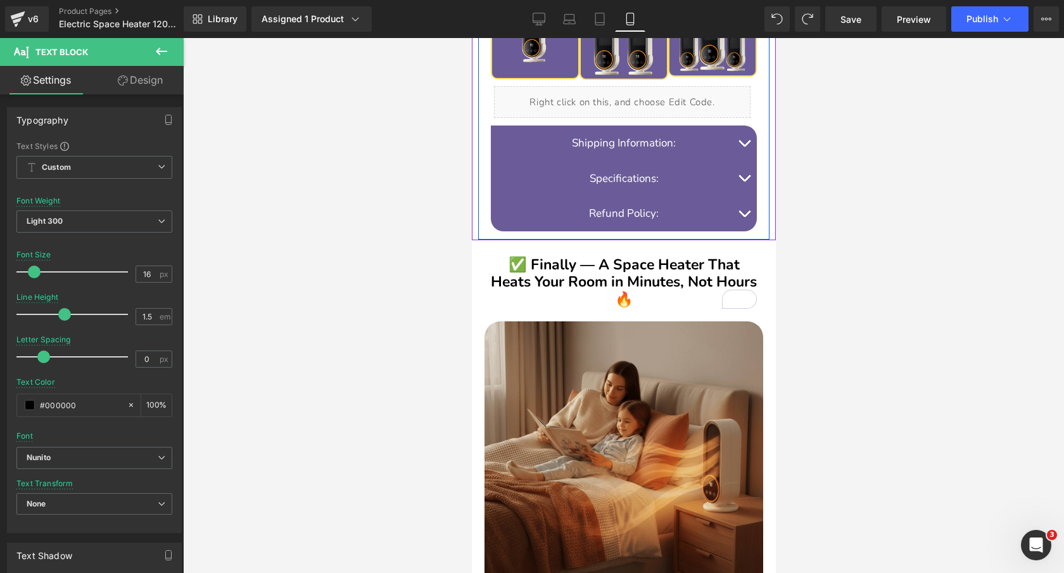
scroll to position [836, 0]
click at [744, 176] on button "button" at bounding box center [743, 177] width 25 height 35
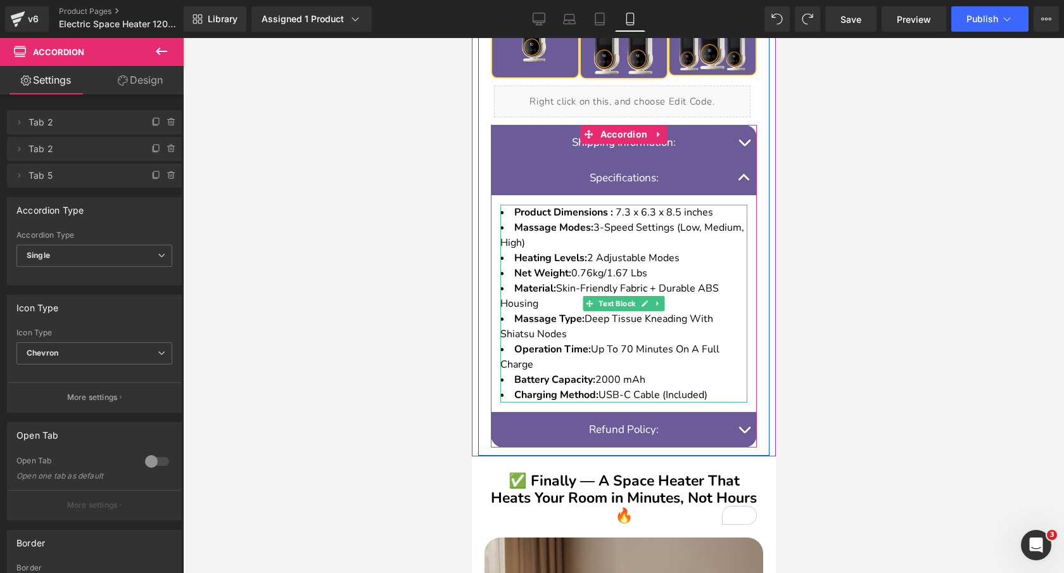
click at [665, 251] on span "2 Adjustable Modes" at bounding box center [633, 258] width 93 height 14
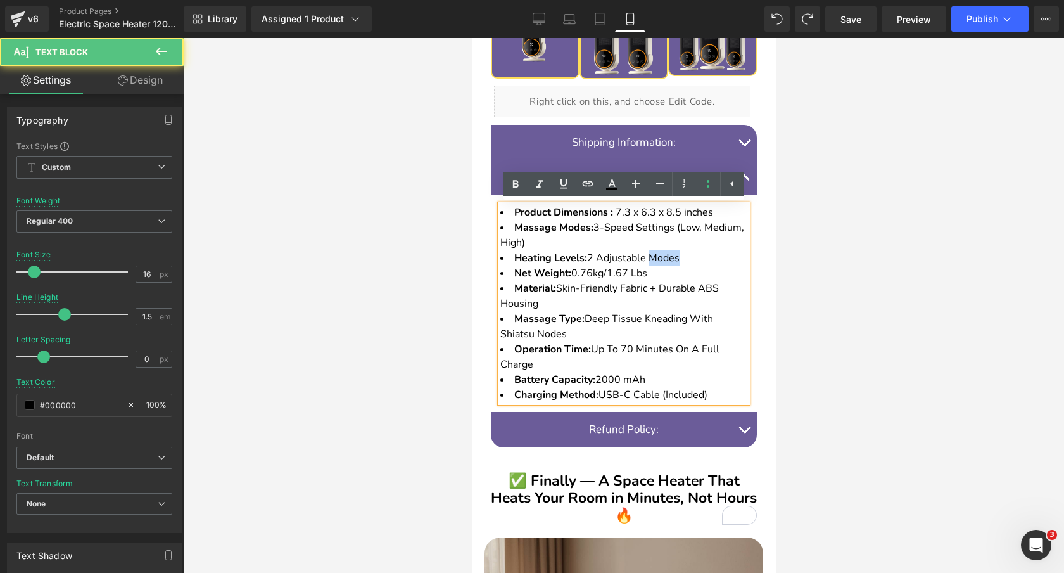
click at [665, 251] on span "2 Adjustable Modes" at bounding box center [633, 258] width 93 height 14
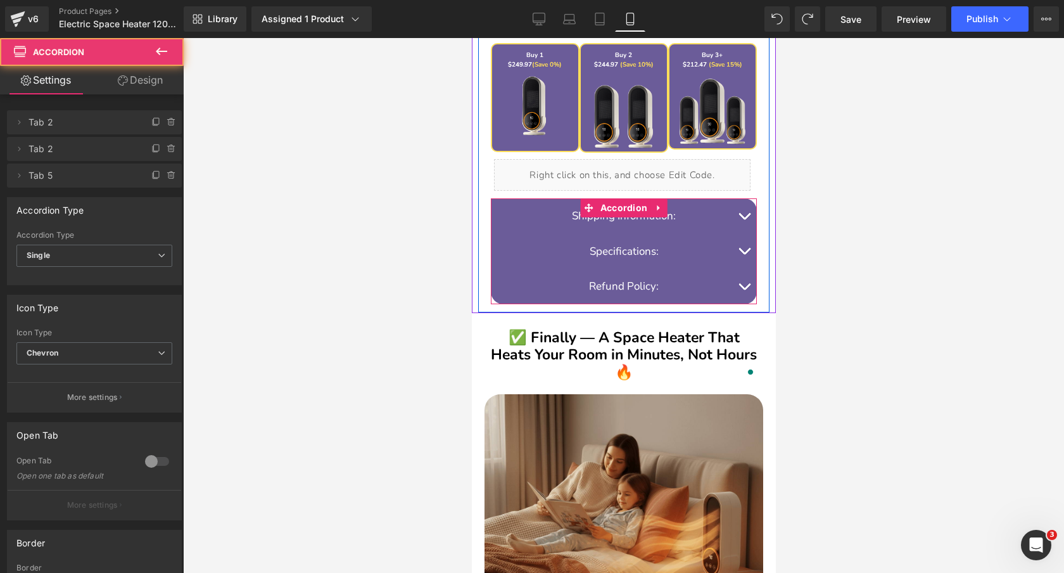
click at [746, 249] on button "button" at bounding box center [743, 251] width 25 height 35
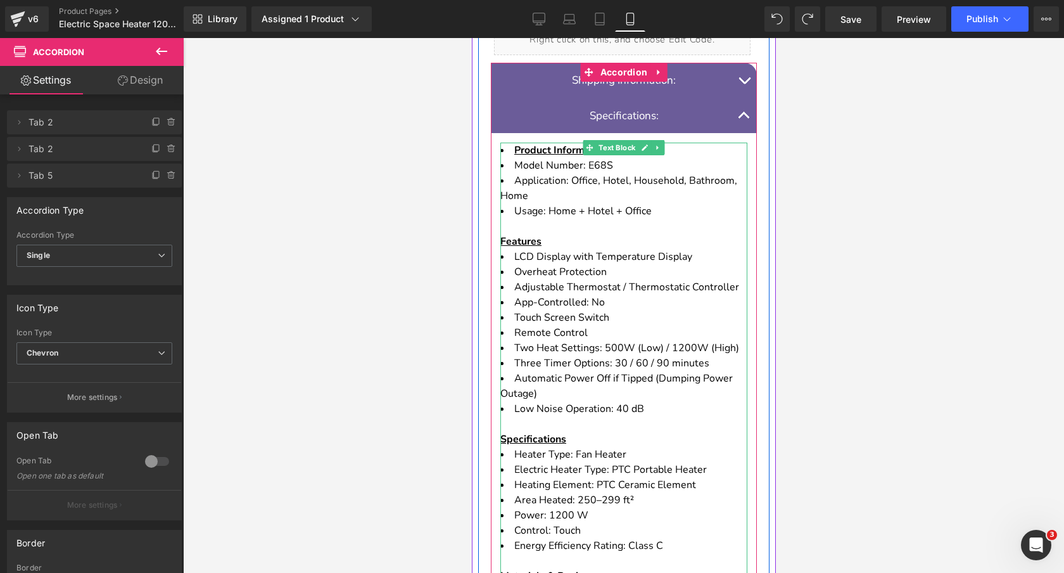
scroll to position [906, 0]
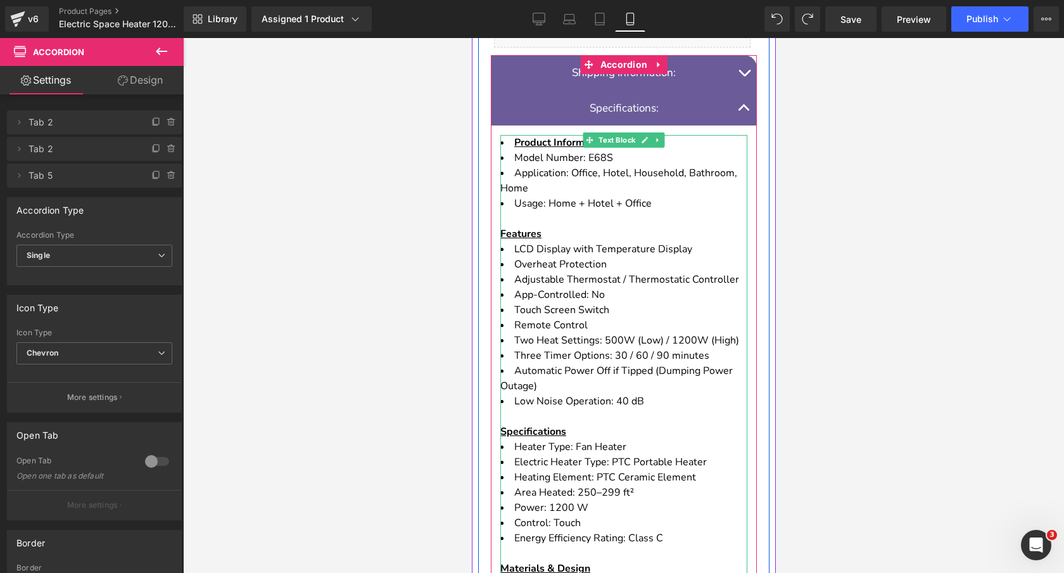
click at [665, 204] on li "Usage: Home + Hotel + Office Features" at bounding box center [623, 219] width 247 height 46
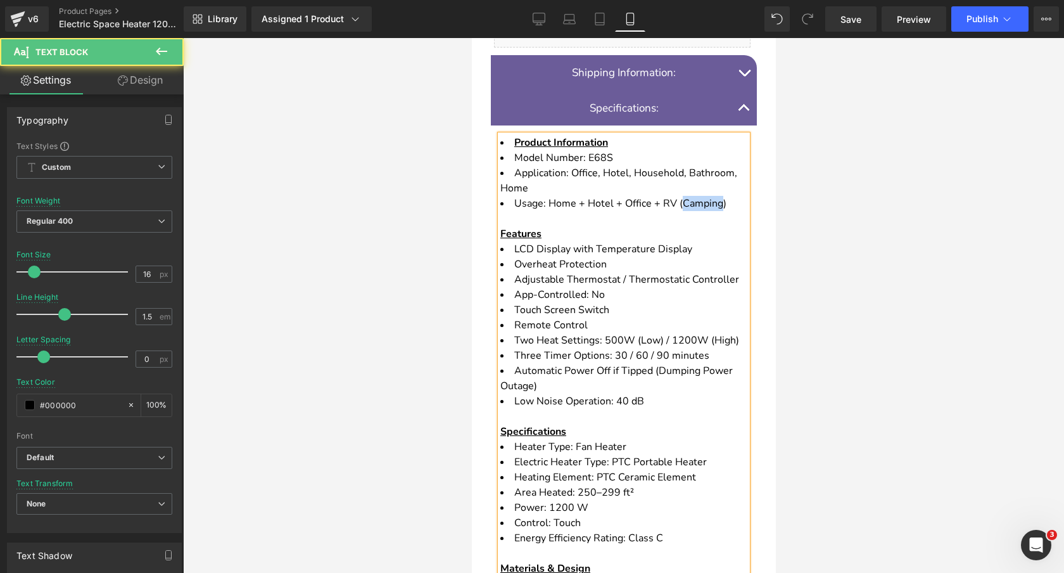
drag, startPoint x: 682, startPoint y: 203, endPoint x: 722, endPoint y: 205, distance: 40.0
click at [722, 205] on span "Usage: Home + Hotel + Office + RV (Camping) Features" at bounding box center [613, 218] width 226 height 44
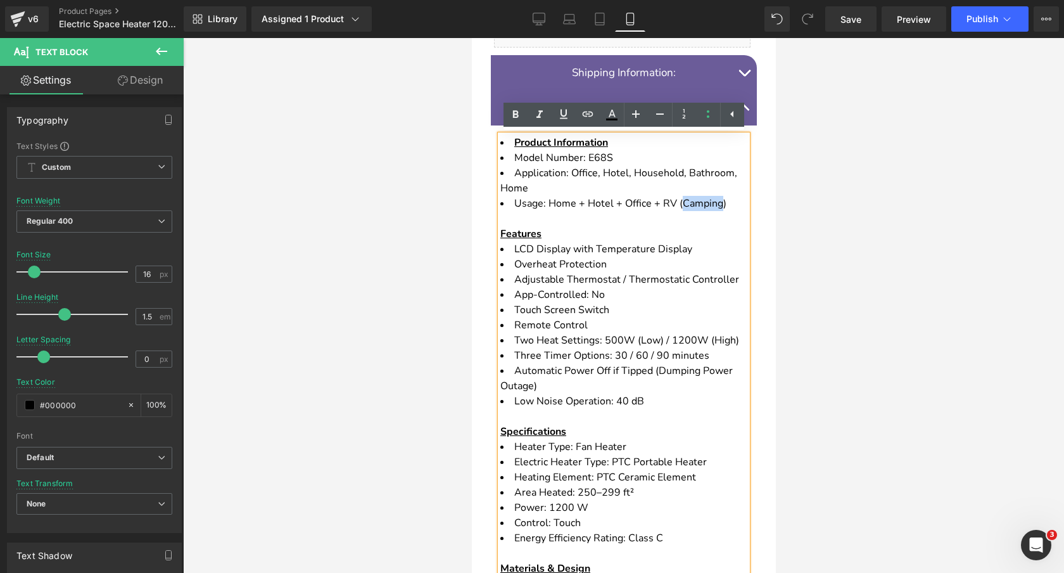
copy span "Camping"
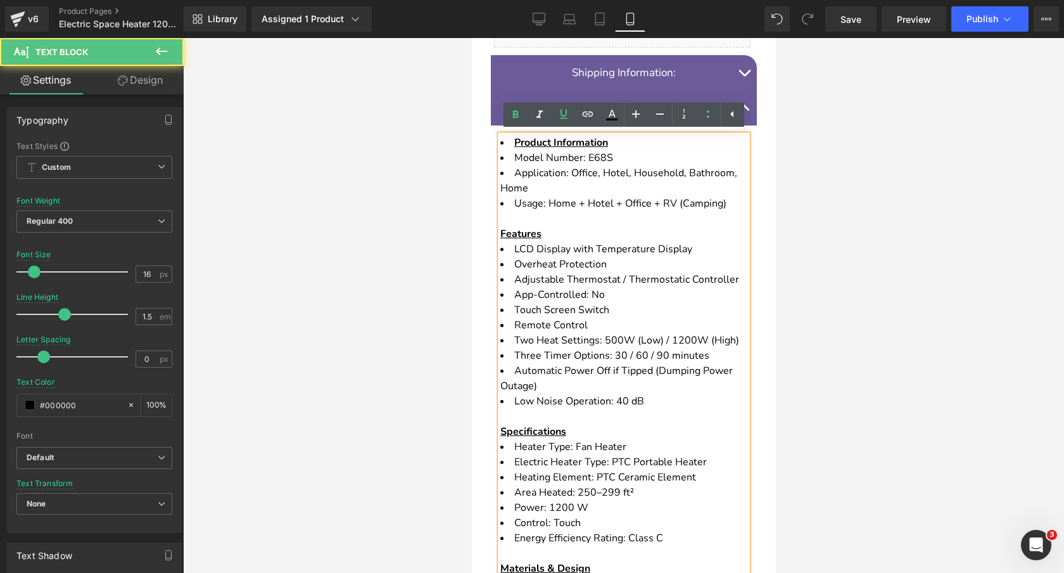
scroll to position [906, 0]
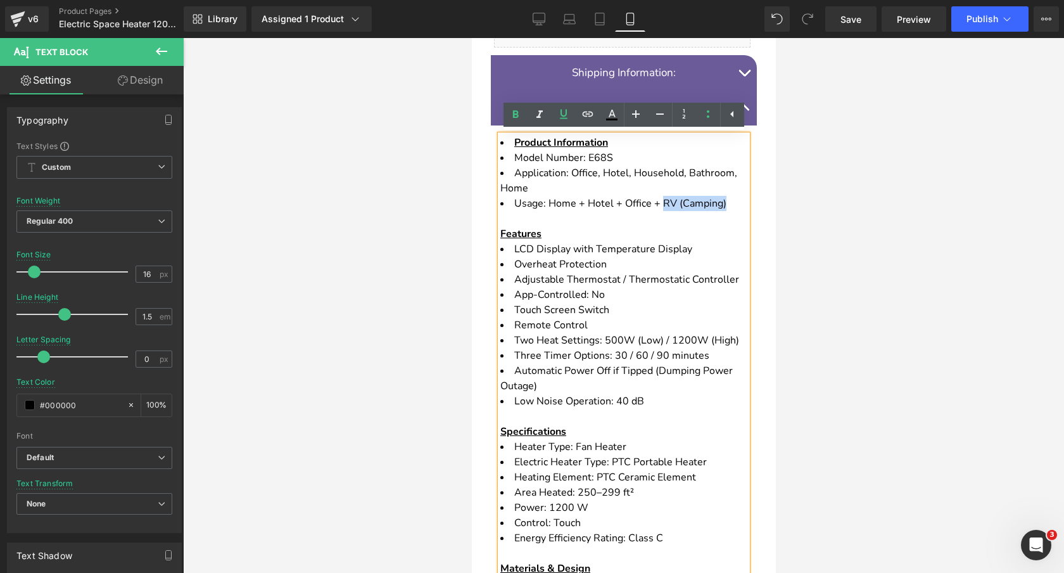
drag, startPoint x: 727, startPoint y: 204, endPoint x: 662, endPoint y: 206, distance: 64.7
click at [662, 206] on li "Usage: Home + Hotel + Office + RV (Camping) Features" at bounding box center [623, 219] width 247 height 46
copy span "RV (Camping)"
click at [746, 108] on button "button" at bounding box center [743, 108] width 25 height 35
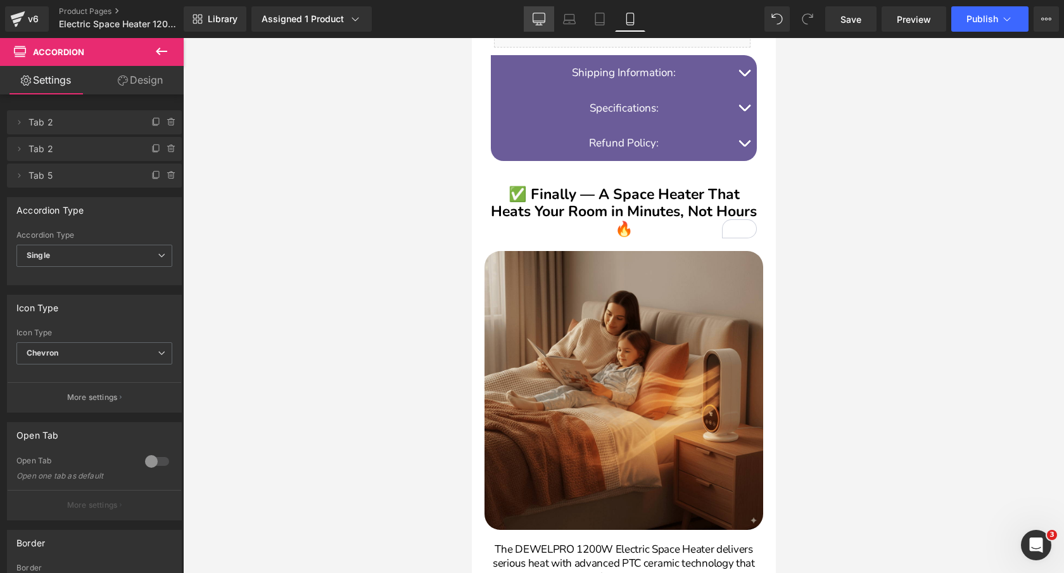
click at [542, 27] on link "Desktop" at bounding box center [539, 18] width 30 height 25
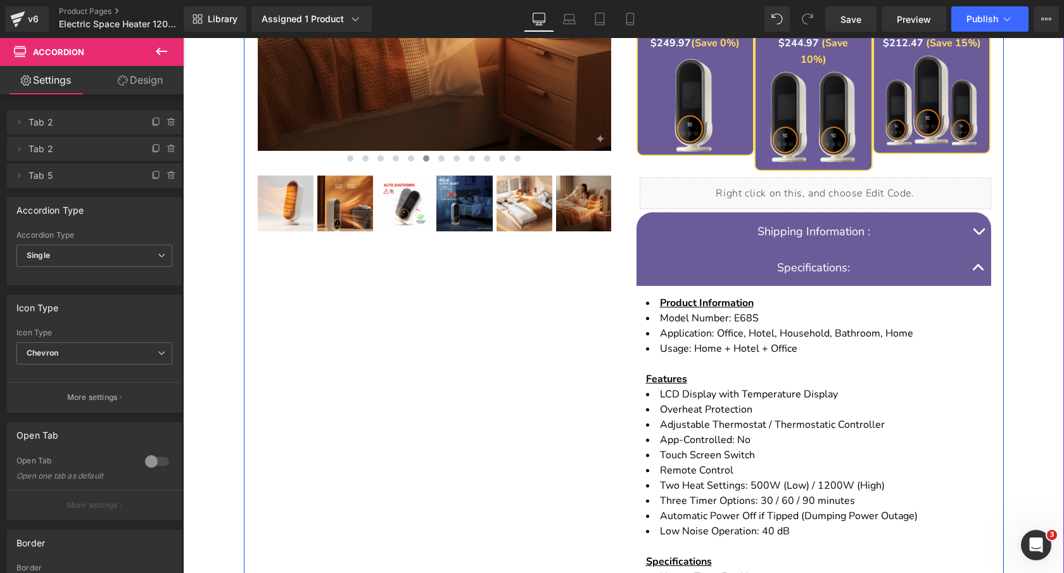
scroll to position [497, 0]
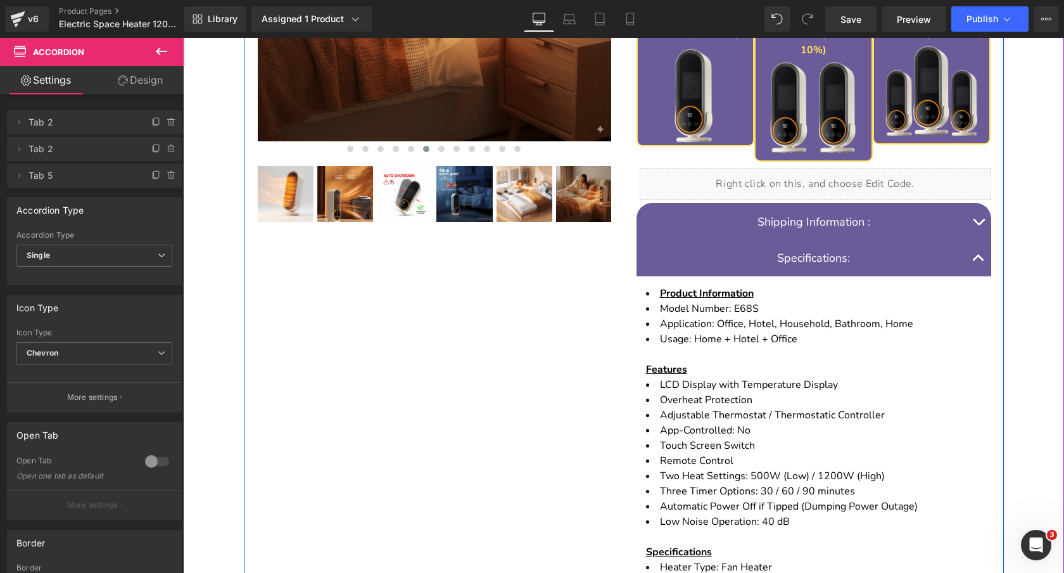
click at [822, 331] on li "Usage: Home + Hotel + Office Features" at bounding box center [814, 354] width 336 height 46
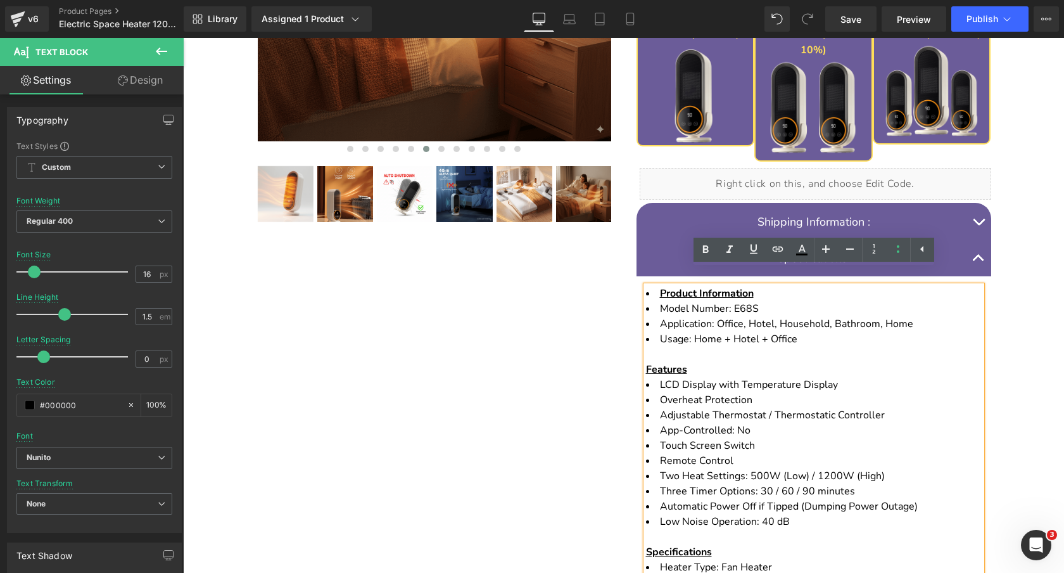
click at [730, 332] on span "Usage: Home + Hotel + Office Features" at bounding box center [721, 354] width 151 height 44
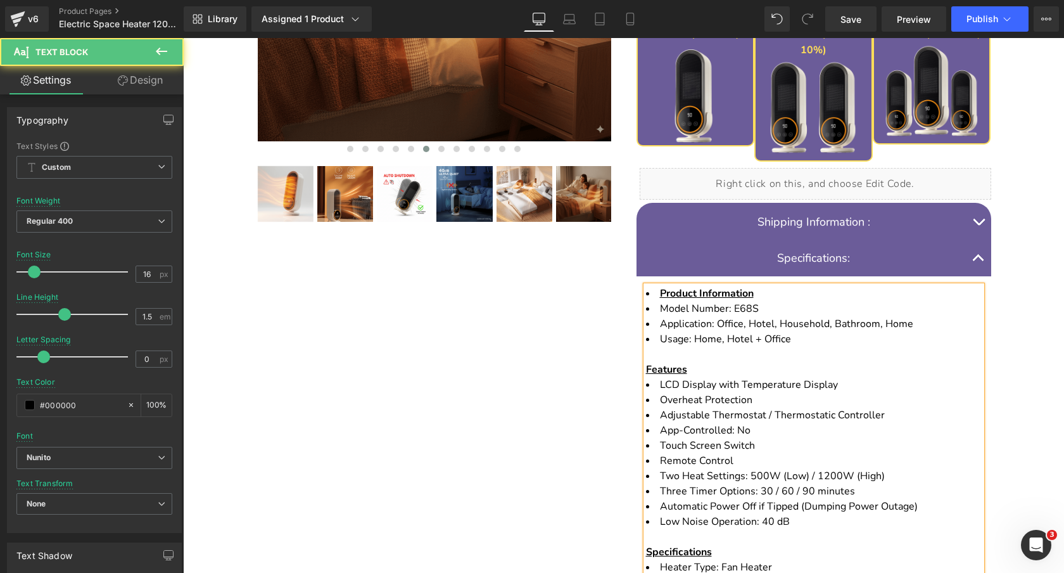
click at [760, 332] on span "Usage: Home, Hotel + Office Features" at bounding box center [718, 354] width 145 height 44
click at [794, 331] on li "Usage: Home, Hotel, Office Features" at bounding box center [814, 354] width 336 height 46
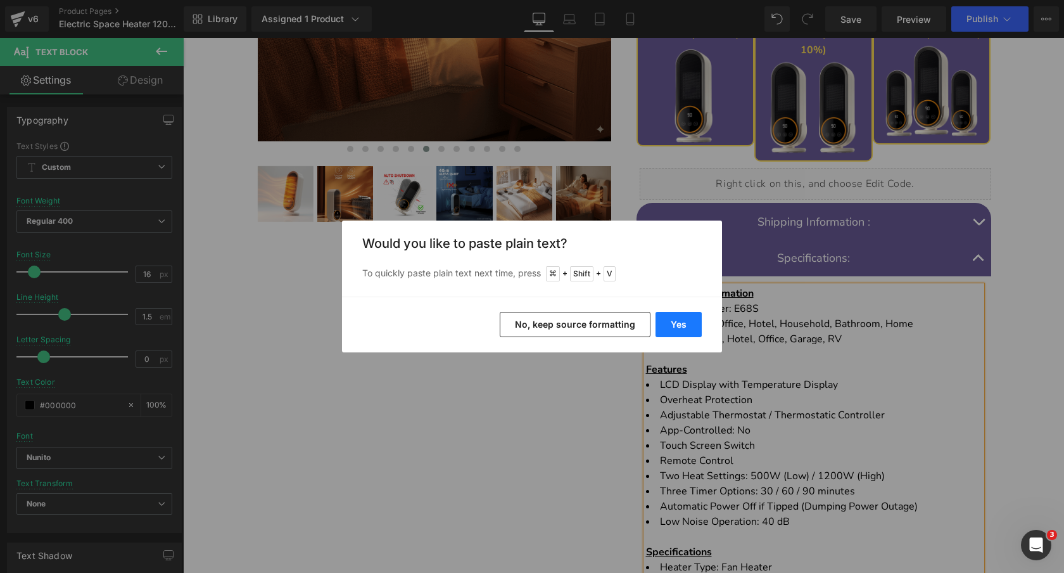
click at [690, 321] on button "Yes" at bounding box center [679, 324] width 46 height 25
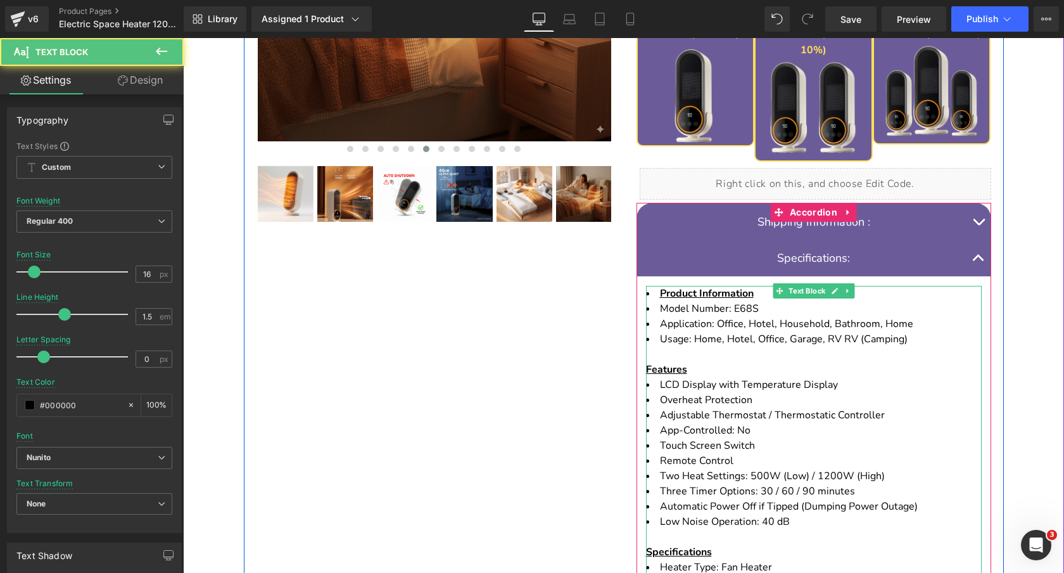
click at [839, 332] on span "Usage: Home, Hotel, Office, Garage, RV RV (Camping) Features" at bounding box center [777, 354] width 262 height 44
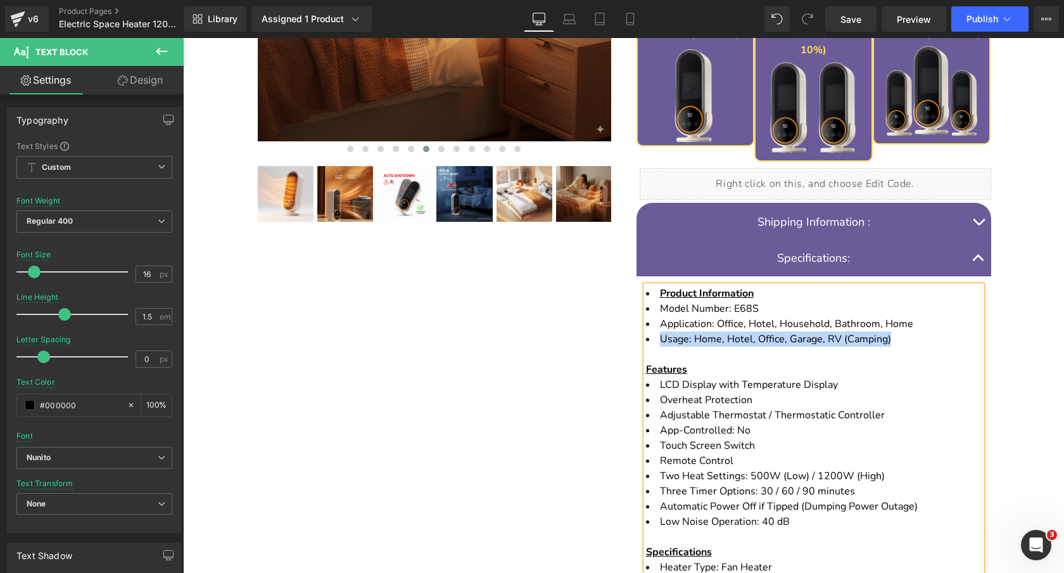
drag, startPoint x: 896, startPoint y: 325, endPoint x: 660, endPoint y: 325, distance: 237.0
click at [660, 331] on li "Usage: Home, Hotel, Office, Garage, RV (Camping) Features" at bounding box center [814, 354] width 336 height 46
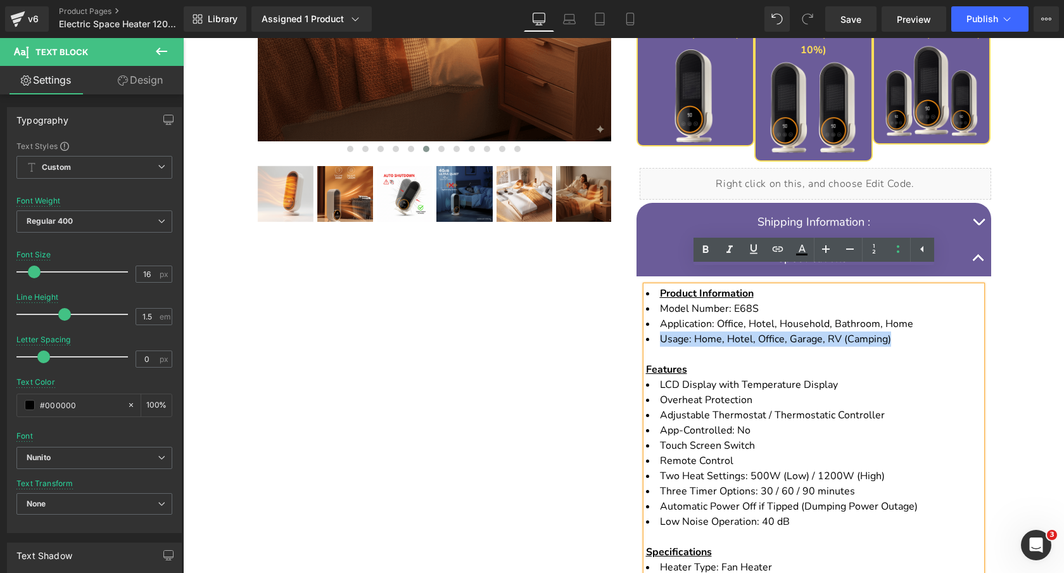
copy span "Usage: Home, Hotel, Office, Garage, RV (Camping)"
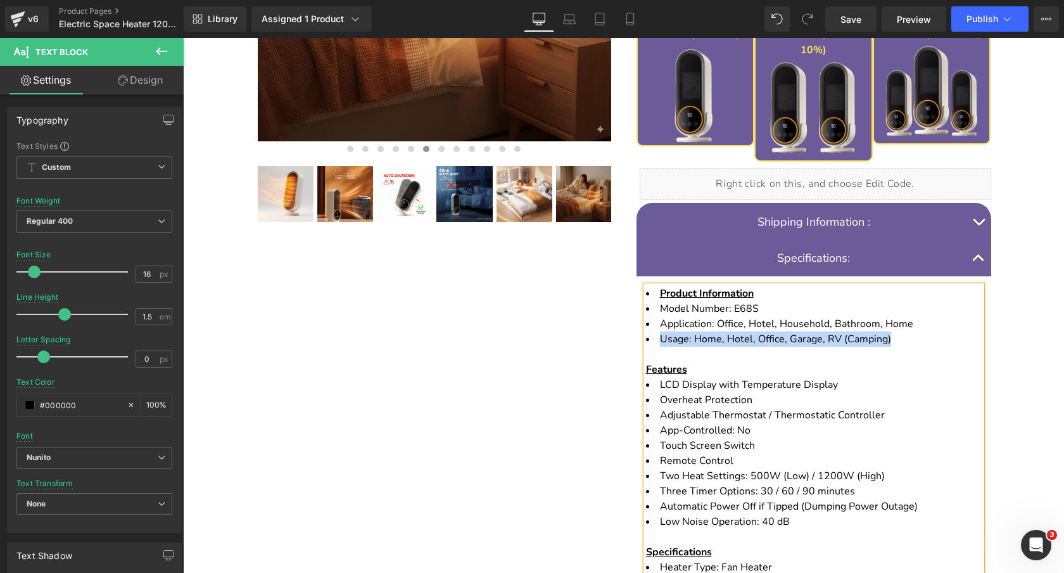
click at [973, 240] on button "button" at bounding box center [978, 258] width 25 height 36
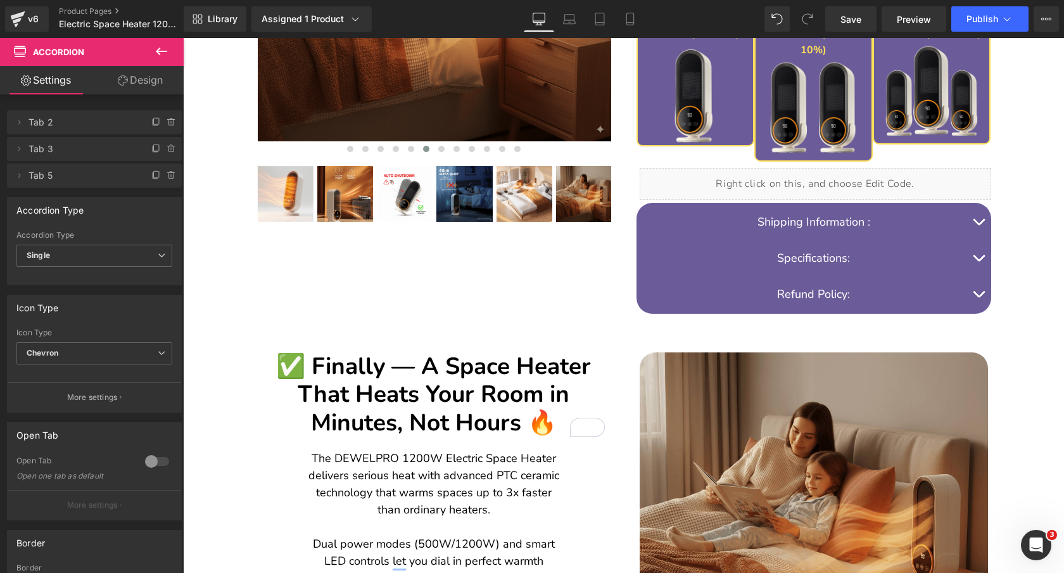
click at [976, 240] on button "button" at bounding box center [978, 258] width 25 height 36
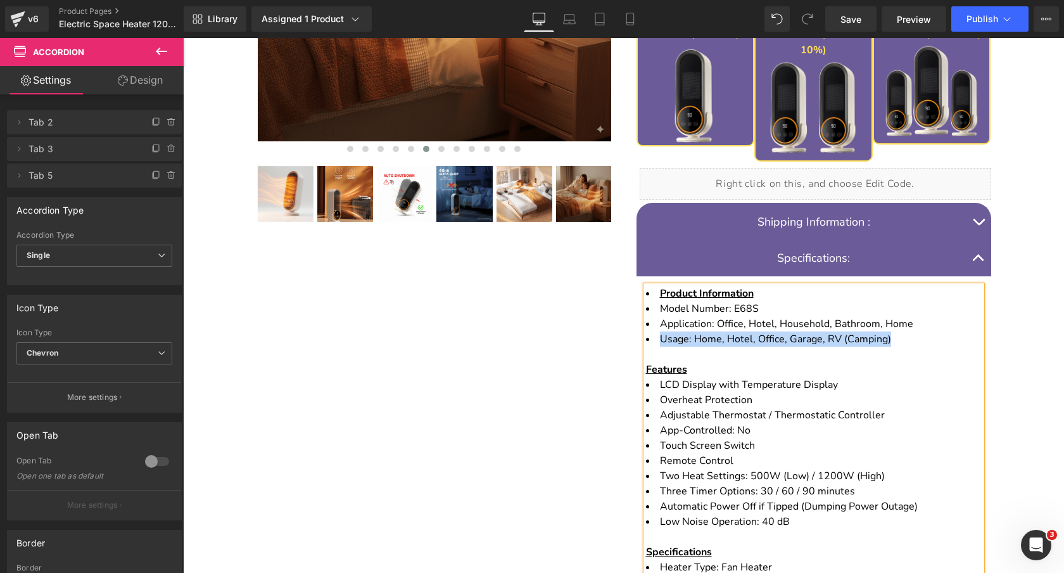
click at [872, 332] on span "Usage: Home, Hotel, Office, Garage, RV (Camping) Features" at bounding box center [768, 354] width 245 height 44
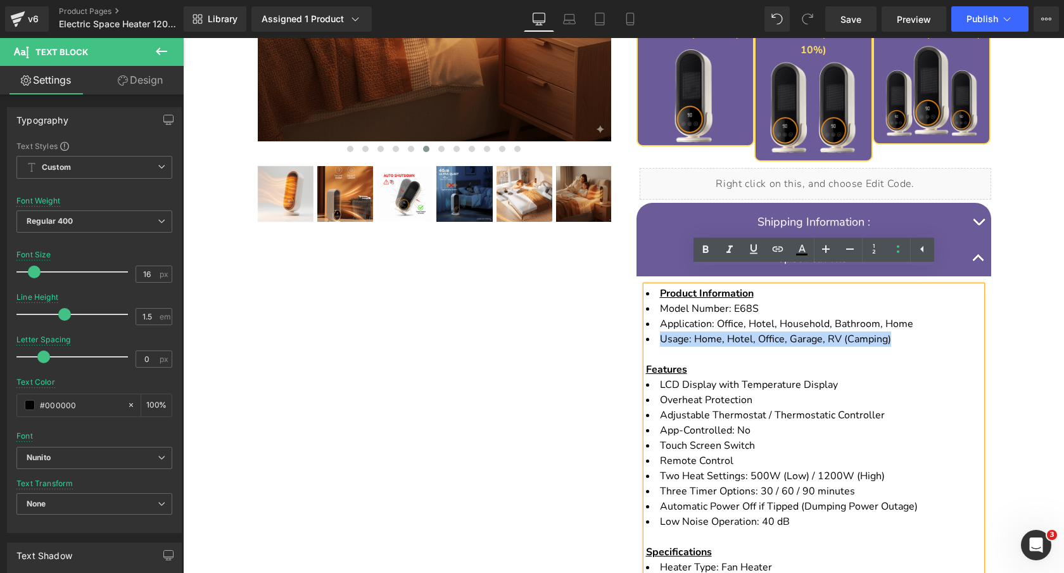
drag, startPoint x: 899, startPoint y: 325, endPoint x: 662, endPoint y: 325, distance: 237.0
click at [662, 331] on li "Usage: Home, Hotel, Office, Garage, RV (Camping) Features" at bounding box center [814, 354] width 336 height 46
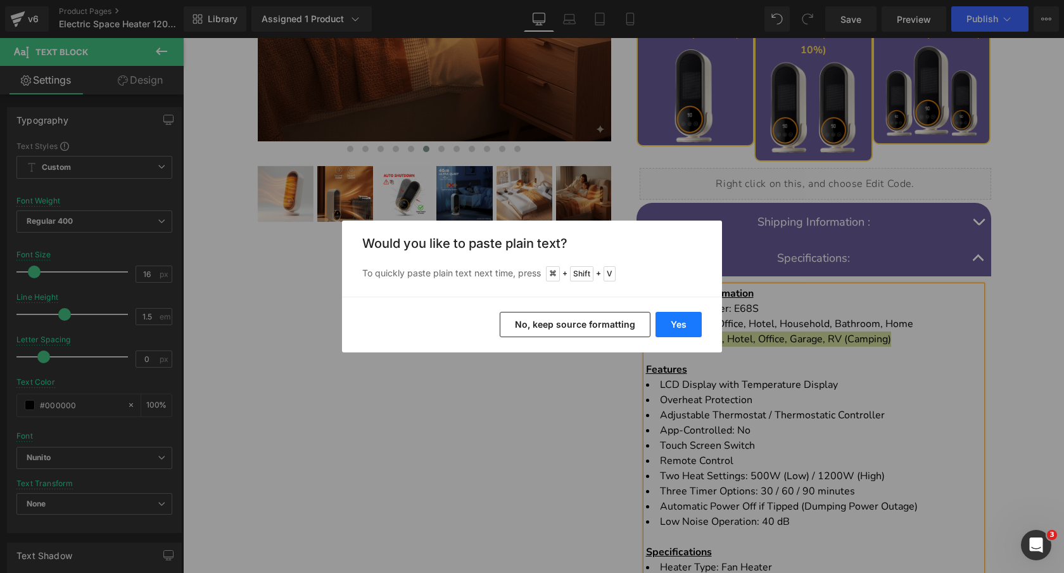
click at [672, 323] on button "Yes" at bounding box center [679, 324] width 46 height 25
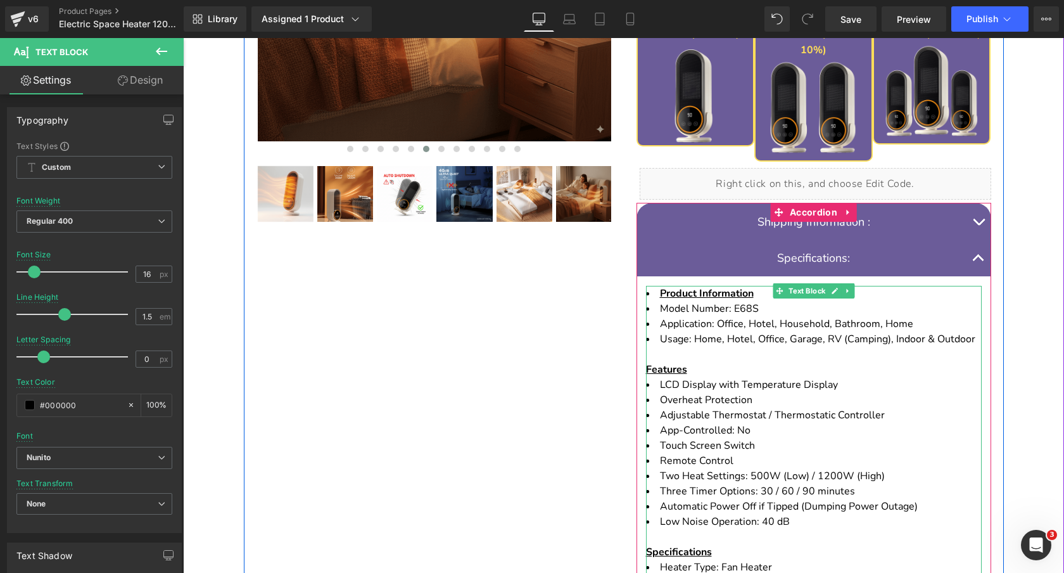
click at [887, 332] on span "Usage: Home, Hotel, Office, Garage, RV (Camping), Indoor & Outdoor Features" at bounding box center [810, 354] width 329 height 44
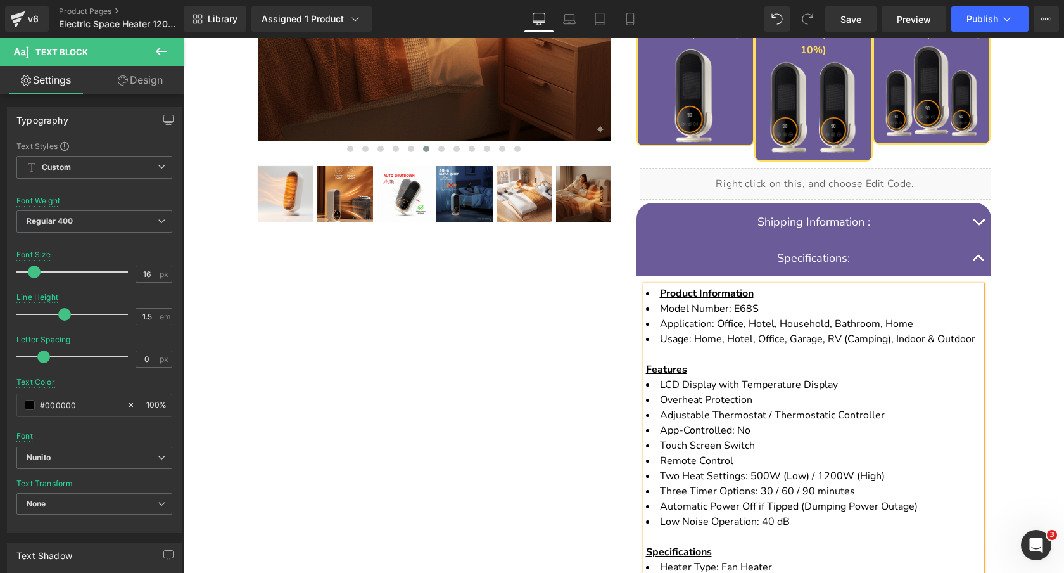
click at [887, 332] on span "Usage: Home, Hotel, Office, Garage, RV (Camping), Indoor & Outdoor Features" at bounding box center [810, 354] width 329 height 44
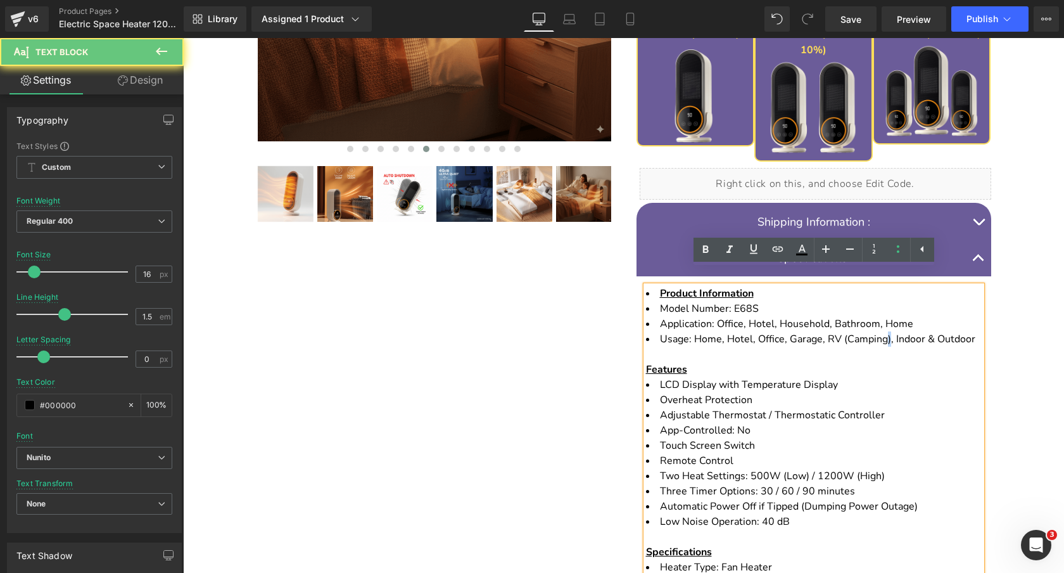
click at [887, 332] on span "Usage: Home, Hotel, Office, Garage, RV (Camping), Indoor & Outdoor Features" at bounding box center [810, 354] width 329 height 44
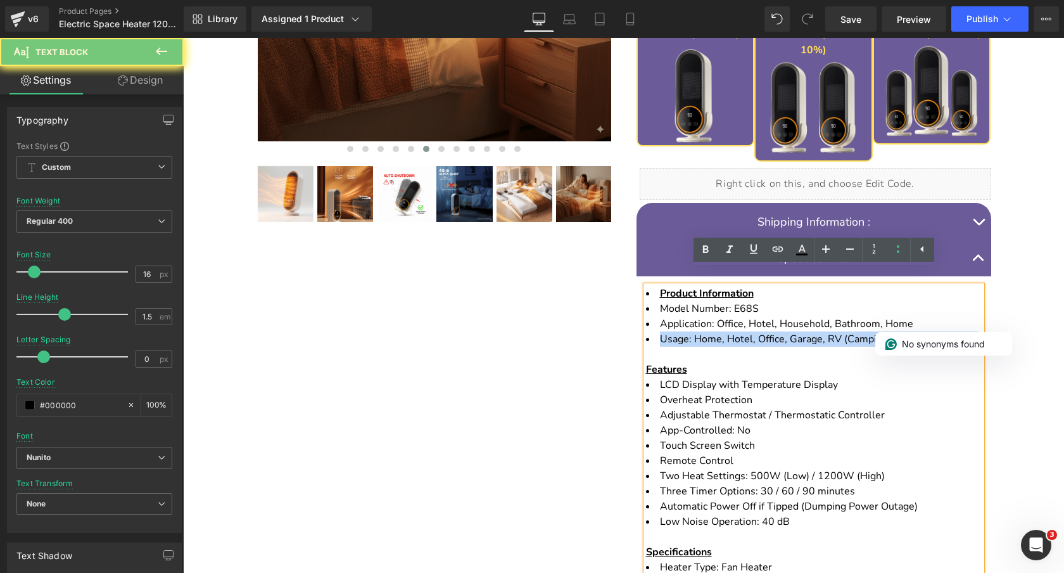
copy span "Usage: Home, Hotel, Office, Garage, RV (Camping), Indoor & Outdoor"
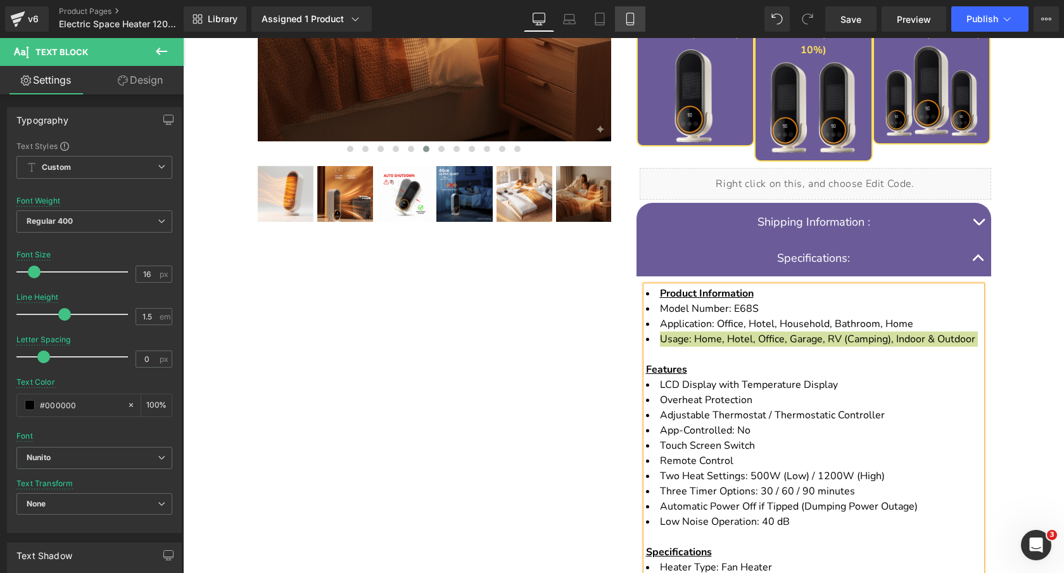
click at [634, 25] on icon at bounding box center [630, 19] width 13 height 13
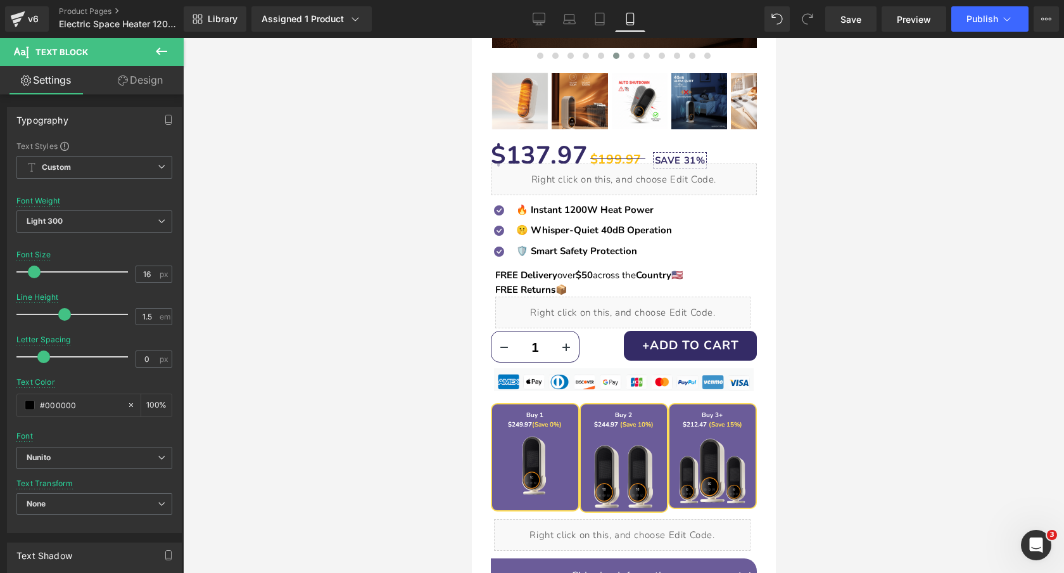
type input "100"
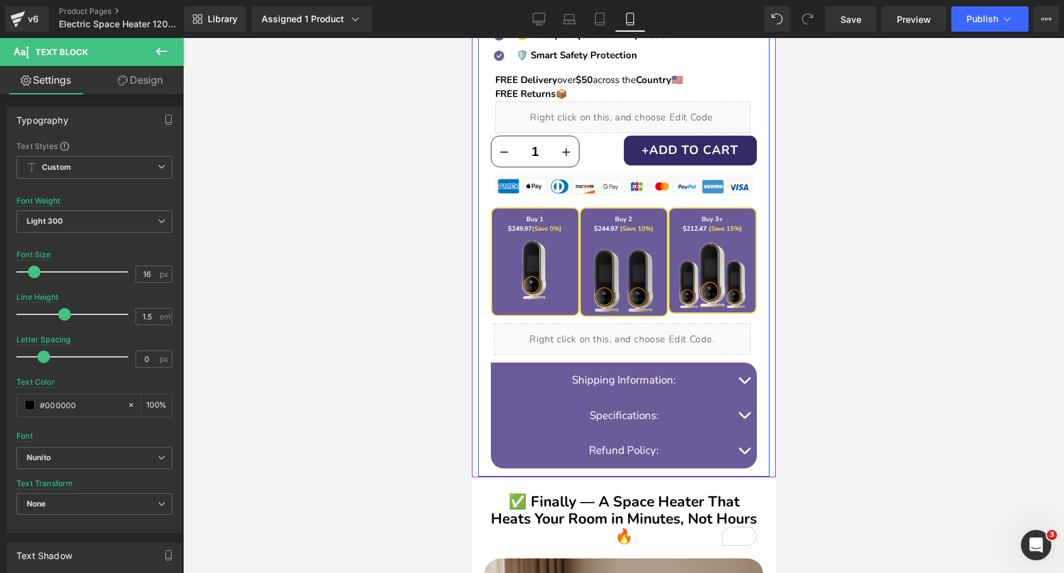
scroll to position [704, 0]
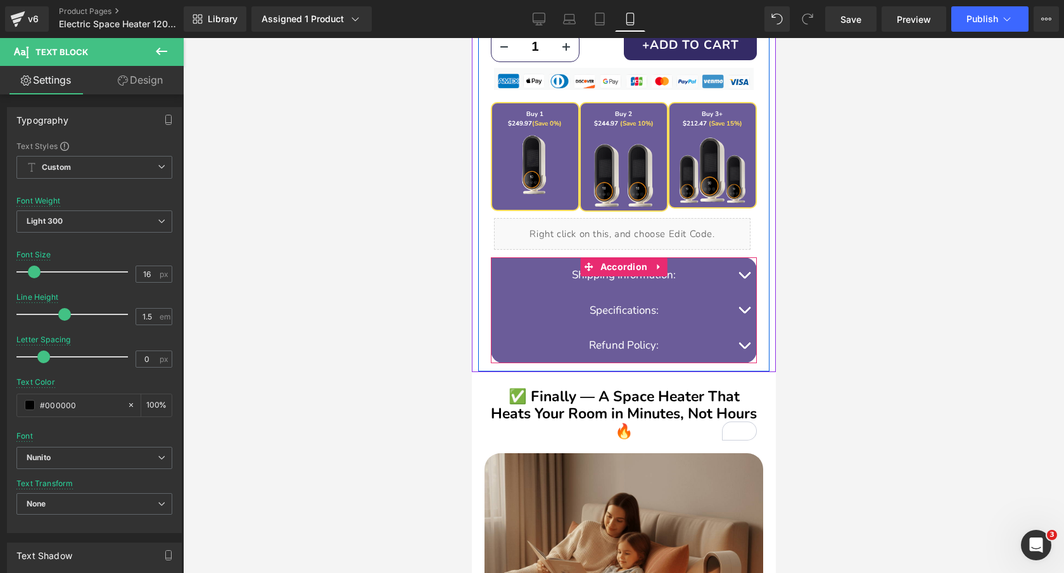
click at [744, 313] on span "button" at bounding box center [744, 313] width 0 height 0
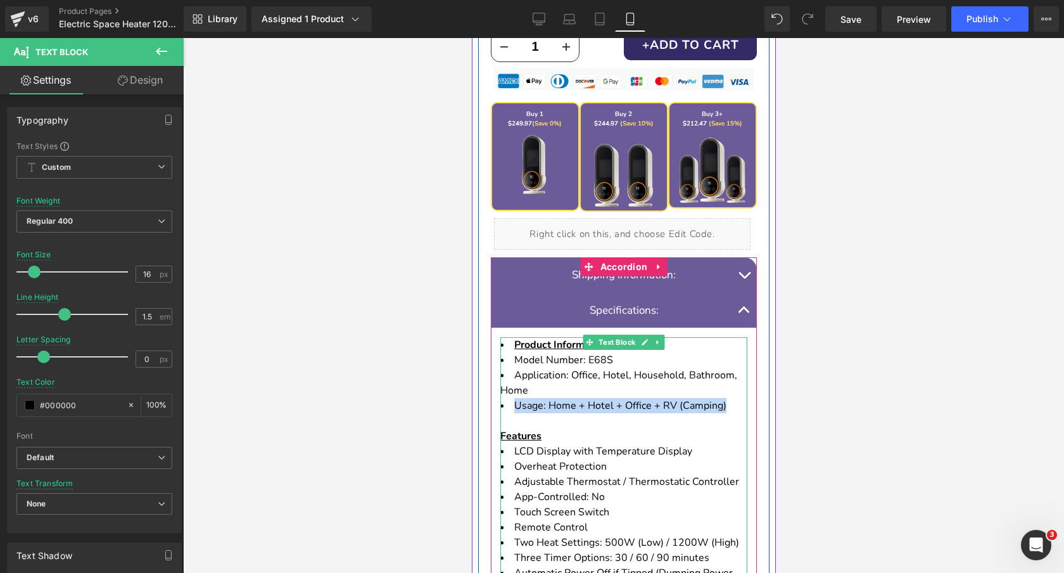
drag, startPoint x: 597, startPoint y: 405, endPoint x: 724, endPoint y: 407, distance: 126.1
click at [724, 407] on li "Usage: Home + Hotel + Office + RV (Camping) Features" at bounding box center [623, 421] width 247 height 46
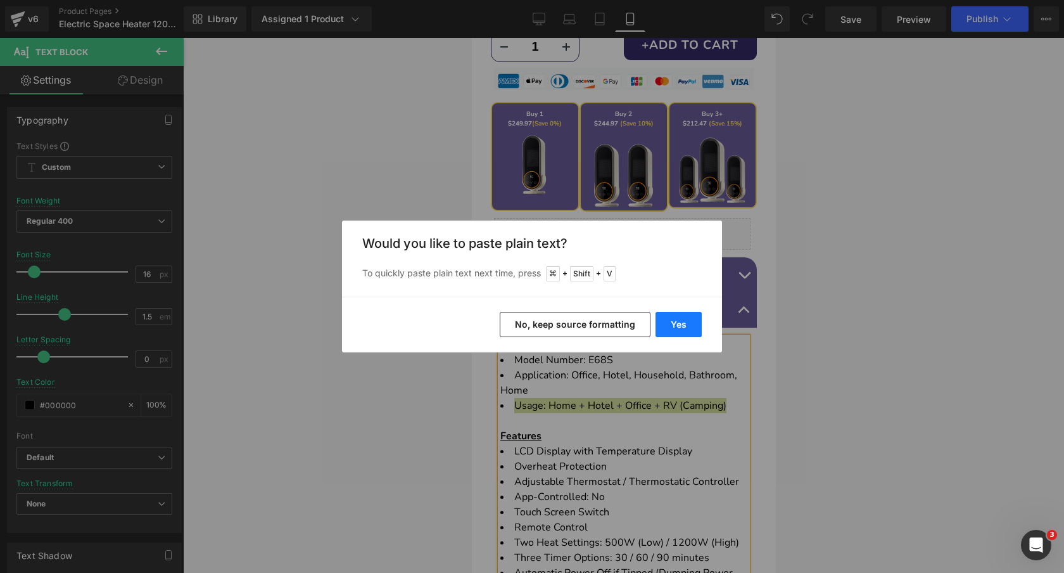
click at [672, 322] on button "Yes" at bounding box center [679, 324] width 46 height 25
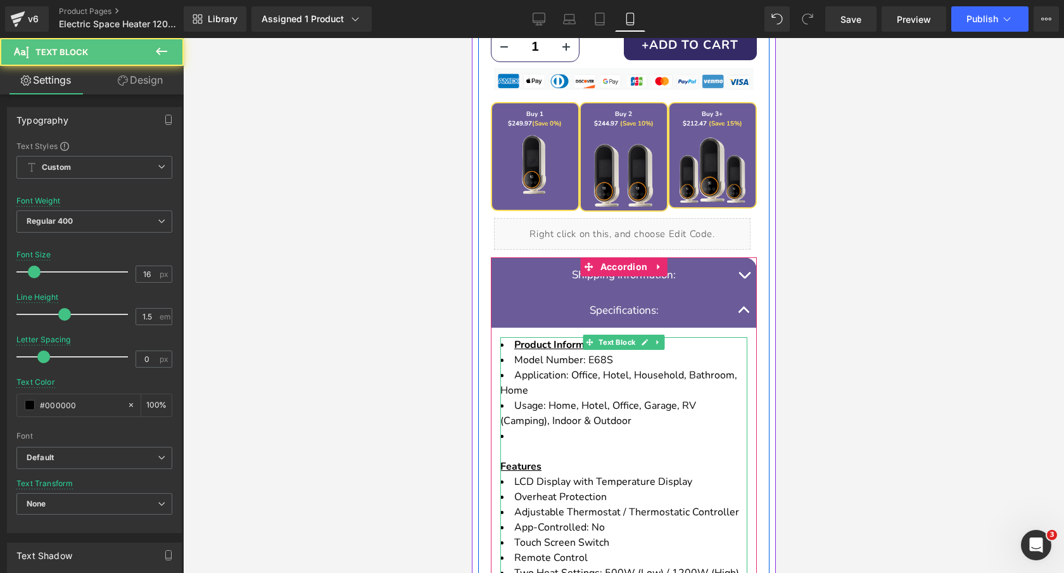
click at [519, 436] on li "Features" at bounding box center [623, 451] width 247 height 46
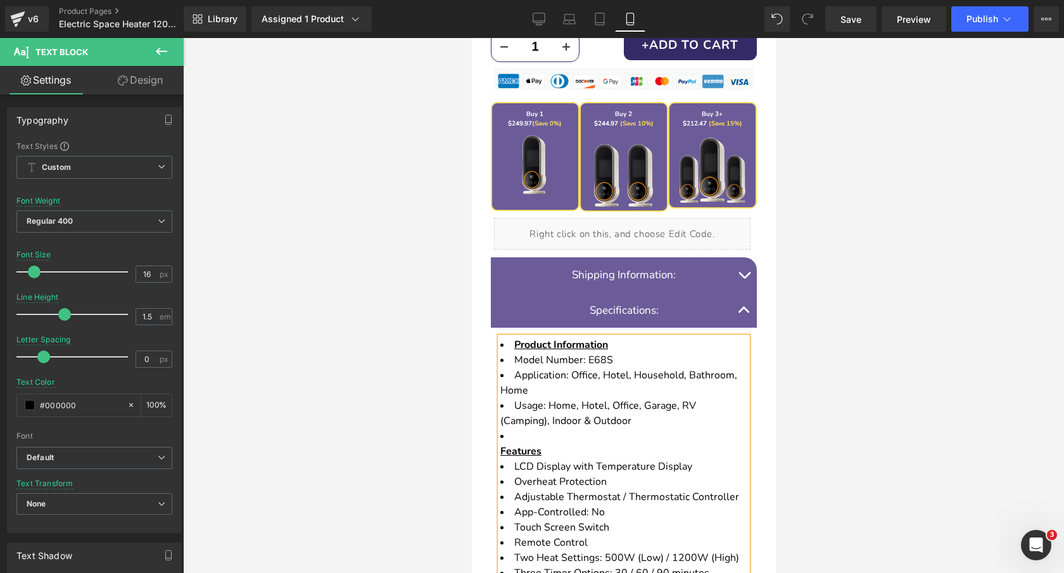
click at [516, 435] on li "Features" at bounding box center [623, 443] width 247 height 30
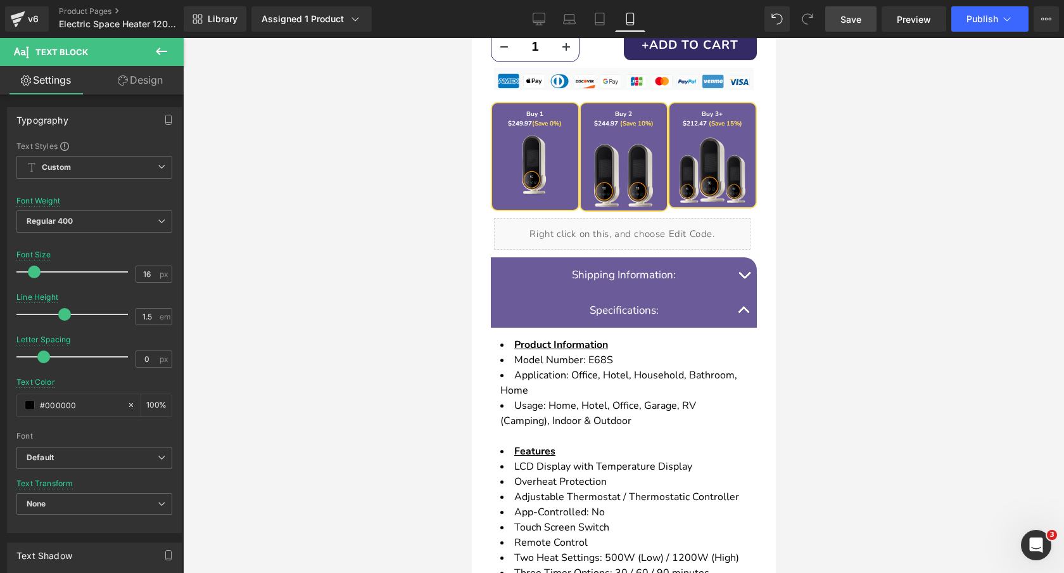
drag, startPoint x: 845, startPoint y: 19, endPoint x: 120, endPoint y: 103, distance: 729.0
click at [845, 19] on span "Save" at bounding box center [851, 19] width 21 height 13
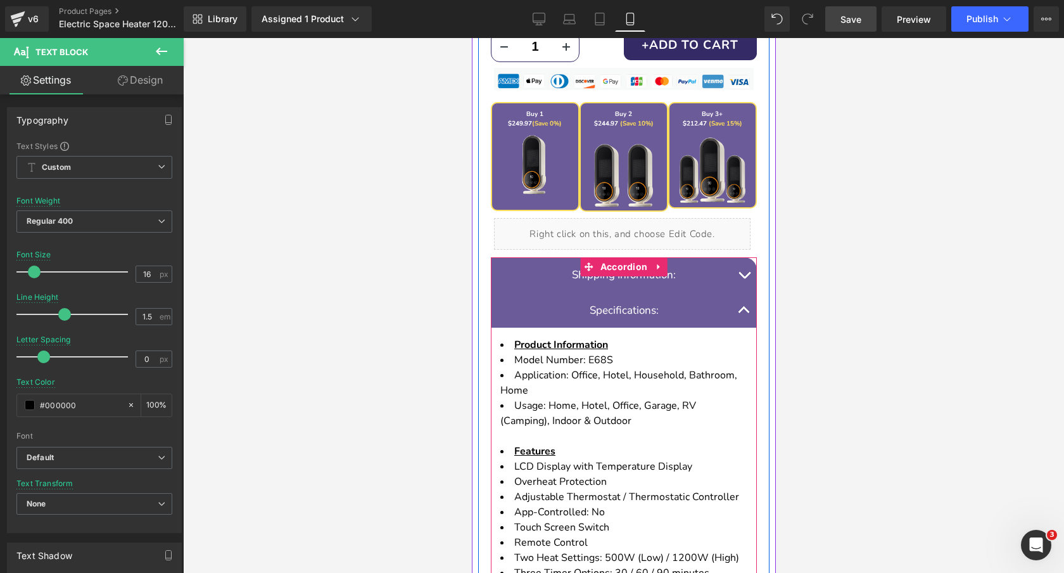
click at [744, 306] on button "button" at bounding box center [743, 310] width 25 height 35
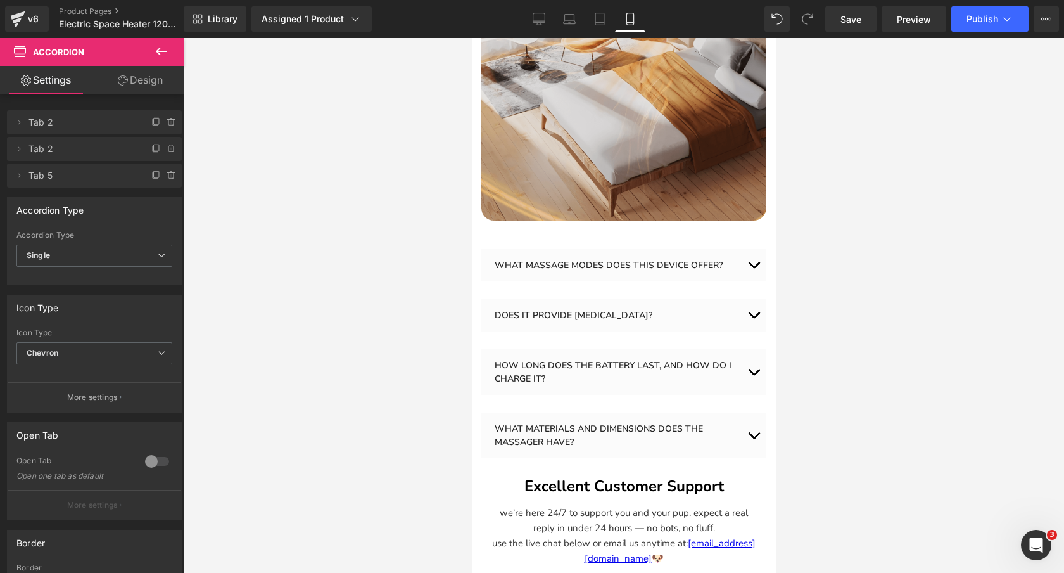
scroll to position [3832, 0]
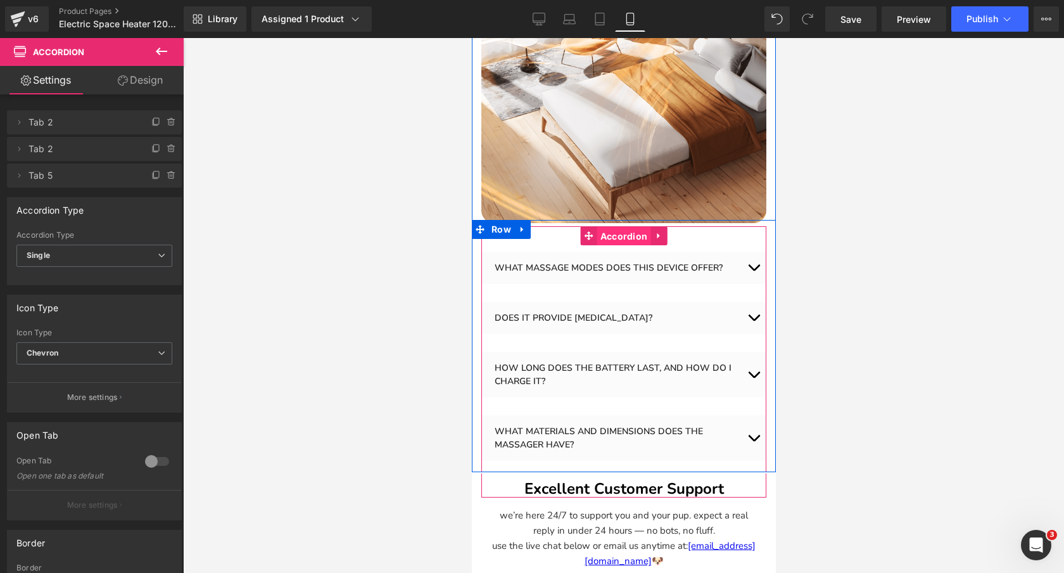
click at [627, 237] on span "Accordion" at bounding box center [624, 236] width 54 height 19
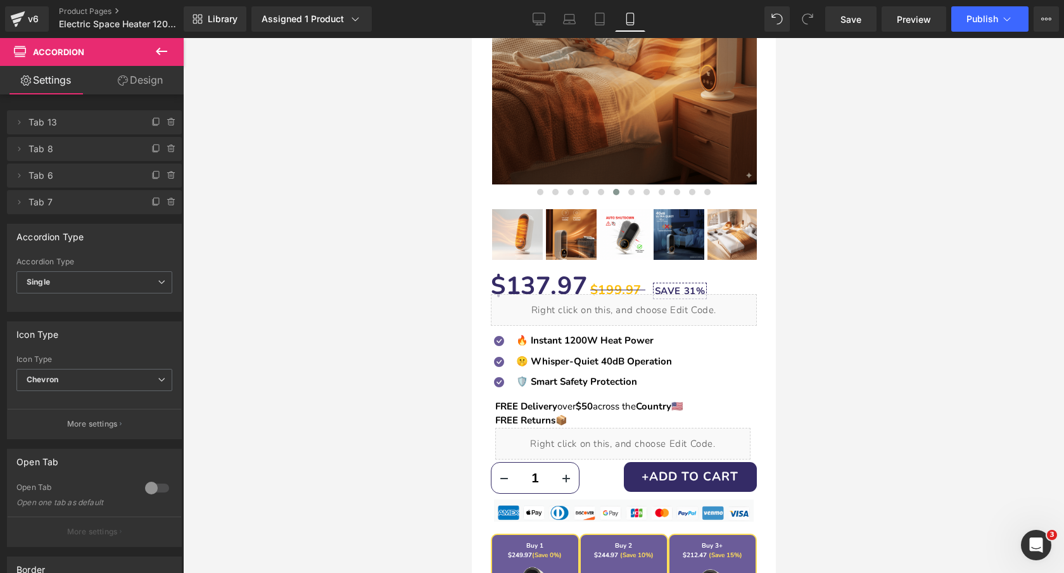
scroll to position [0, 0]
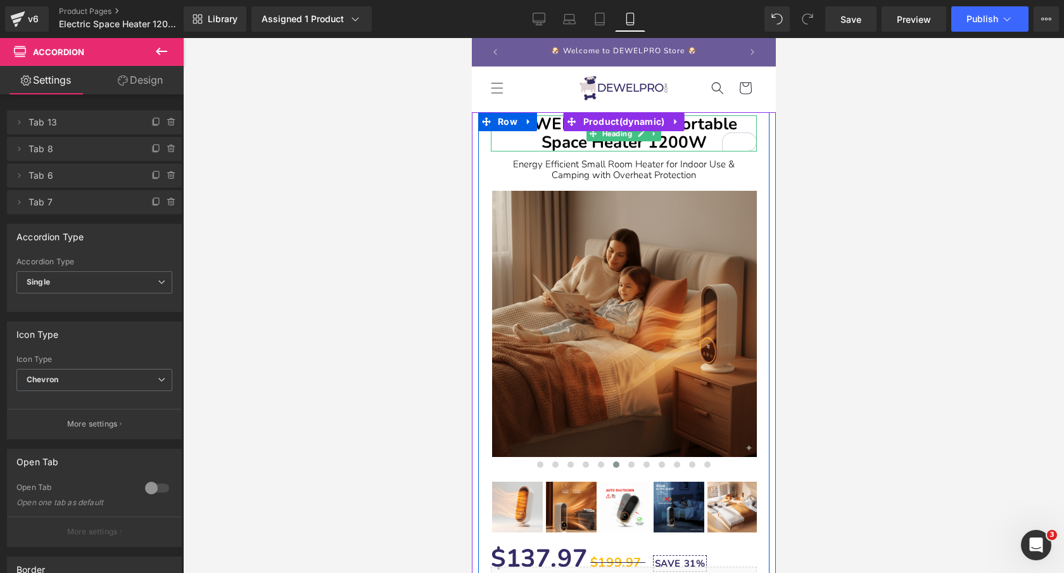
click at [698, 132] on b "DEWELPRO Electric Portable Space Heater 1200W" at bounding box center [623, 133] width 227 height 41
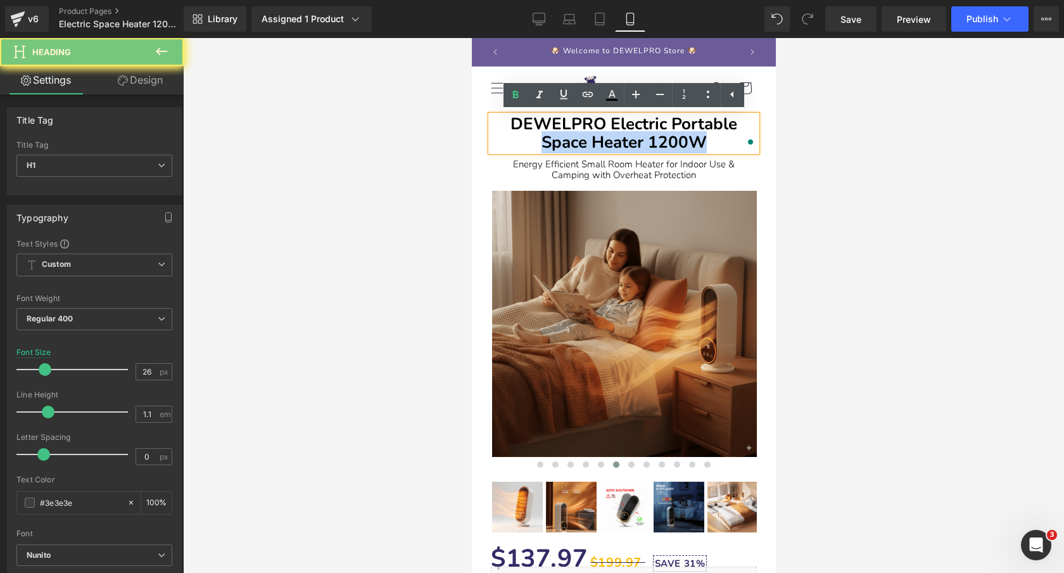
copy b "Space Heater 1200W"
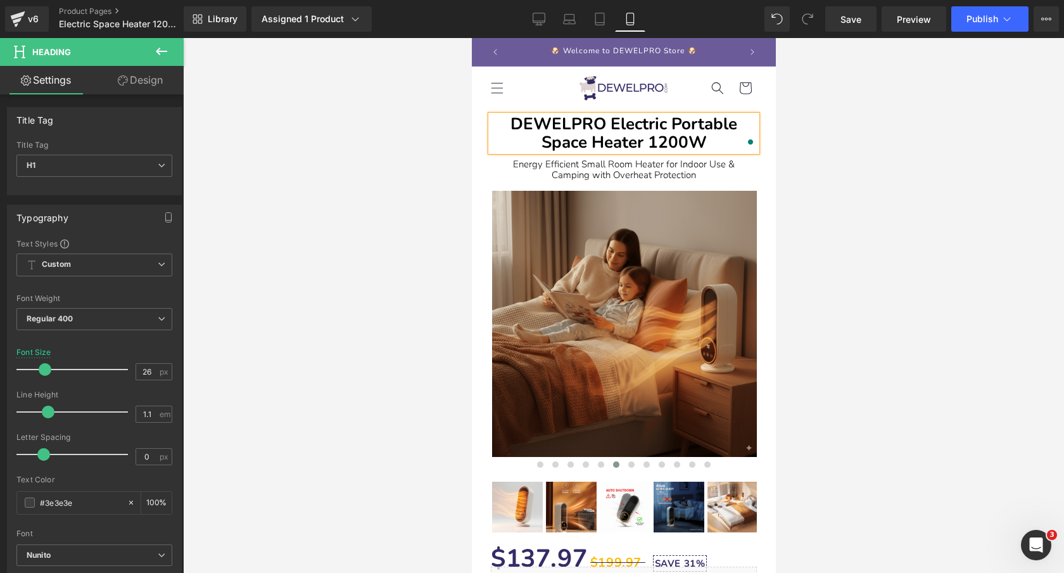
click at [706, 132] on b "DEWELPRO Electric Portable Space Heater 1200W" at bounding box center [623, 133] width 227 height 41
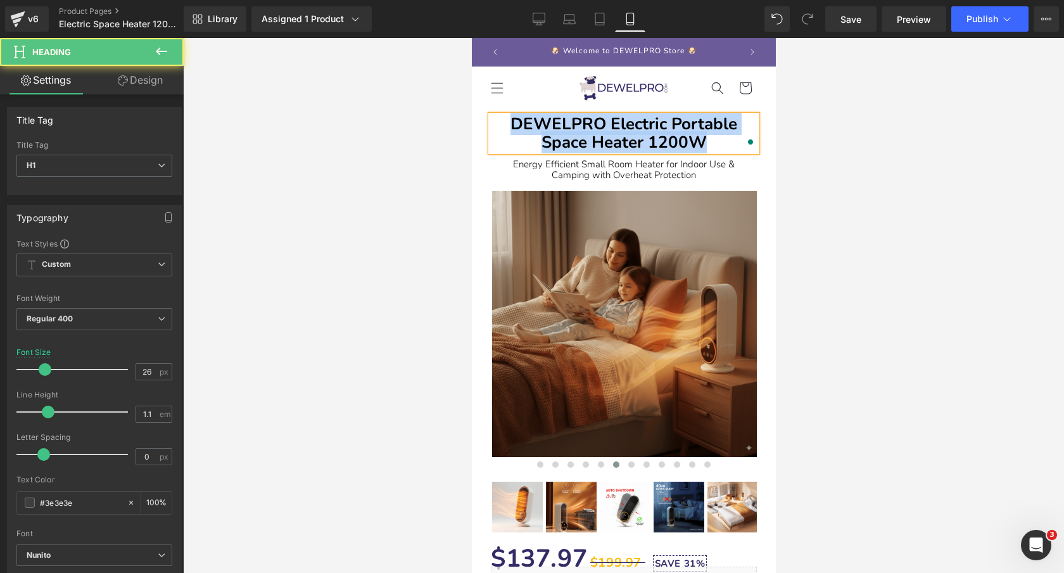
copy b "DEWELPRO Electric Portable Space Heater 1200W"
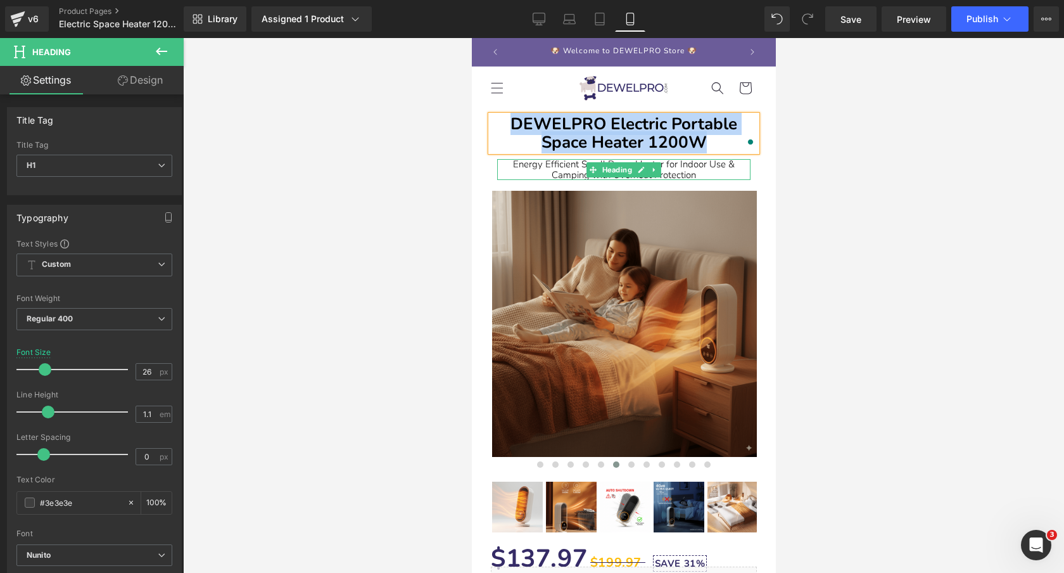
click at [705, 166] on font "Energy Efficient Small Room Heater for Indoor Use & Camping with Overheat Prote…" at bounding box center [624, 169] width 222 height 23
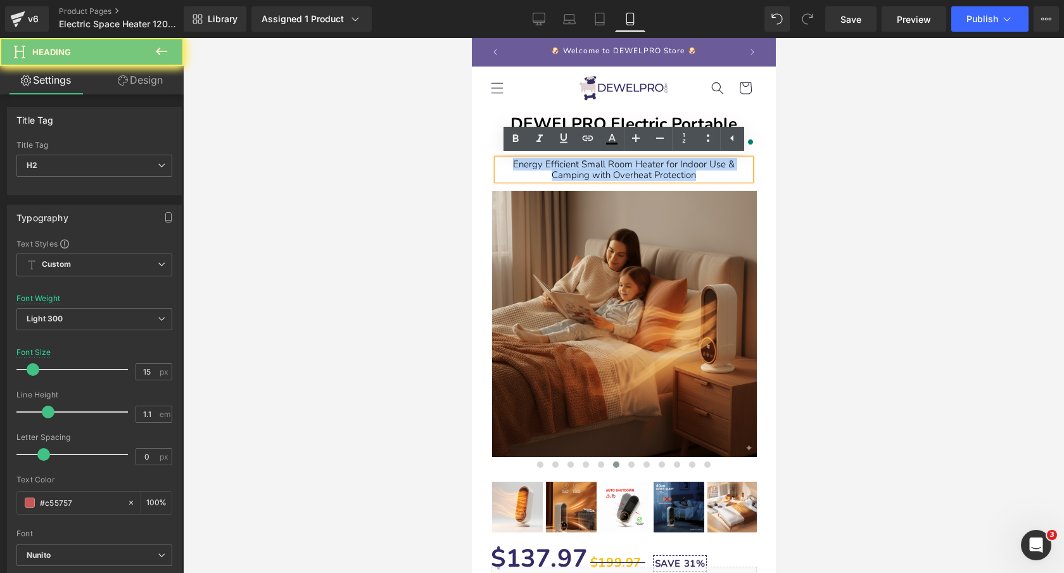
copy font "Energy Efficient Small Room Heater for Indoor Use & Camping with Overheat Prote…"
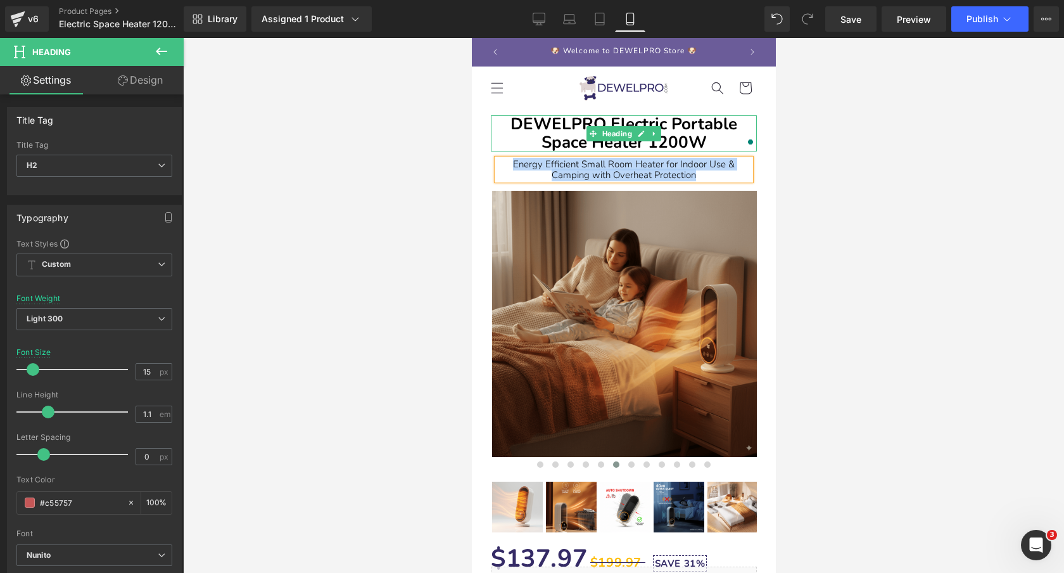
click at [726, 129] on b "DEWELPRO Electric Portable Space Heater 1200W" at bounding box center [623, 133] width 227 height 41
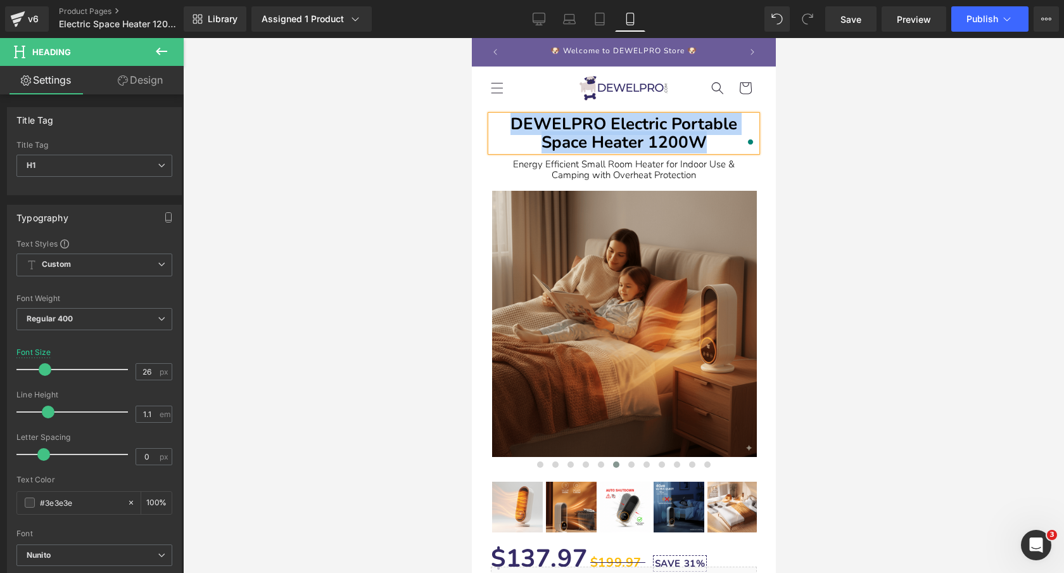
paste div "To enrich screen reader interactions, please activate Accessibility in Grammarl…"
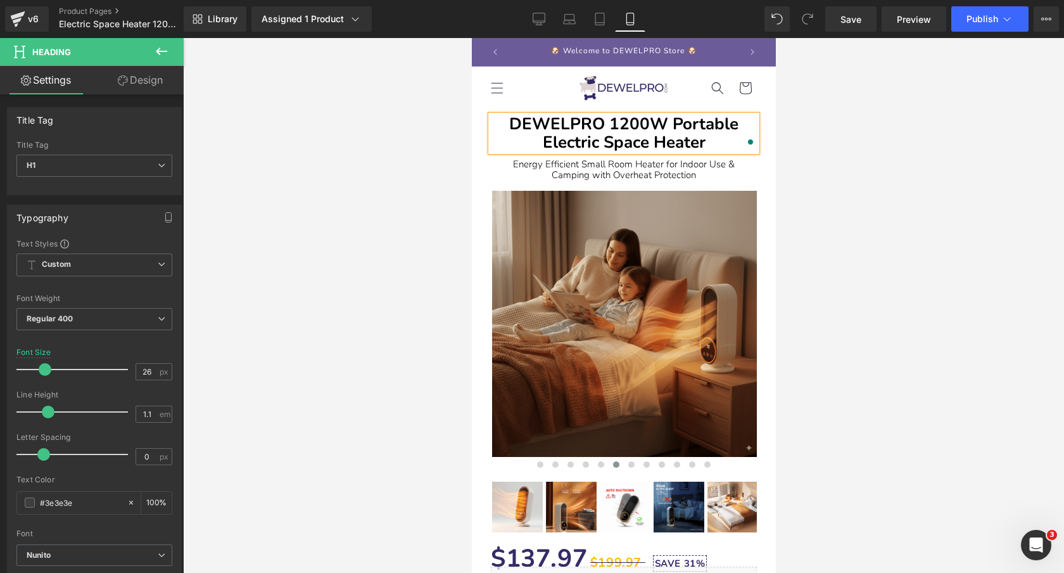
click at [865, 140] on div at bounding box center [623, 305] width 881 height 535
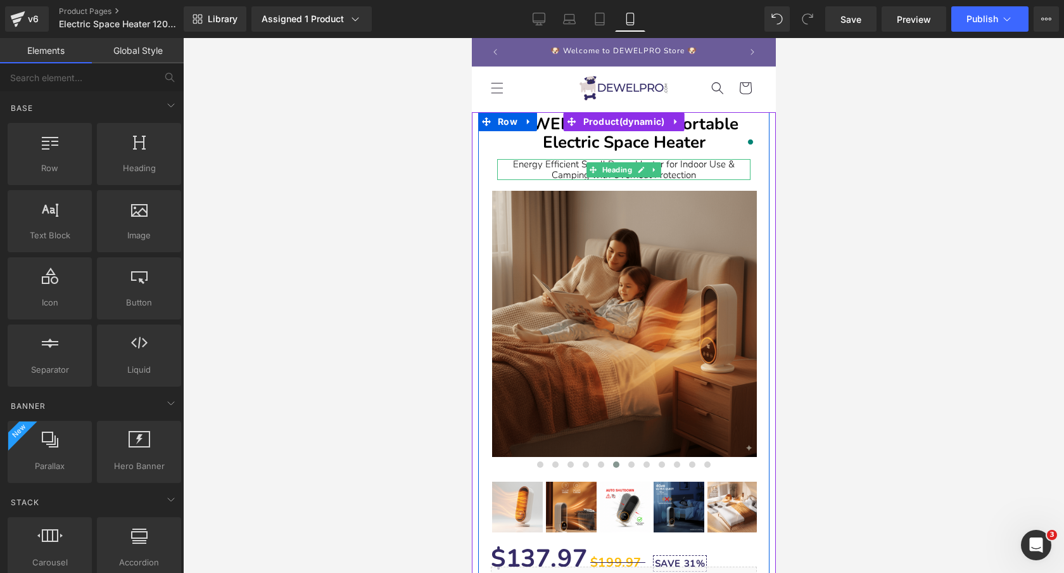
click at [692, 170] on font "Energy Efficient Small Room Heater for Indoor Use & Camping with Overheat Prote…" at bounding box center [624, 169] width 222 height 23
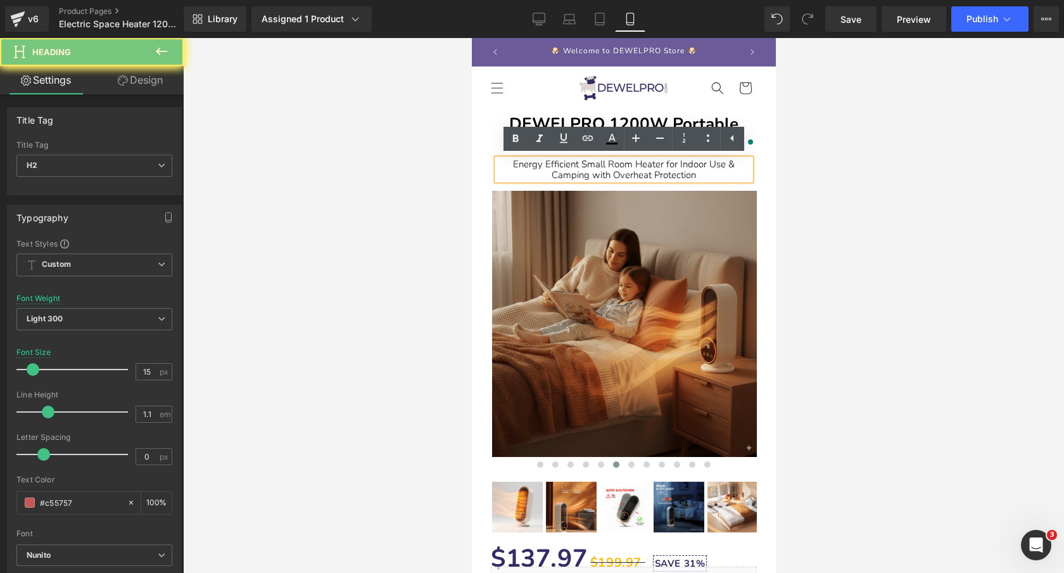
click at [692, 170] on font "Energy Efficient Small Room Heater for Indoor Use & Camping with Overheat Prote…" at bounding box center [624, 169] width 222 height 23
paste div "To enrich screen reader interactions, please activate Accessibility in Grammarl…"
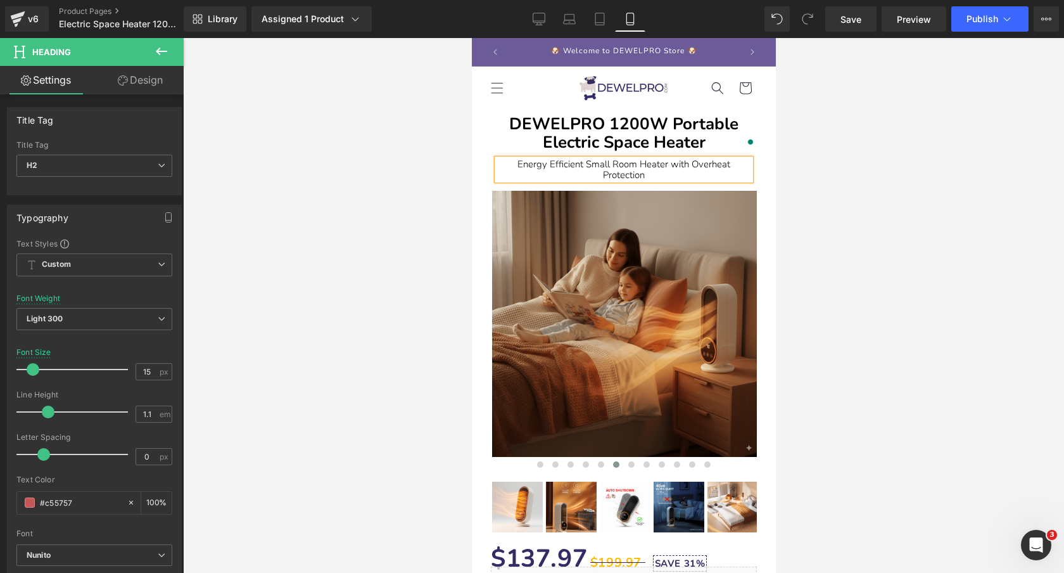
click at [836, 159] on div at bounding box center [623, 305] width 881 height 535
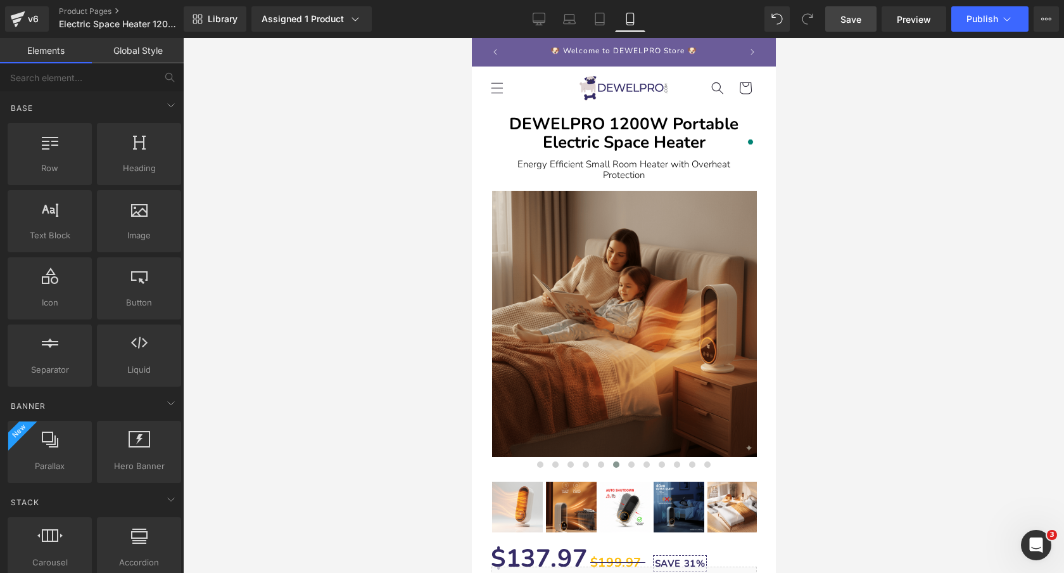
click at [853, 16] on span "Save" at bounding box center [851, 19] width 21 height 13
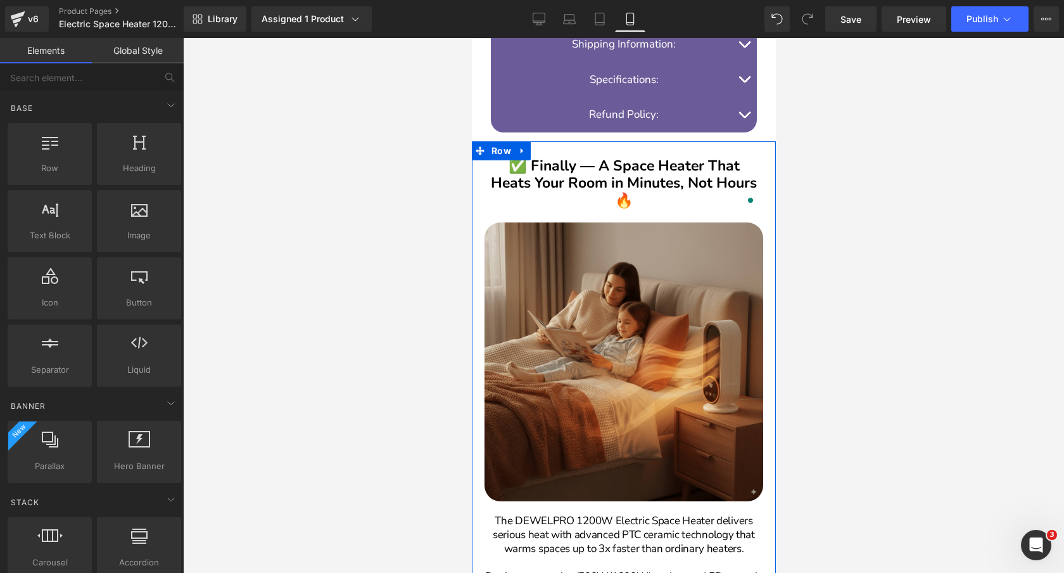
scroll to position [927, 0]
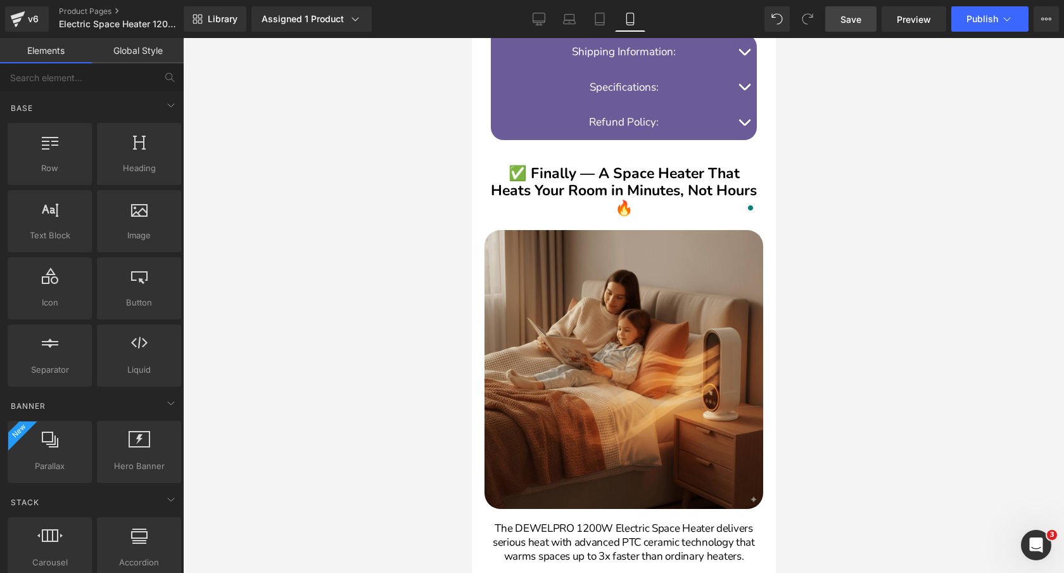
click at [846, 19] on span "Save" at bounding box center [851, 19] width 21 height 13
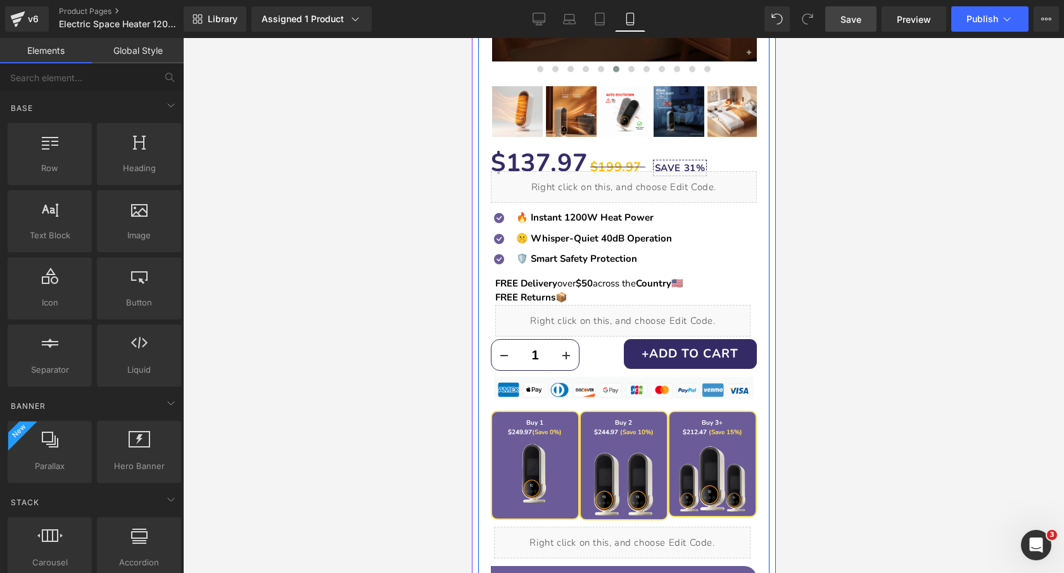
scroll to position [0, 0]
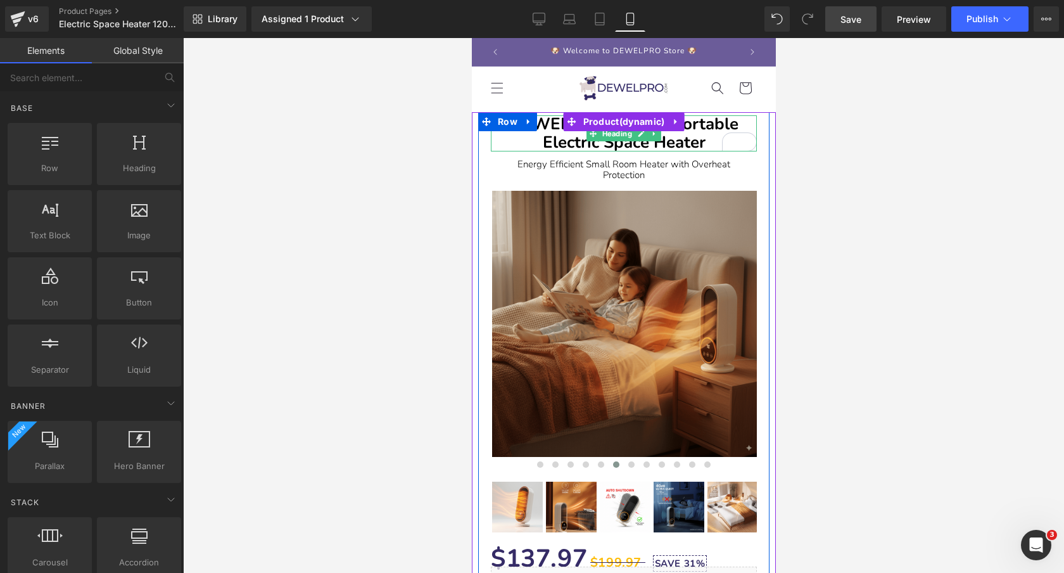
click at [714, 125] on b "DEWELPRO 1200W Portable Electric Space Heater" at bounding box center [623, 133] width 229 height 41
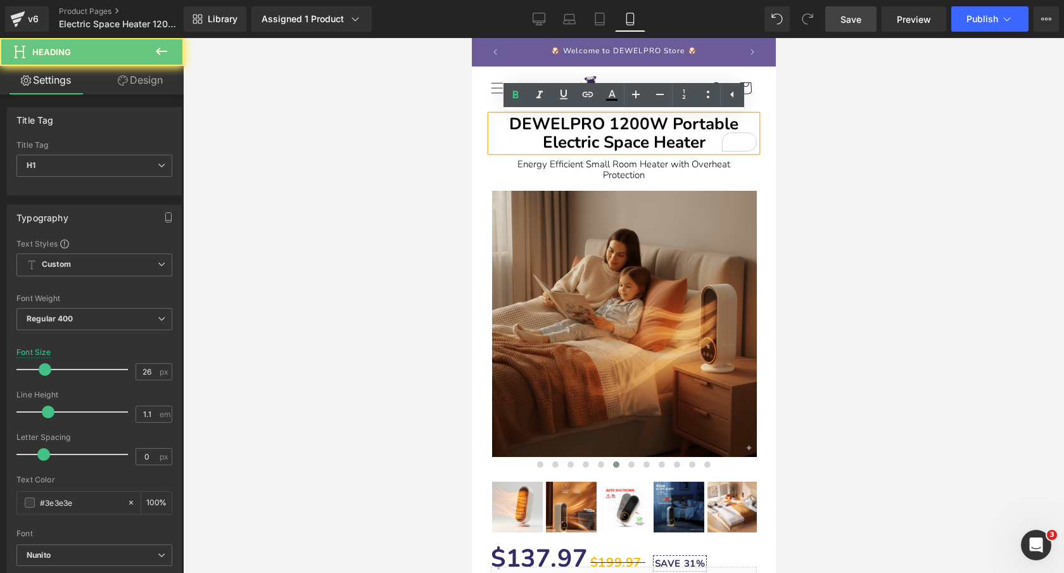
click at [714, 125] on b "DEWELPRO 1200W Portable Electric Space Heater" at bounding box center [623, 133] width 229 height 41
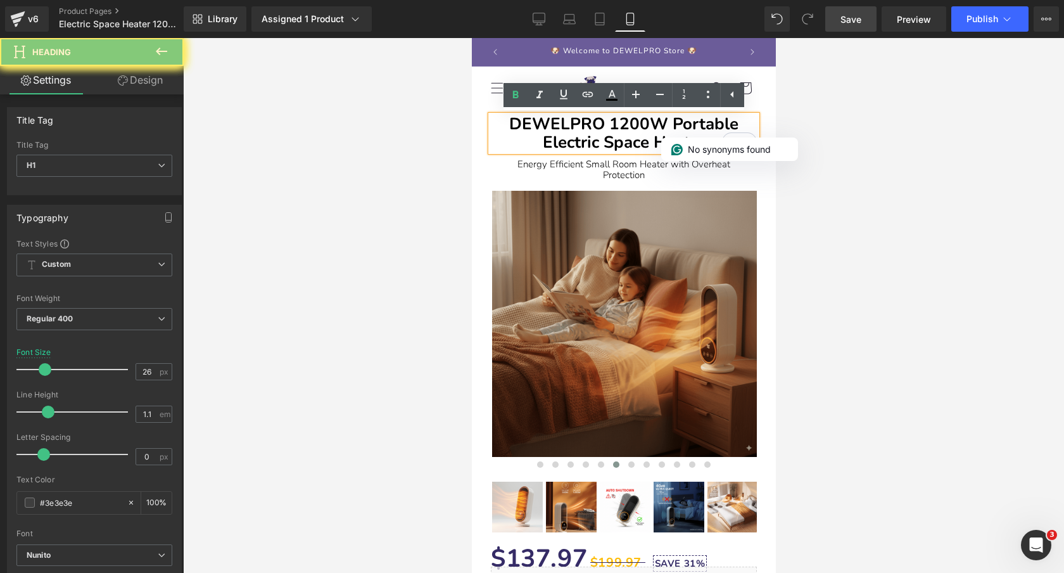
click at [714, 125] on b "DEWELPRO 1200W Portable Electric Space Heater" at bounding box center [623, 133] width 229 height 41
copy b "DEWELPRO 1200W Portable Electric Space Heater"
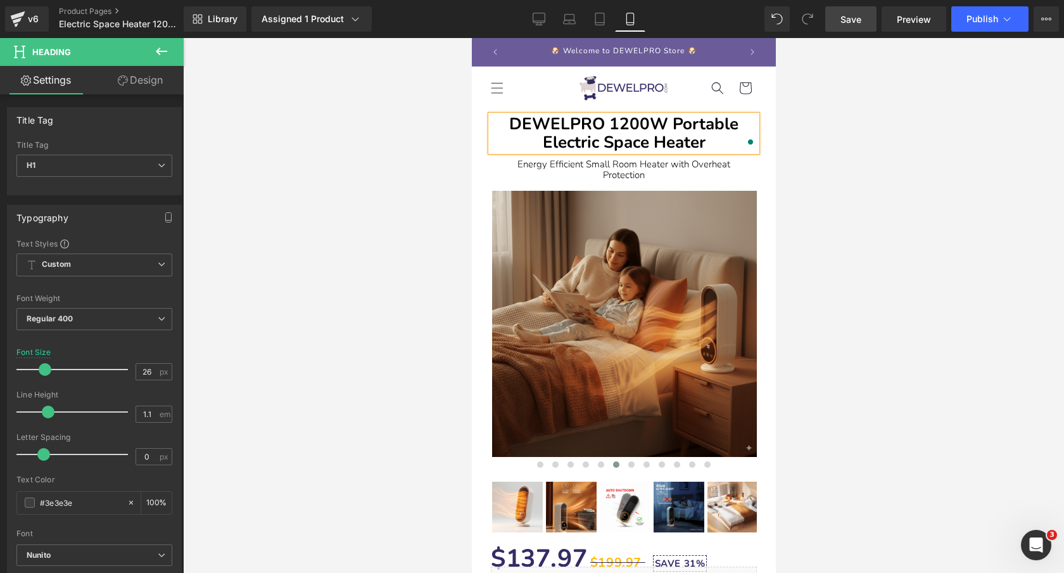
click at [851, 23] on span "Save" at bounding box center [851, 19] width 21 height 13
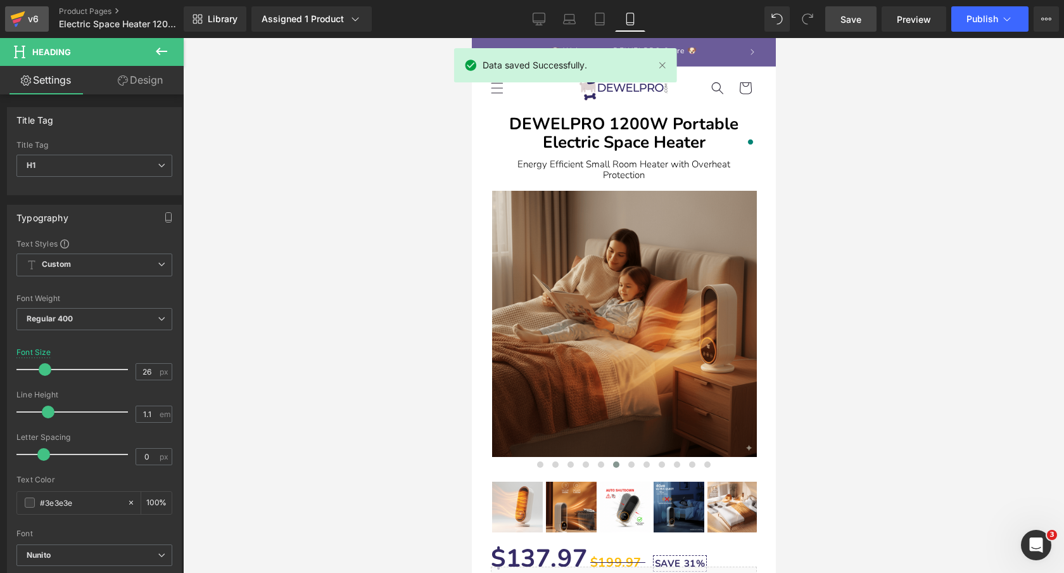
click at [20, 22] on icon at bounding box center [17, 19] width 15 height 32
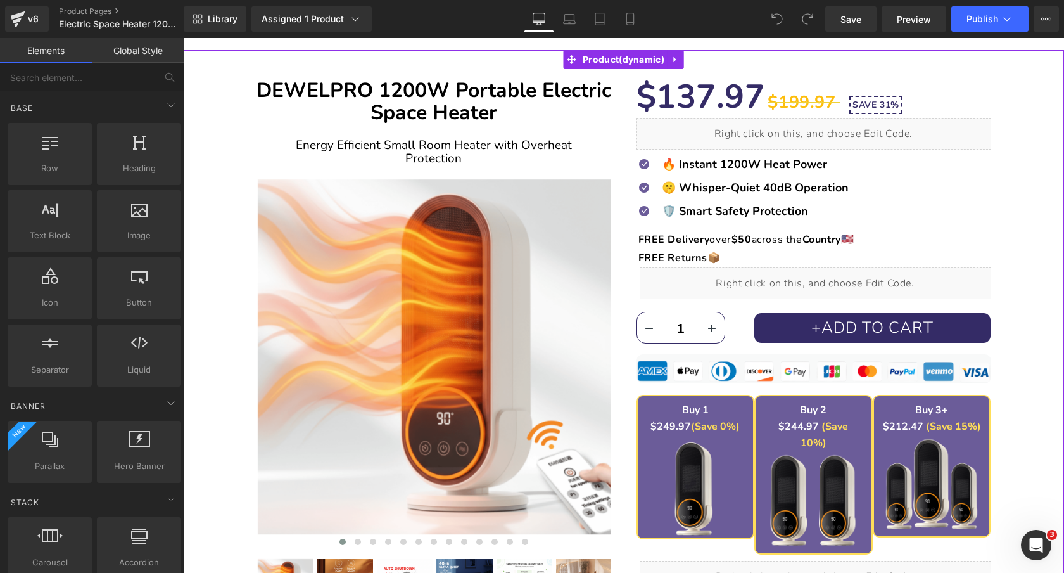
scroll to position [103, 0]
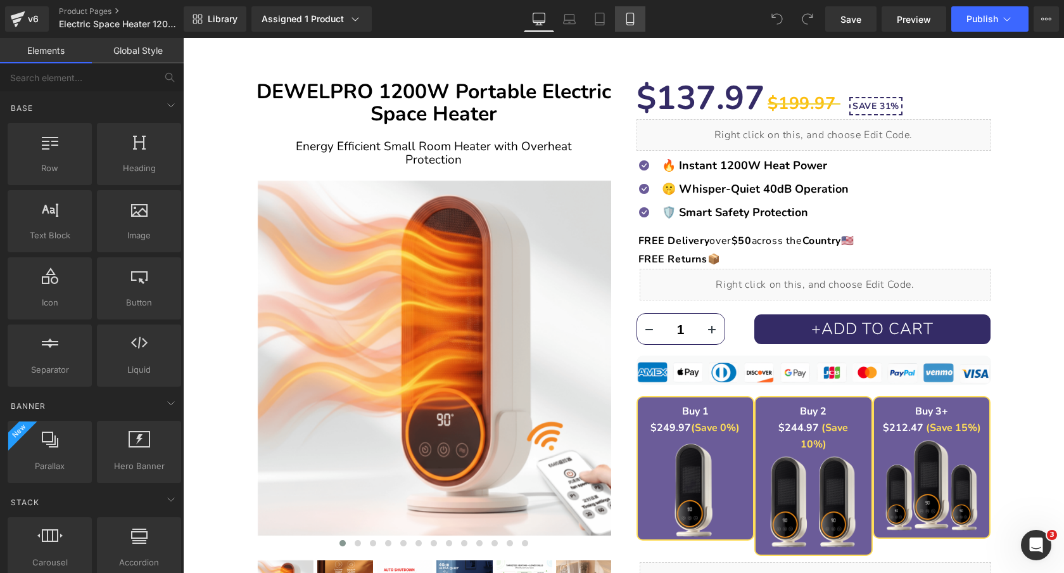
click at [638, 21] on link "Mobile" at bounding box center [630, 18] width 30 height 25
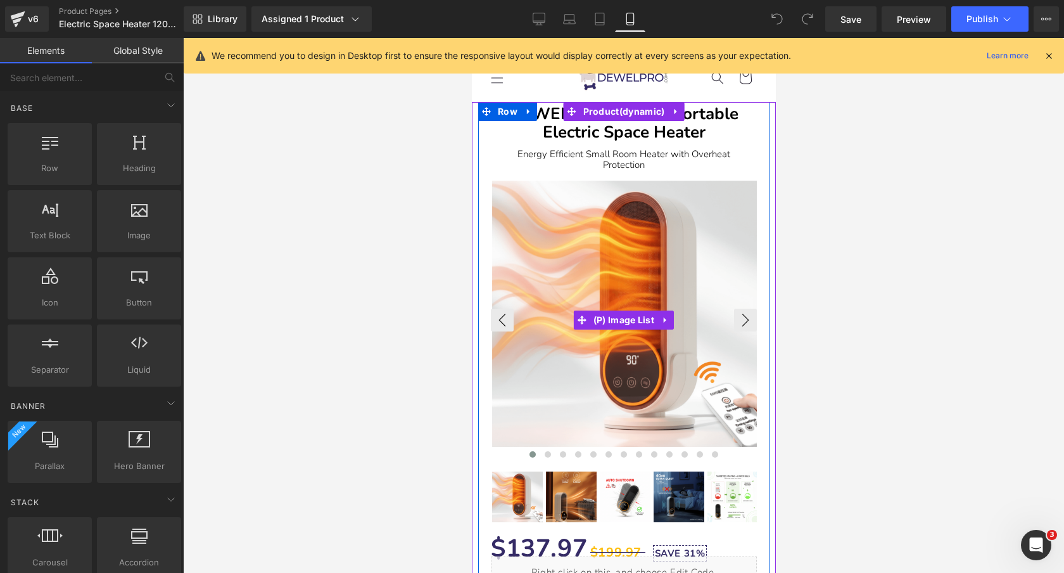
scroll to position [0, 0]
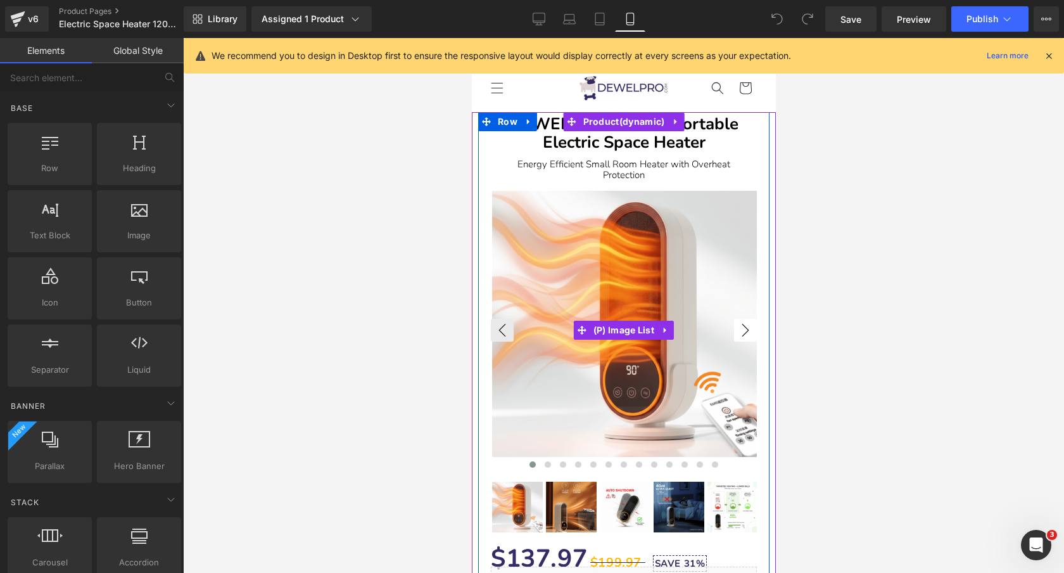
click at [750, 333] on button "›" at bounding box center [745, 330] width 23 height 23
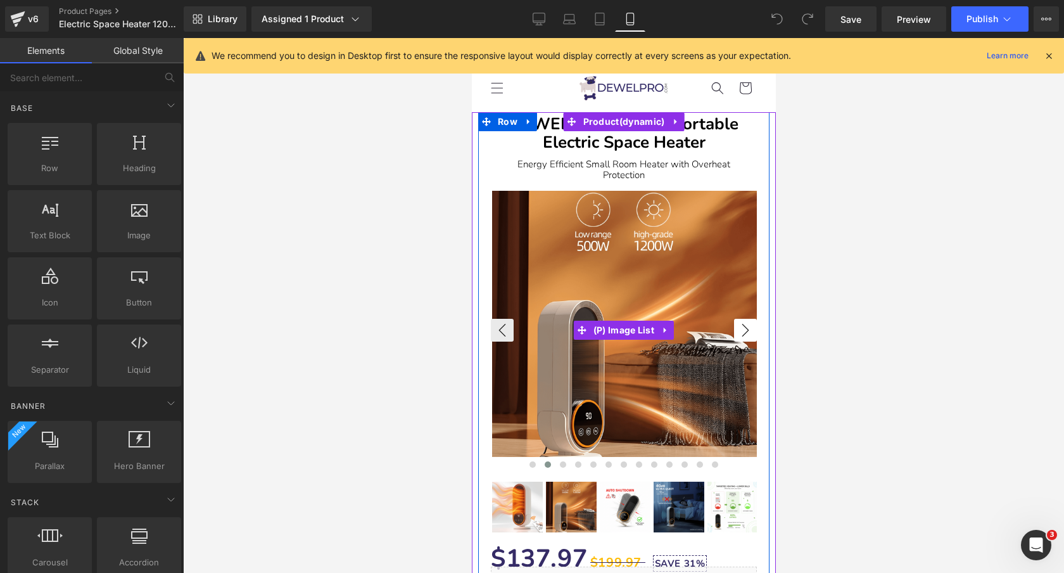
click at [746, 328] on button "›" at bounding box center [745, 330] width 23 height 23
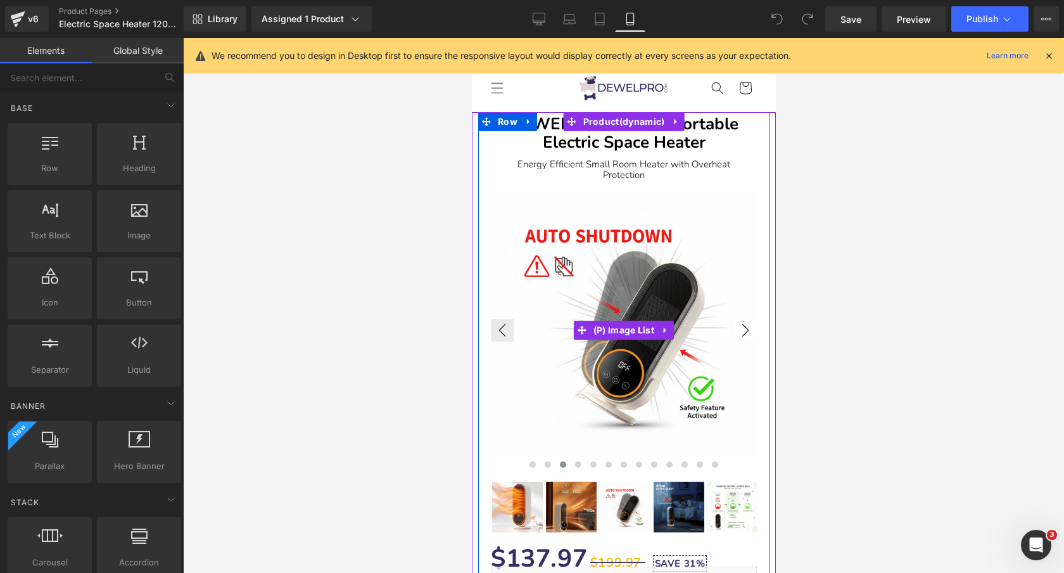
click at [741, 328] on button "›" at bounding box center [745, 330] width 23 height 23
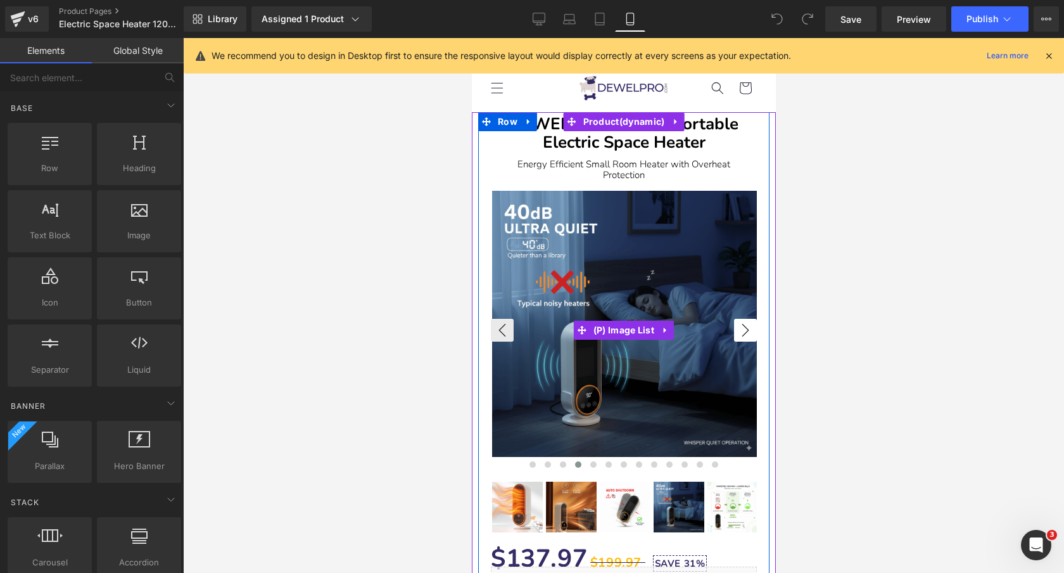
click at [741, 324] on button "›" at bounding box center [745, 330] width 23 height 23
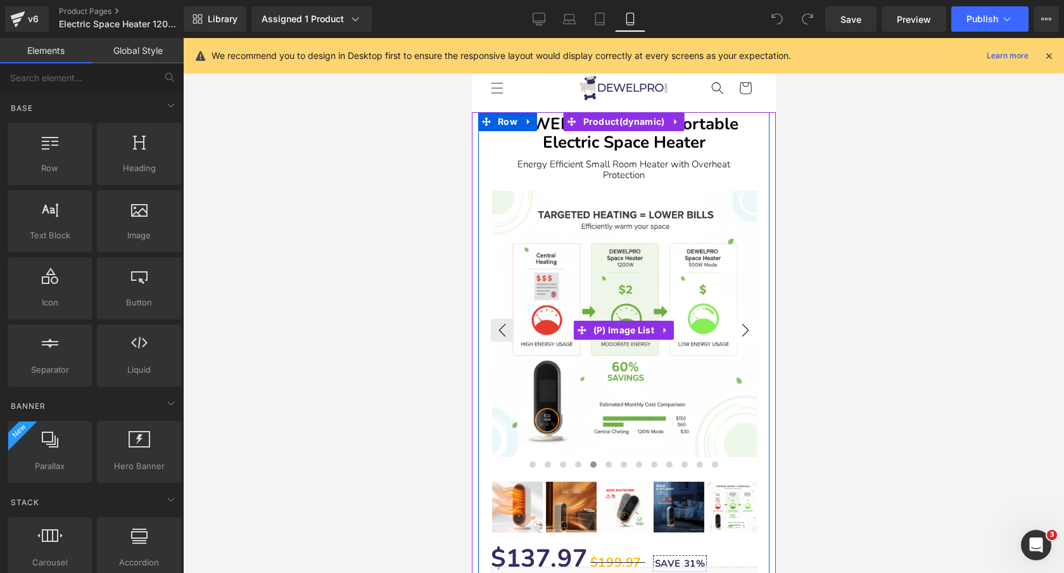
click at [748, 336] on button "›" at bounding box center [745, 330] width 23 height 23
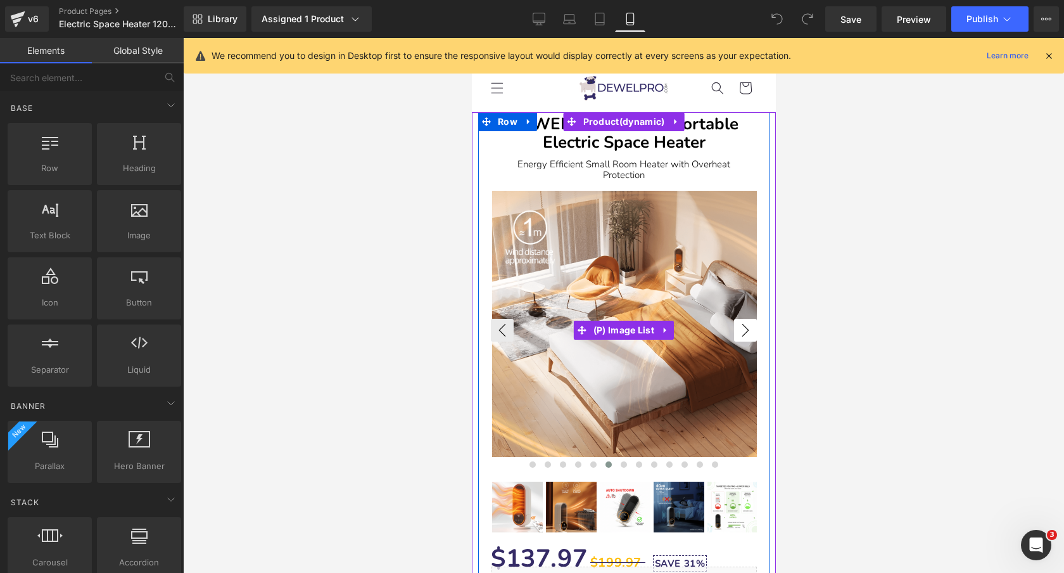
click at [745, 337] on button "›" at bounding box center [745, 330] width 23 height 23
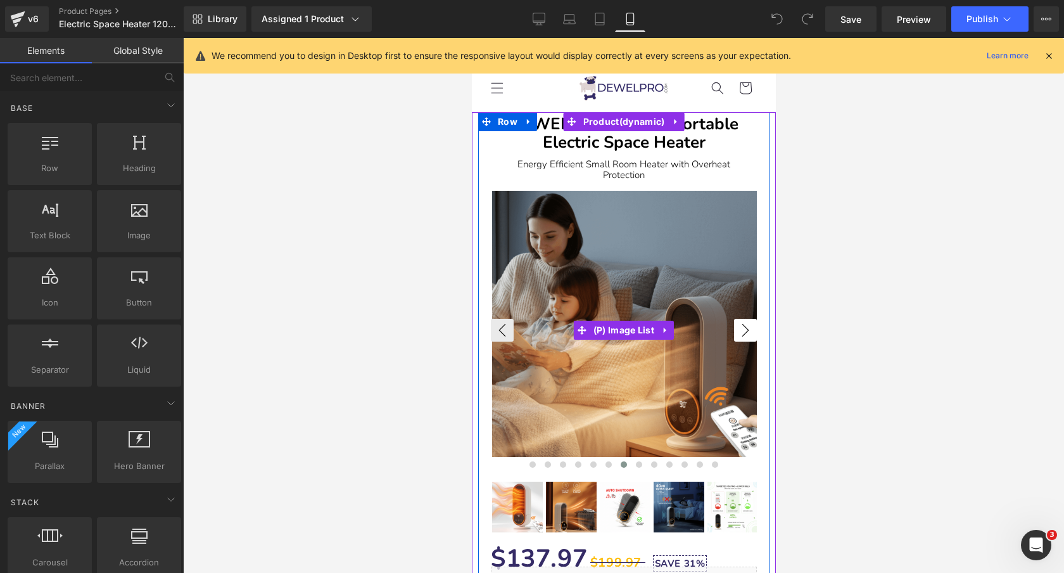
click at [750, 327] on button "›" at bounding box center [745, 330] width 23 height 23
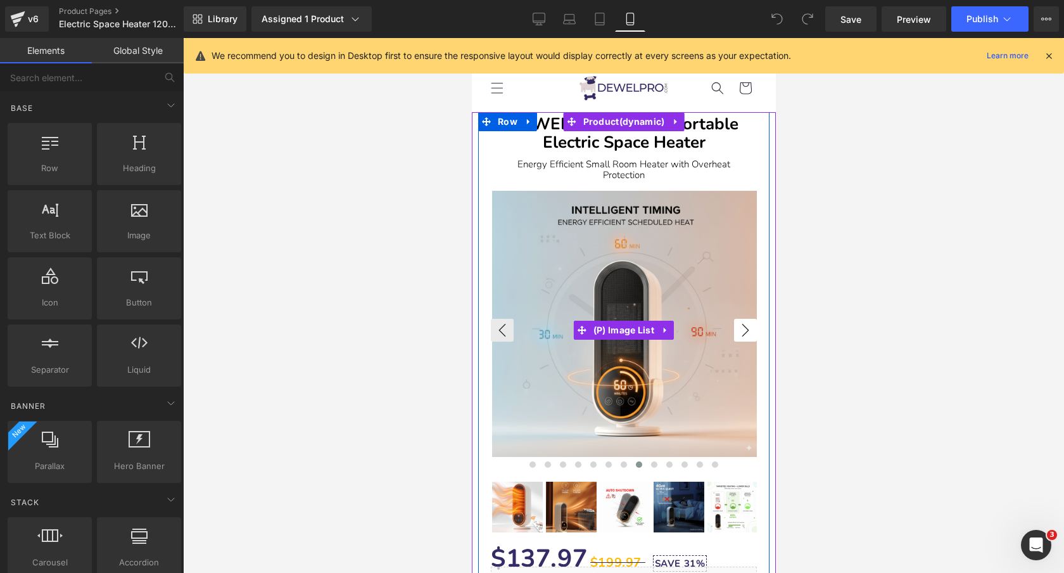
click at [745, 324] on button "›" at bounding box center [745, 330] width 23 height 23
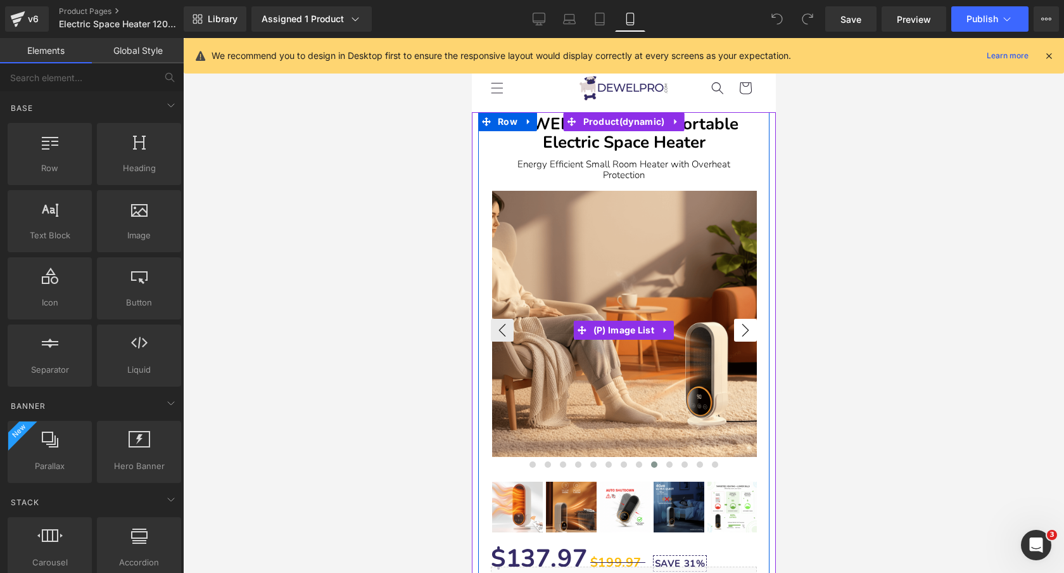
click at [737, 329] on button "›" at bounding box center [745, 330] width 23 height 23
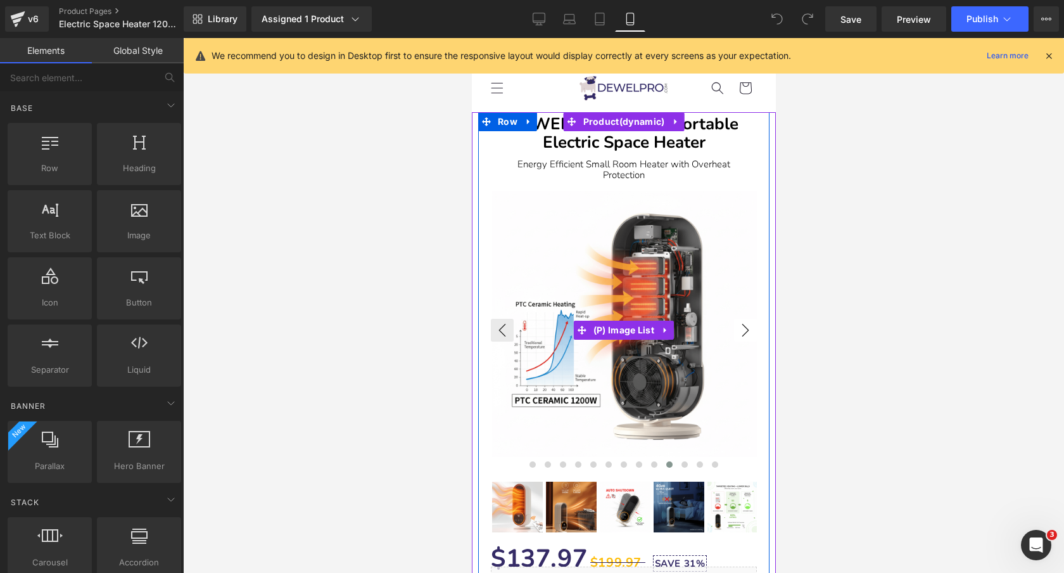
click at [750, 332] on button "›" at bounding box center [745, 330] width 23 height 23
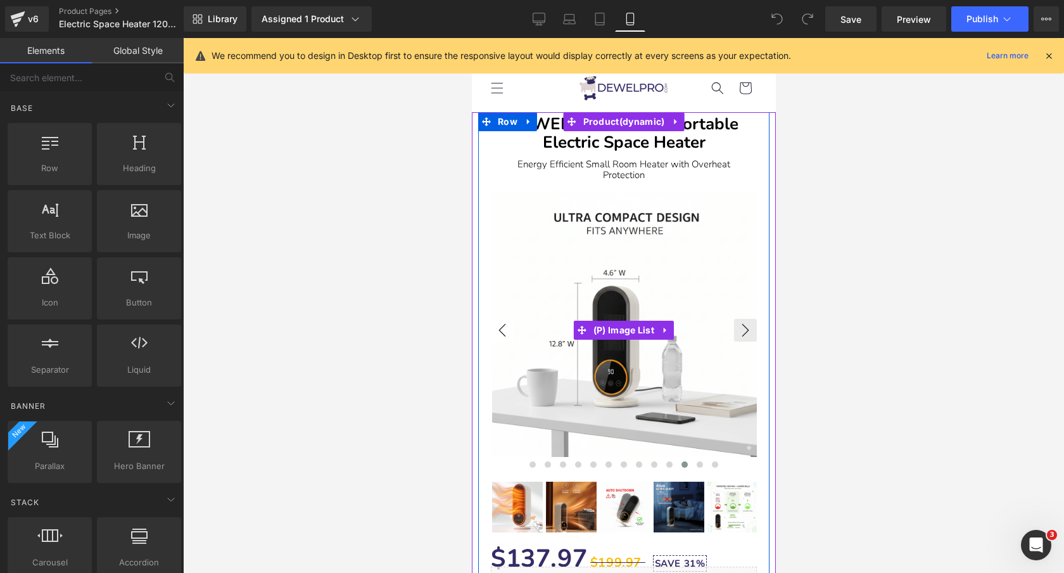
click at [494, 331] on button "‹" at bounding box center [501, 330] width 23 height 23
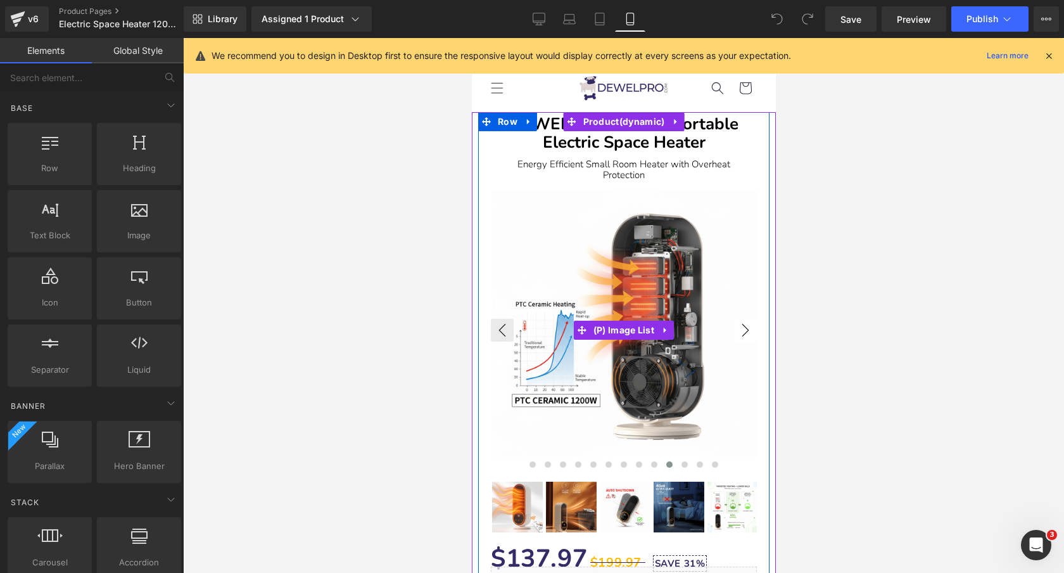
click at [748, 330] on button "›" at bounding box center [745, 330] width 23 height 23
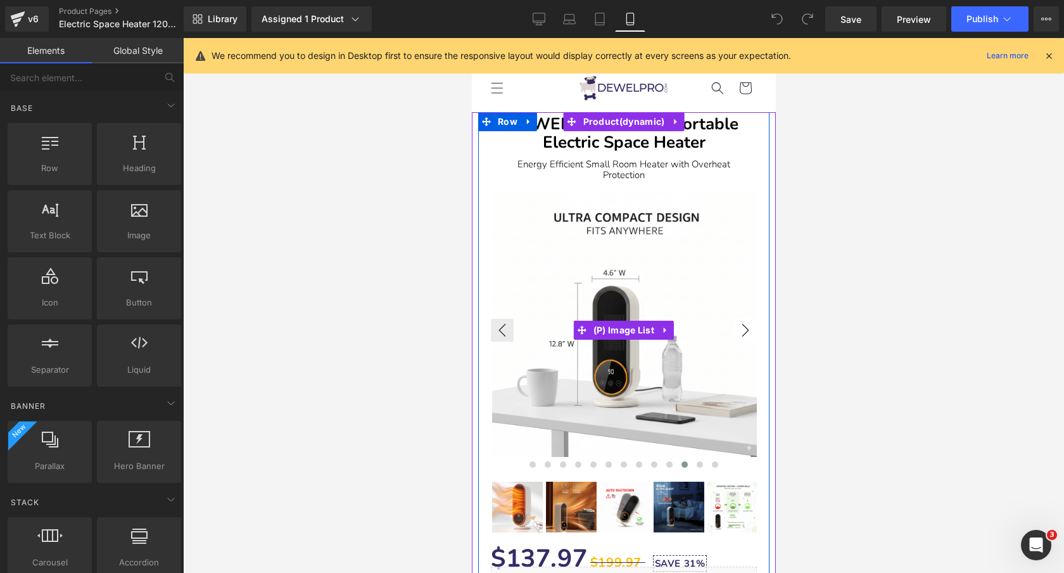
click at [748, 330] on button "›" at bounding box center [745, 330] width 23 height 23
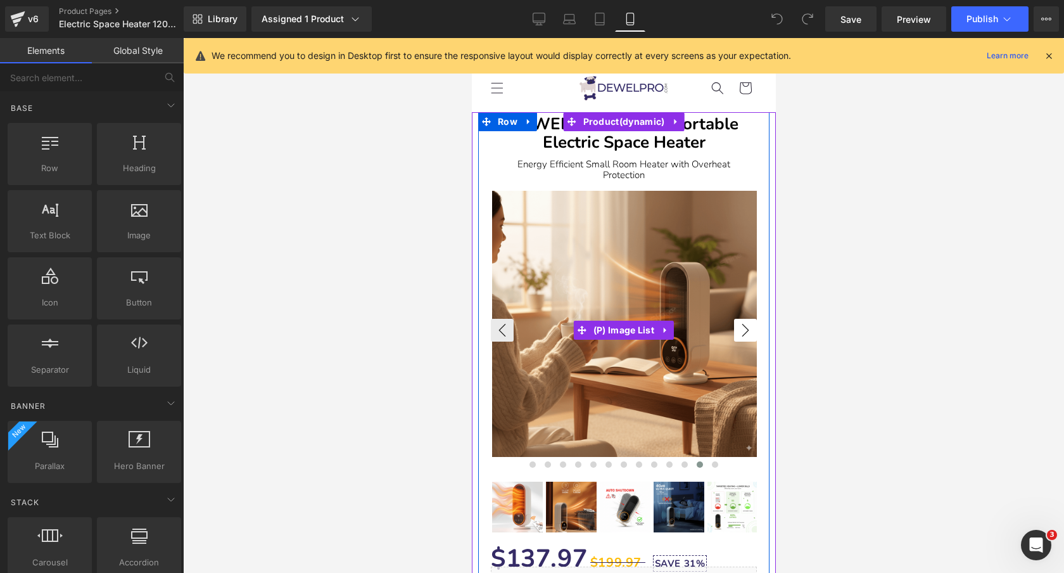
click at [748, 330] on button "›" at bounding box center [745, 330] width 23 height 23
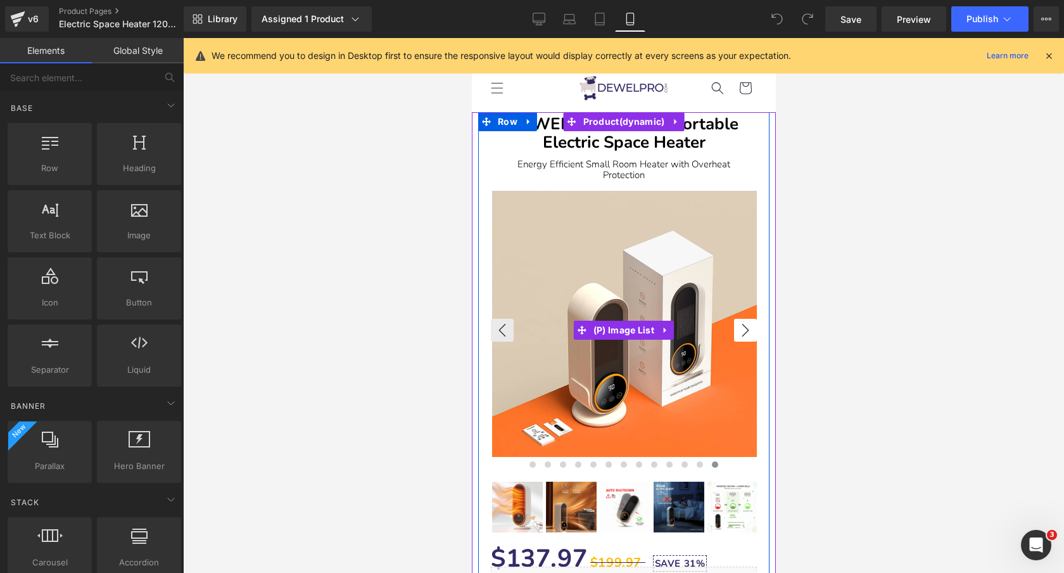
click at [741, 331] on button "›" at bounding box center [745, 330] width 23 height 23
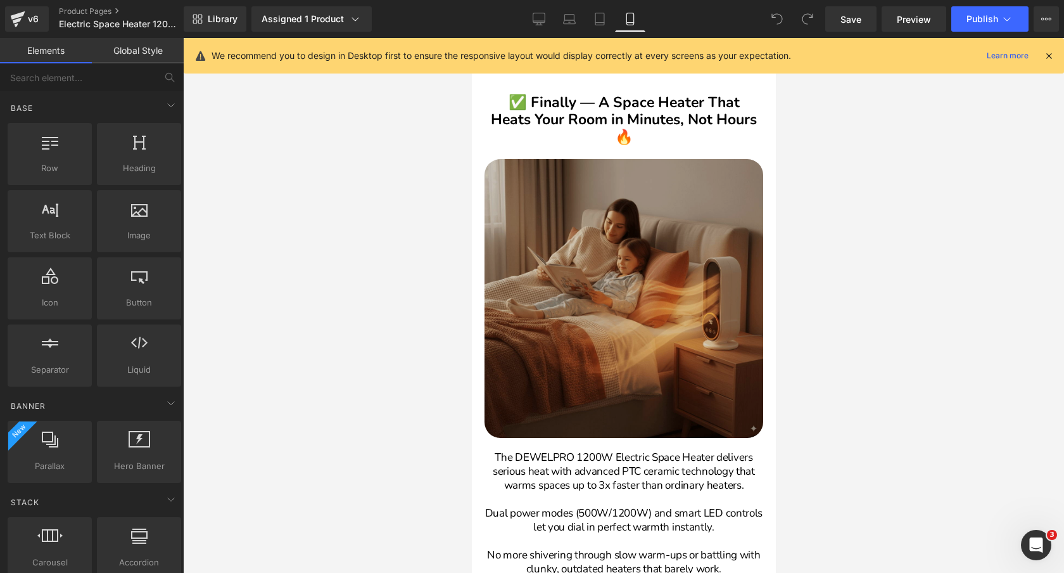
scroll to position [990, 0]
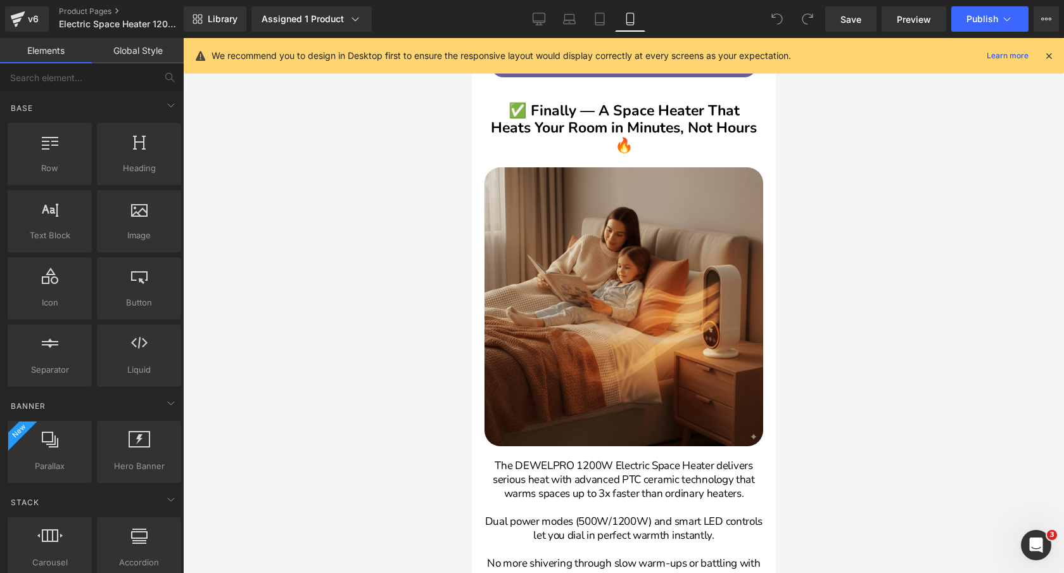
click at [373, 222] on div at bounding box center [623, 305] width 881 height 535
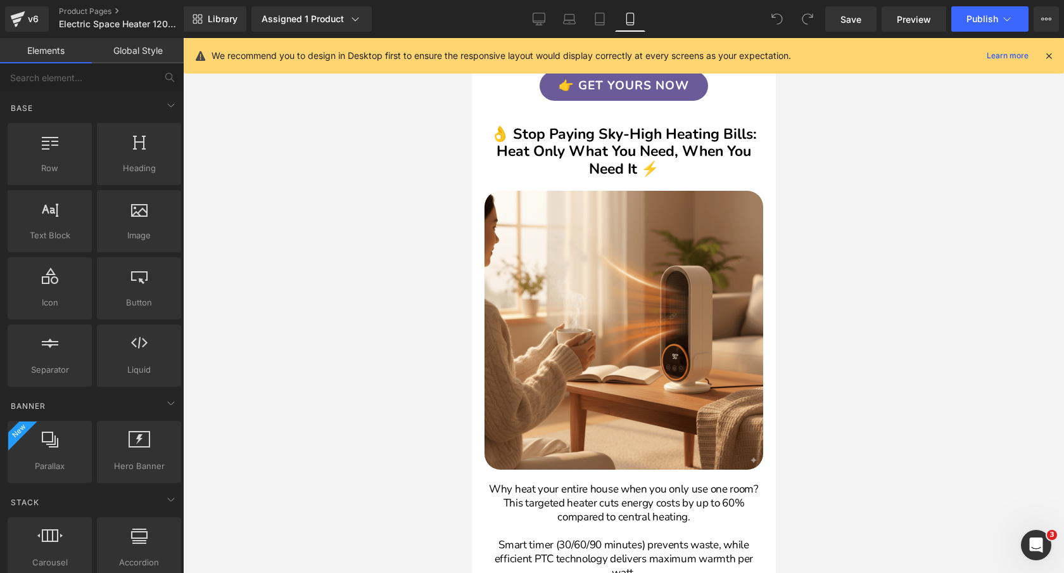
scroll to position [2555, 0]
